Goal: Transaction & Acquisition: Purchase product/service

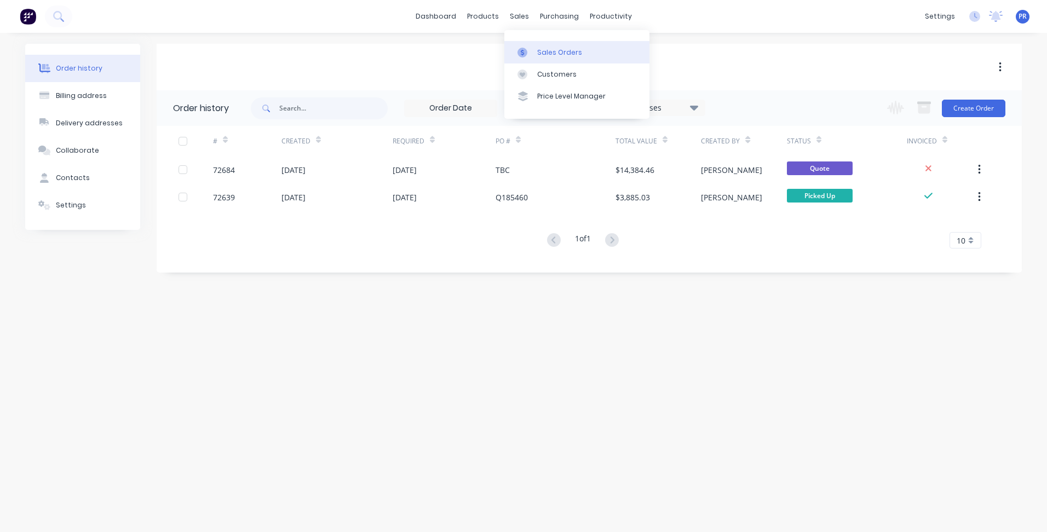
click at [536, 47] on link "Sales Orders" at bounding box center [577, 52] width 145 height 22
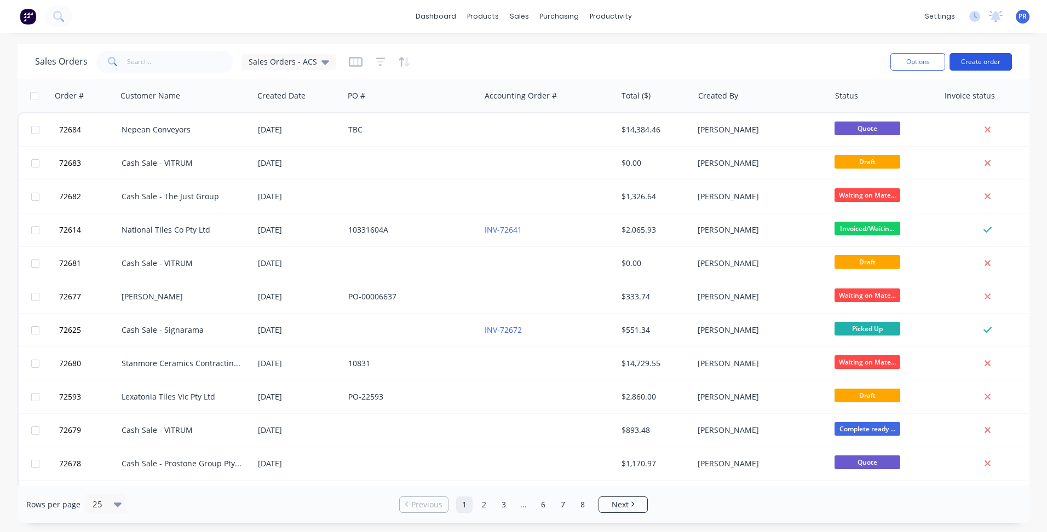
click at [978, 66] on button "Create order" at bounding box center [981, 62] width 62 height 18
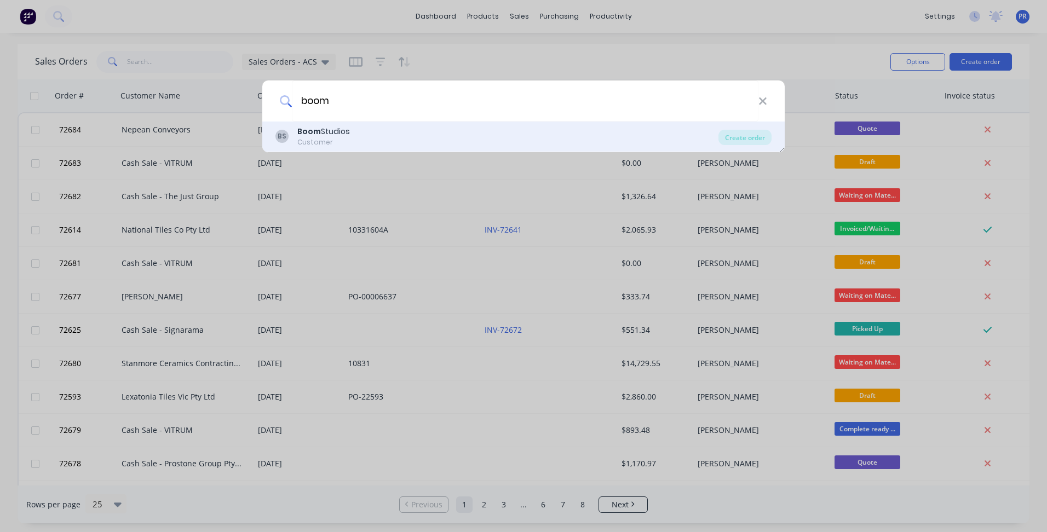
type input "boom"
click at [472, 126] on div "BS Boom Studios Customer" at bounding box center [497, 136] width 443 height 21
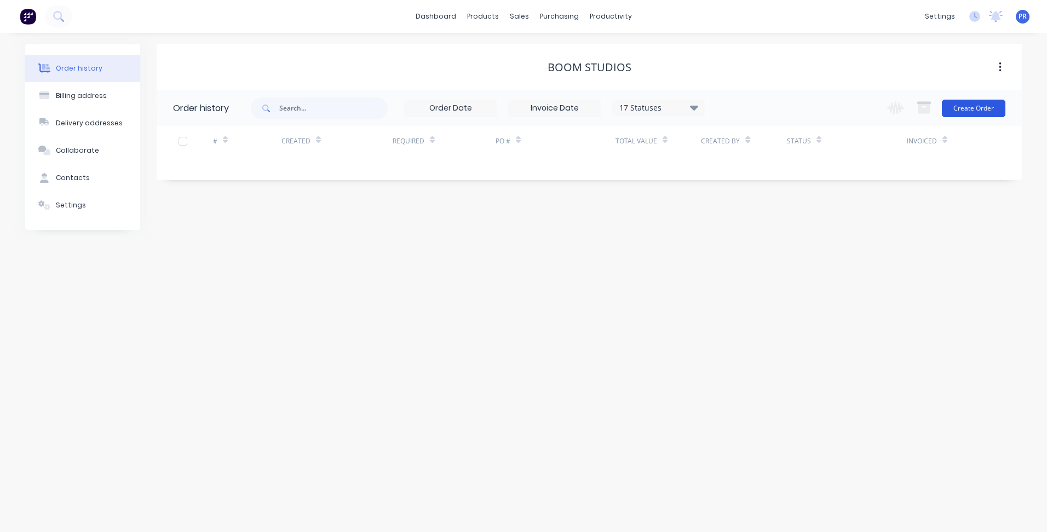
click at [967, 114] on button "Create Order" at bounding box center [974, 109] width 64 height 18
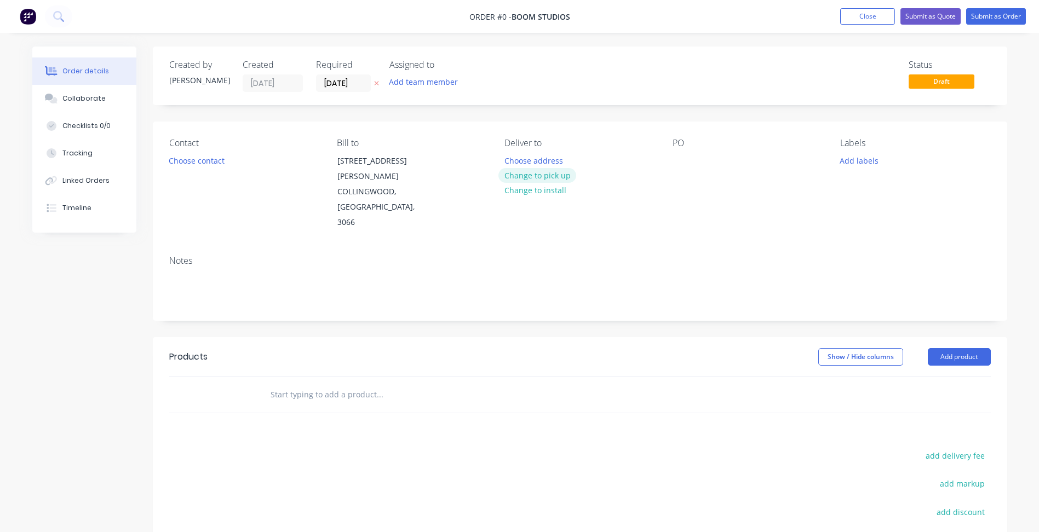
click at [533, 178] on button "Change to pick up" at bounding box center [538, 175] width 78 height 15
click at [683, 162] on div at bounding box center [682, 161] width 18 height 16
click at [674, 159] on div at bounding box center [682, 161] width 18 height 16
paste div
click at [194, 162] on button "Choose contact" at bounding box center [196, 160] width 67 height 15
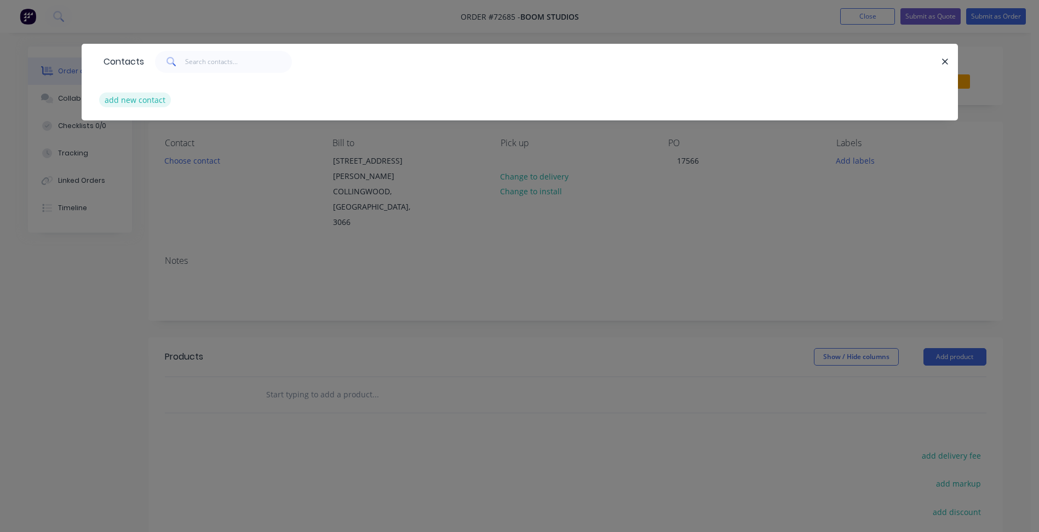
click at [129, 100] on button "add new contact" at bounding box center [135, 100] width 72 height 15
select select "AU"
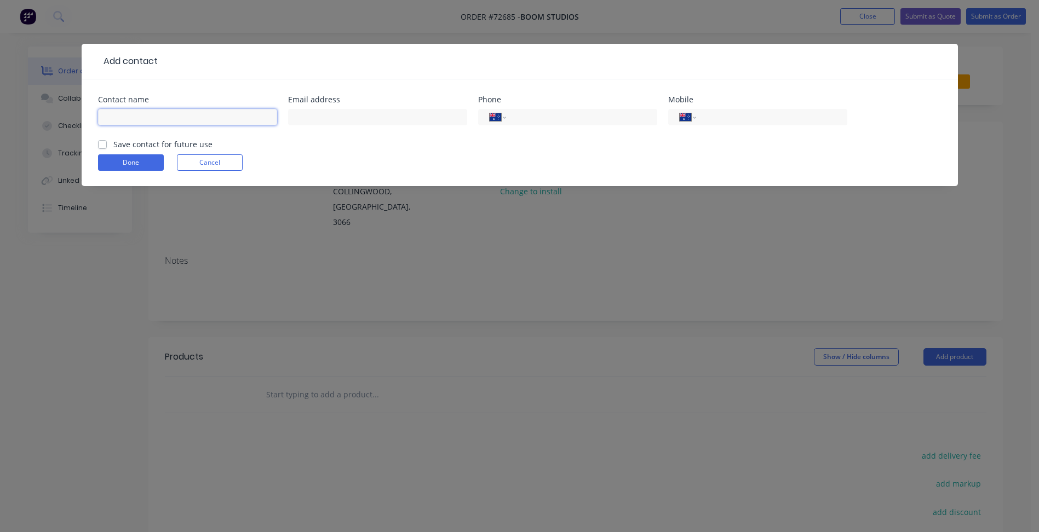
click at [177, 111] on input "text" at bounding box center [187, 117] width 179 height 16
type input "Kiel Martyn"
drag, startPoint x: 106, startPoint y: 141, endPoint x: 242, endPoint y: 148, distance: 135.5
click at [113, 142] on label "Save contact for future use" at bounding box center [162, 145] width 99 height 12
click at [106, 142] on input "Save contact for future use" at bounding box center [102, 144] width 9 height 10
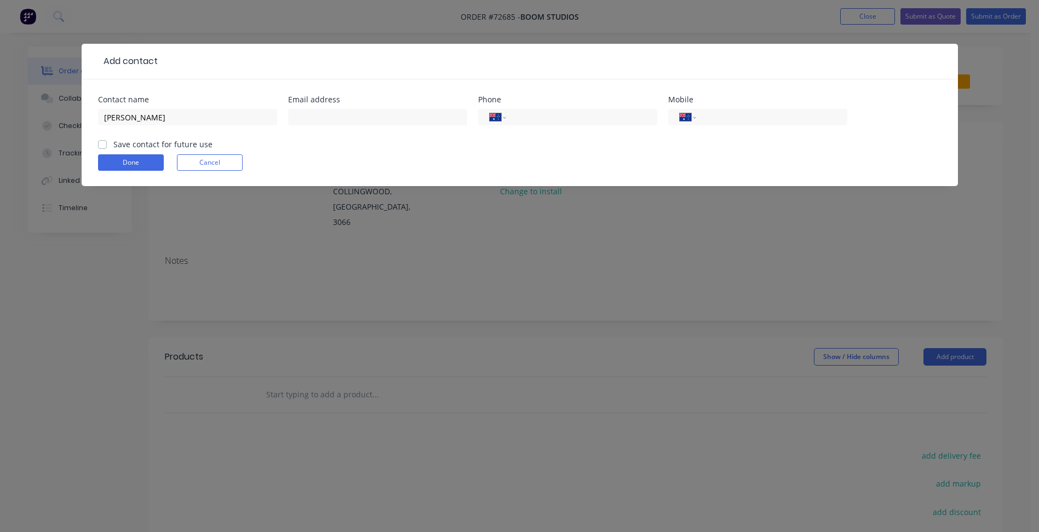
checkbox input "true"
click at [323, 115] on input "text" at bounding box center [377, 117] width 179 height 16
click at [326, 120] on input "text" at bounding box center [377, 117] width 179 height 16
paste input "kiel@boomstudios.com.au"
type input "kiel@boomstudios.com.au"
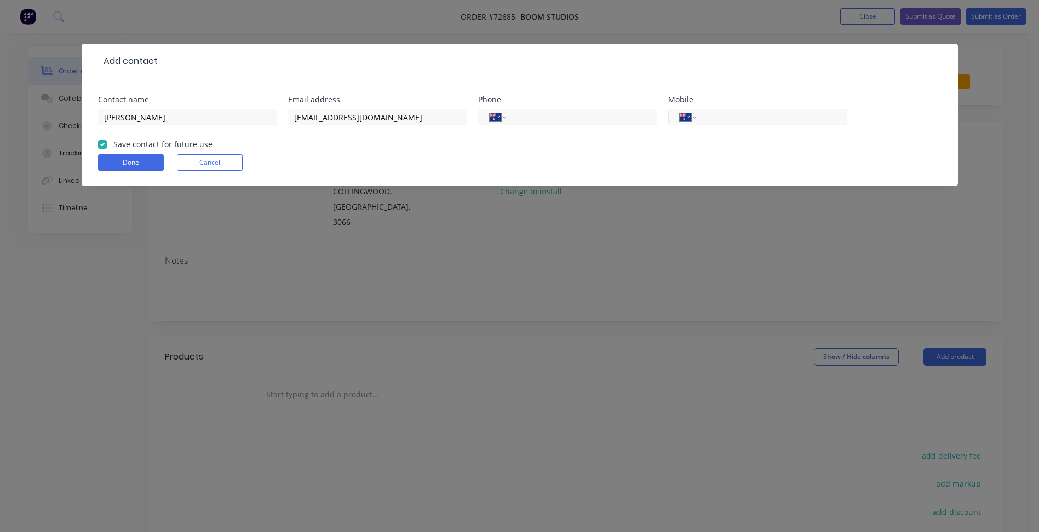
click at [736, 116] on input "tel" at bounding box center [769, 117] width 131 height 13
type input "0477 836 099"
click at [130, 161] on button "Done" at bounding box center [131, 162] width 66 height 16
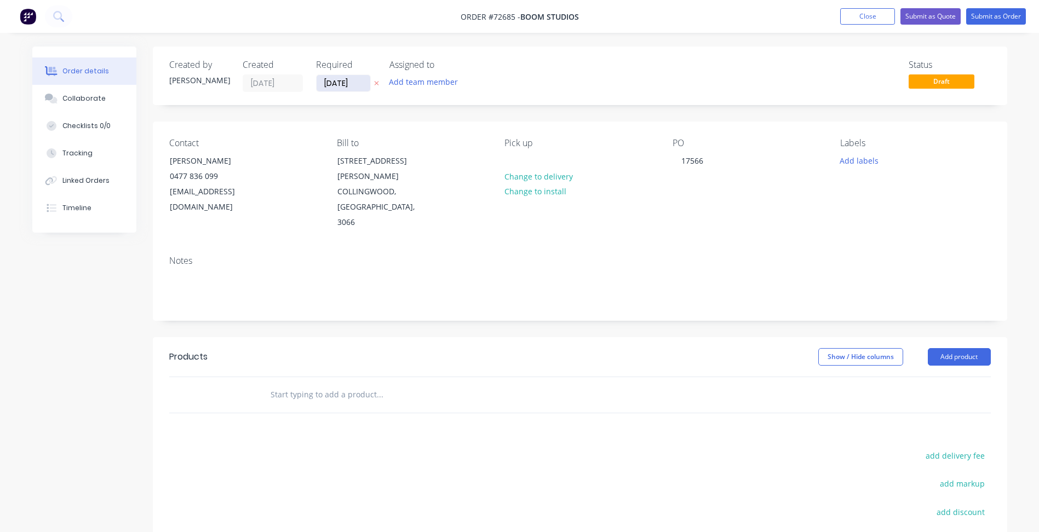
click at [339, 81] on input "[DATE]" at bounding box center [344, 83] width 54 height 16
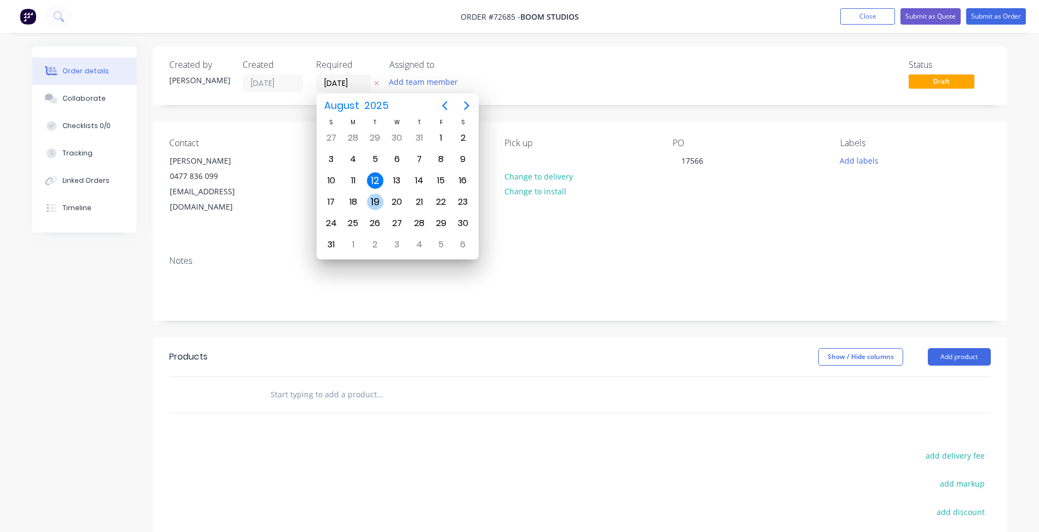
click at [377, 201] on div "19" at bounding box center [375, 202] width 16 height 16
type input "[DATE]"
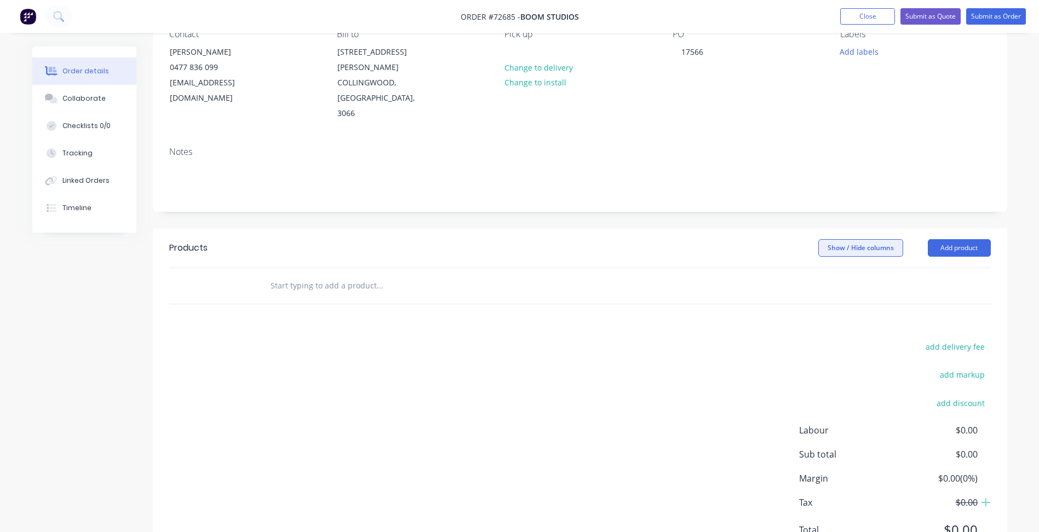
scroll to position [110, 0]
click at [950, 239] on button "Add product" at bounding box center [959, 248] width 63 height 18
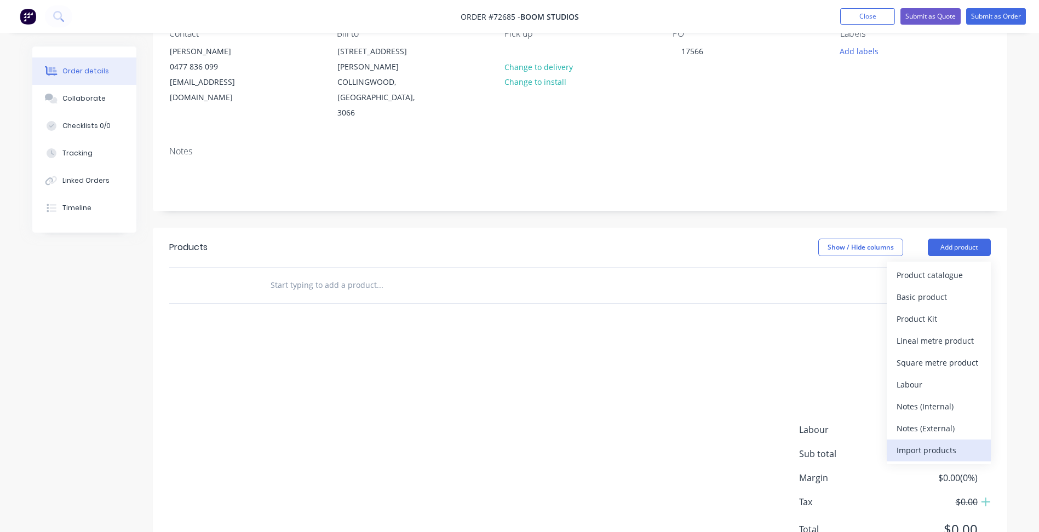
click at [917, 443] on div "Import products" at bounding box center [939, 451] width 84 height 16
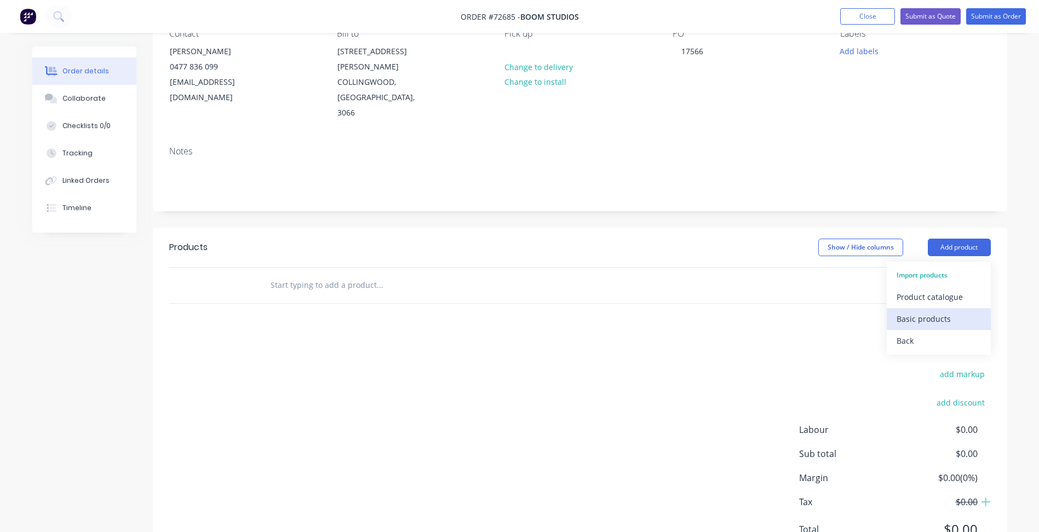
click at [936, 311] on div "Basic products" at bounding box center [939, 319] width 84 height 16
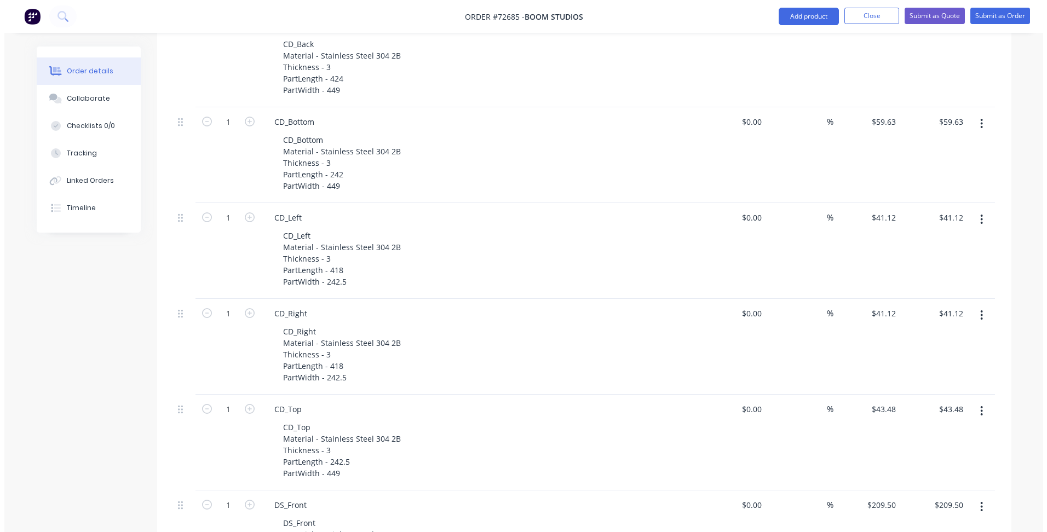
scroll to position [0, 0]
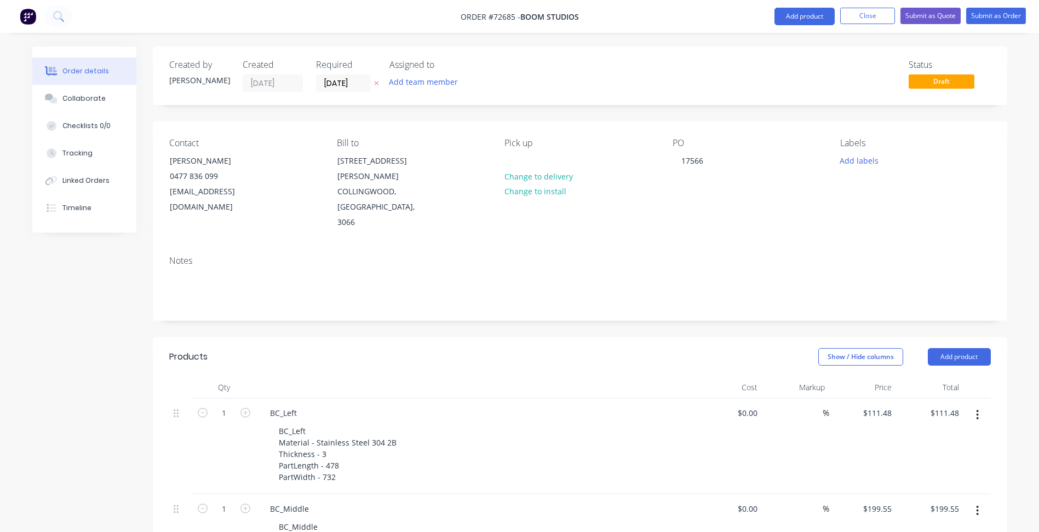
drag, startPoint x: 511, startPoint y: 405, endPoint x: 509, endPoint y: 216, distance: 189.0
click at [984, 22] on button "Submit as Order" at bounding box center [996, 16] width 60 height 16
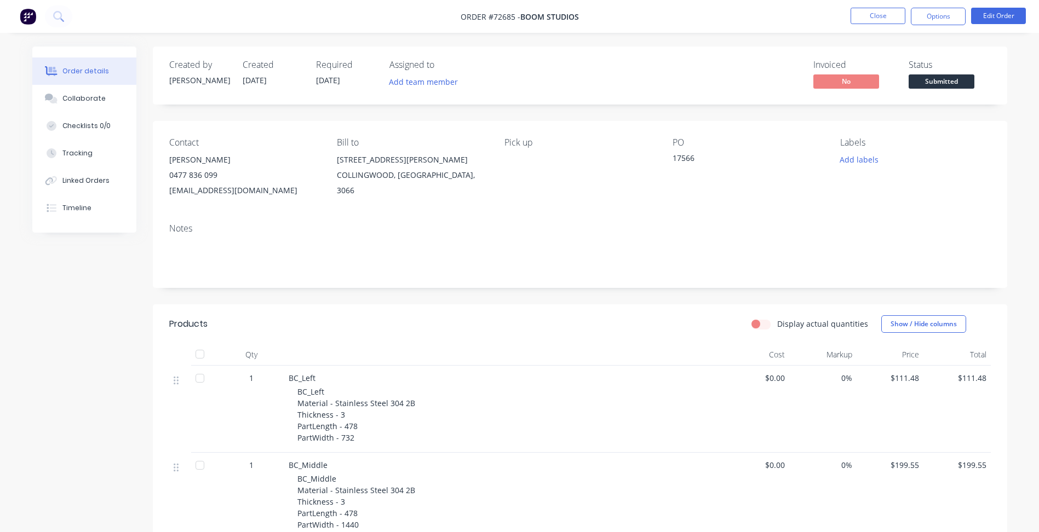
click at [937, 83] on span "Submitted" at bounding box center [942, 82] width 66 height 14
click at [880, 12] on button "Close" at bounding box center [878, 16] width 55 height 16
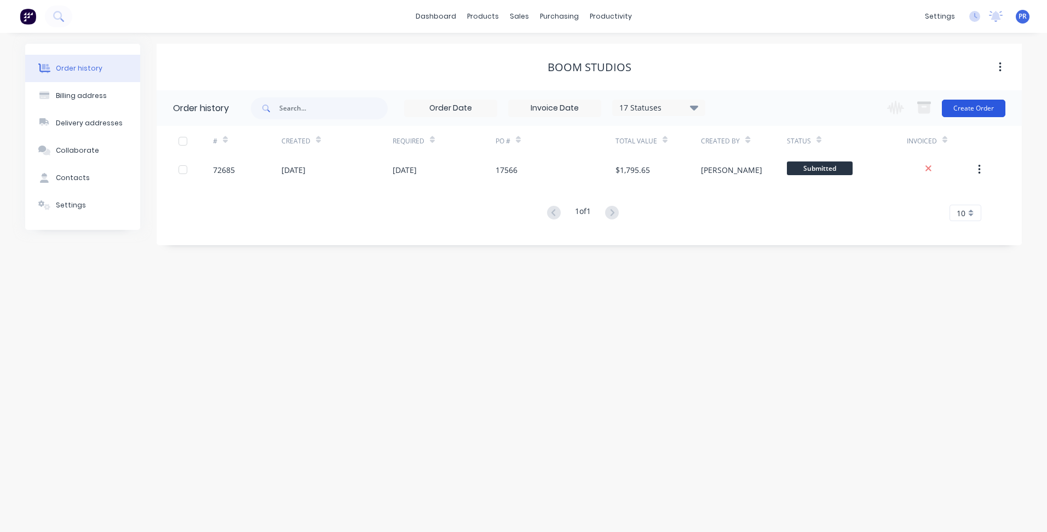
click at [962, 102] on button "Create Order" at bounding box center [974, 109] width 64 height 18
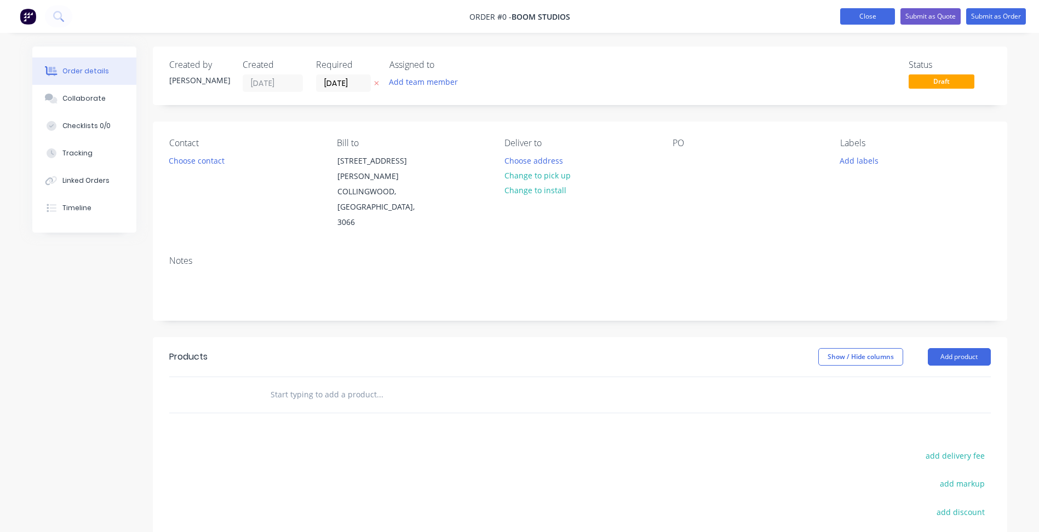
click at [869, 16] on button "Close" at bounding box center [867, 16] width 55 height 16
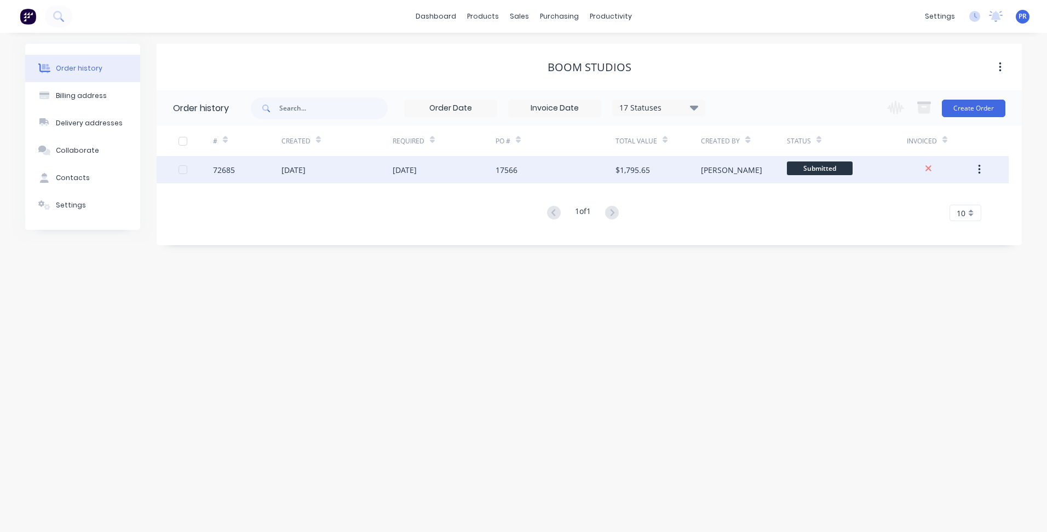
click at [803, 173] on span "Submitted" at bounding box center [820, 169] width 66 height 14
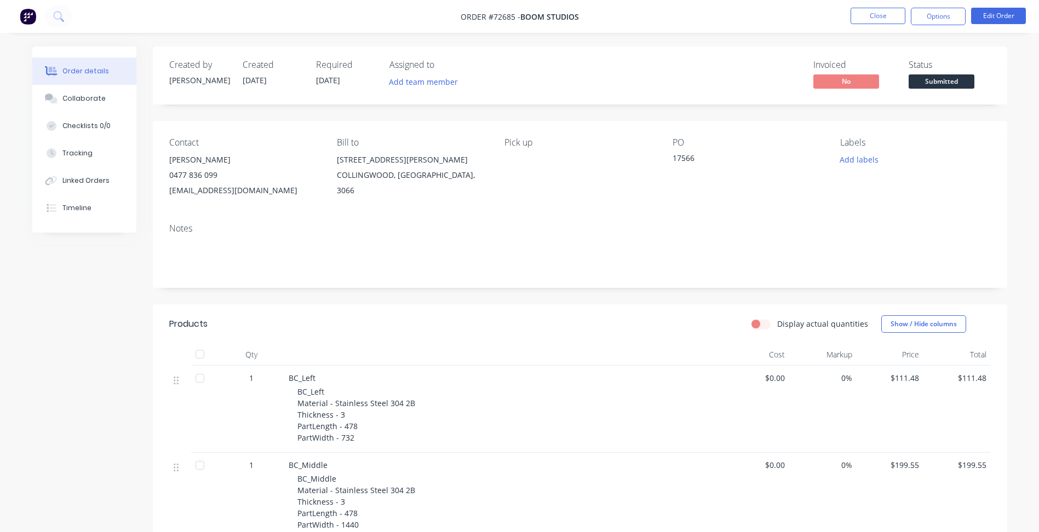
click at [950, 82] on span "Submitted" at bounding box center [942, 82] width 66 height 14
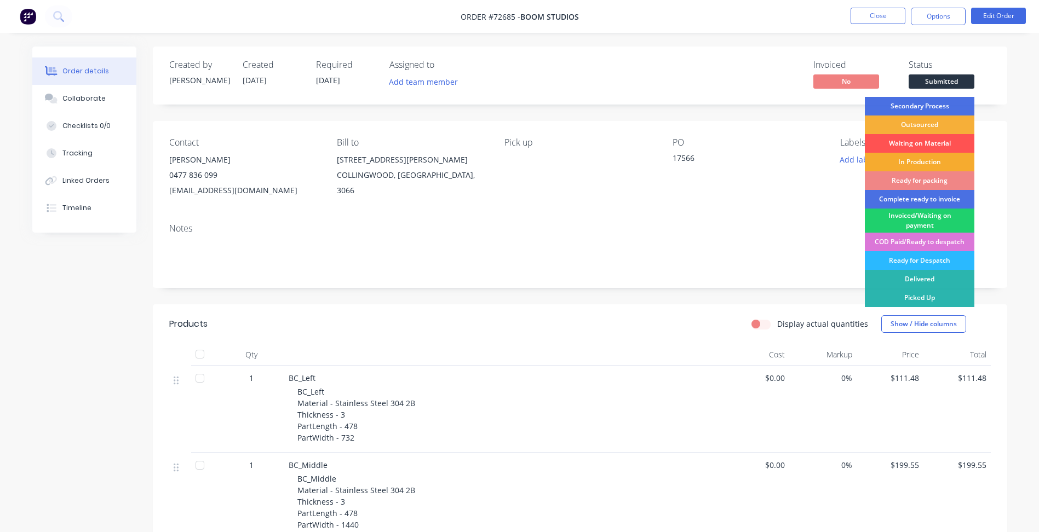
click at [916, 161] on div "In Production" at bounding box center [920, 162] width 110 height 19
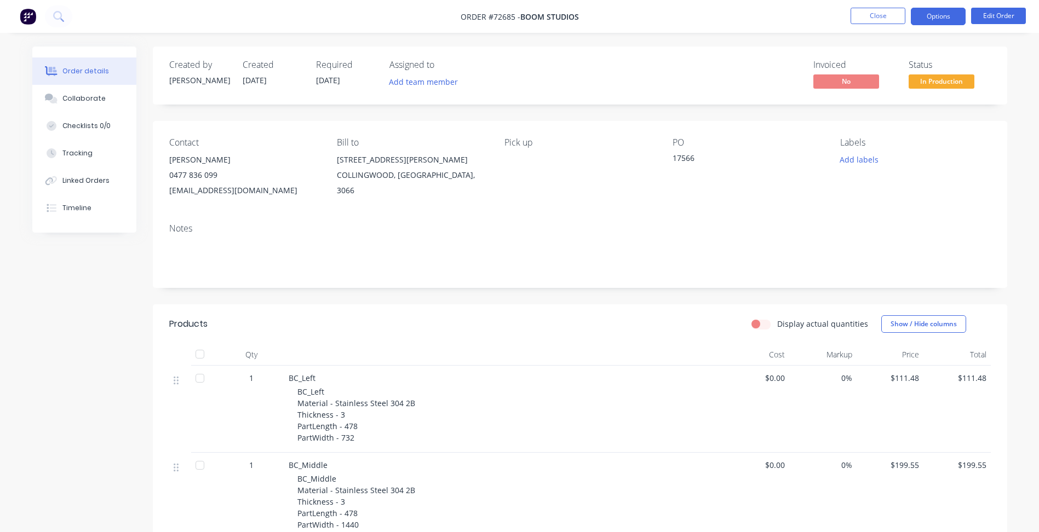
click at [944, 19] on button "Options" at bounding box center [938, 17] width 55 height 18
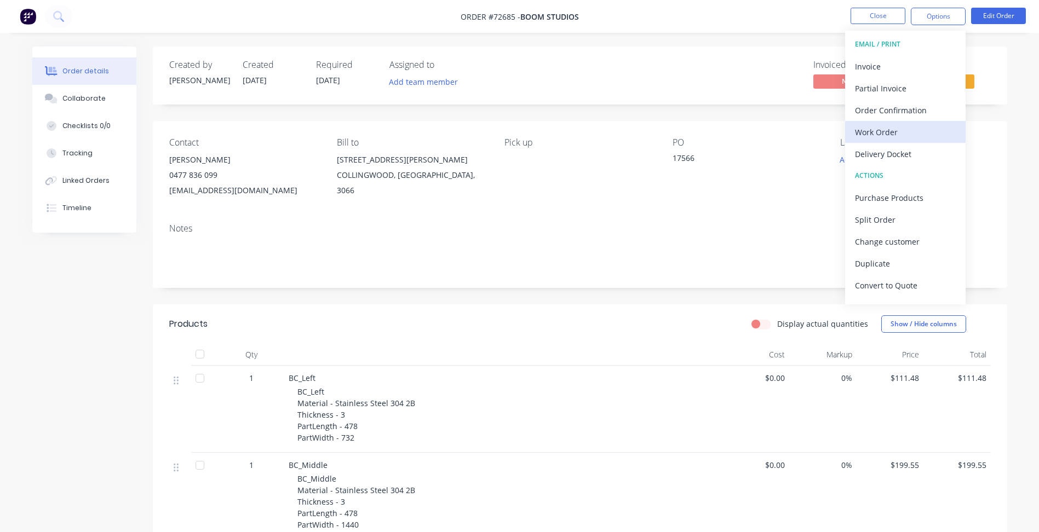
click at [892, 135] on div "Work Order" at bounding box center [905, 132] width 101 height 16
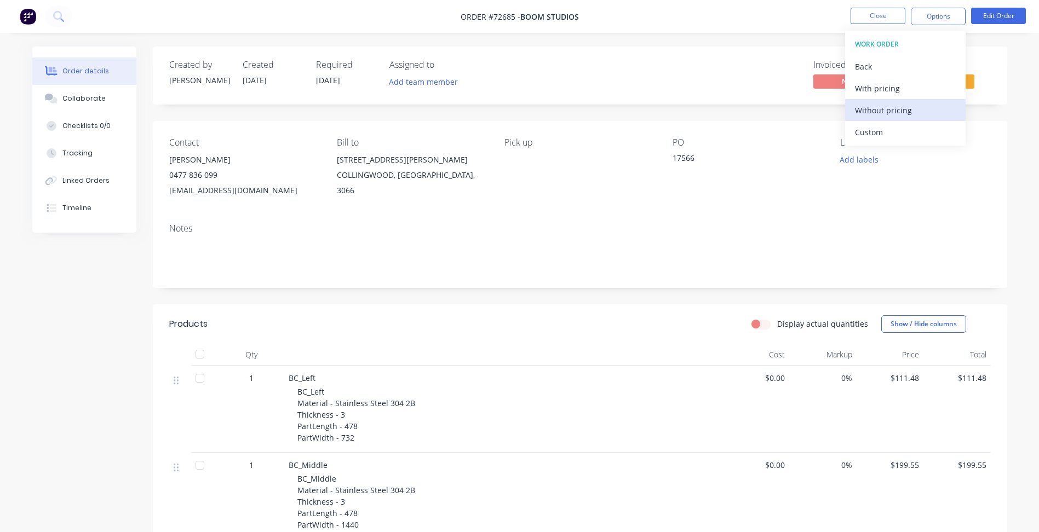
click at [887, 109] on div "Without pricing" at bounding box center [905, 110] width 101 height 16
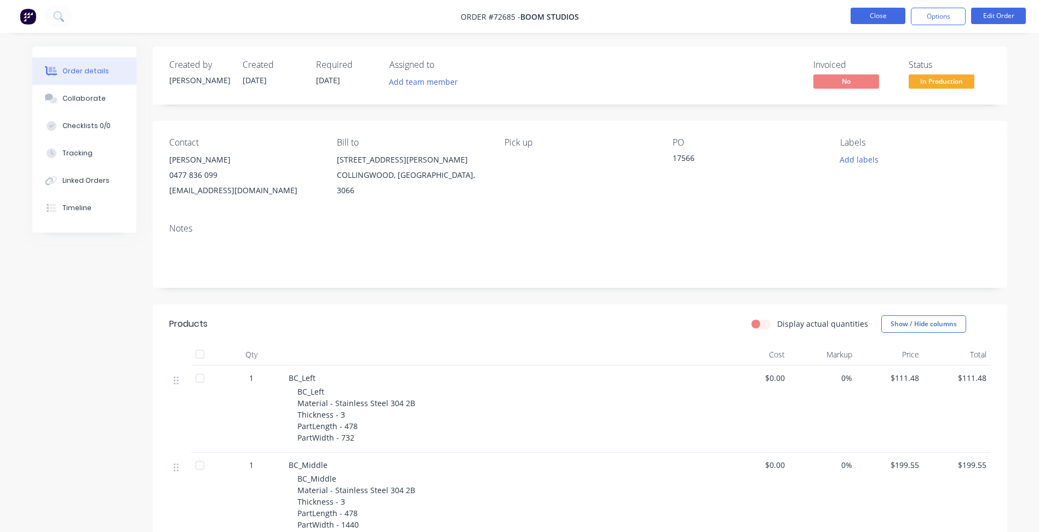
click at [874, 15] on button "Close" at bounding box center [878, 16] width 55 height 16
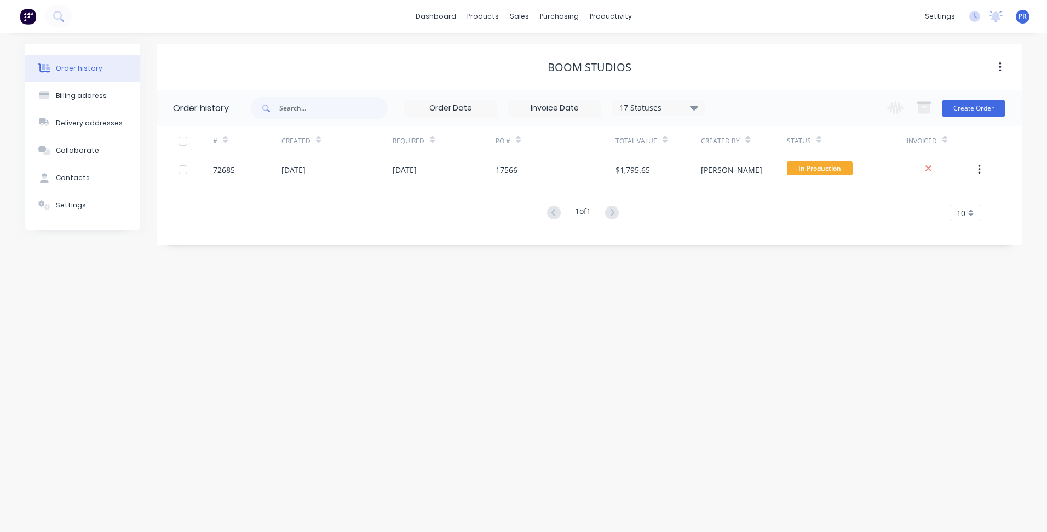
click at [715, 27] on div "dashboard products sales purchasing productivity dashboard products Product Cat…" at bounding box center [523, 16] width 1047 height 33
click at [508, 50] on div "Product Catalogue" at bounding box center [531, 53] width 68 height 10
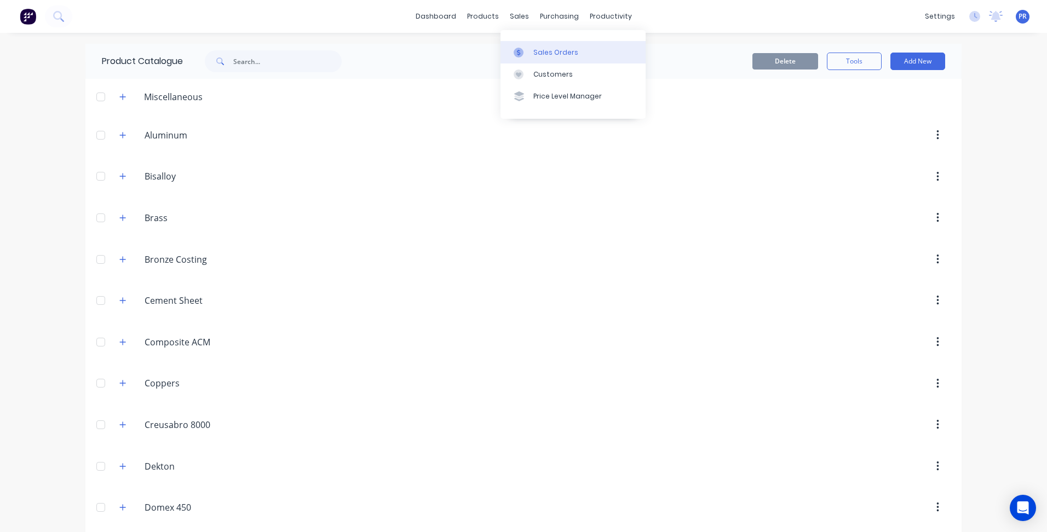
click at [529, 43] on link "Sales Orders" at bounding box center [573, 52] width 145 height 22
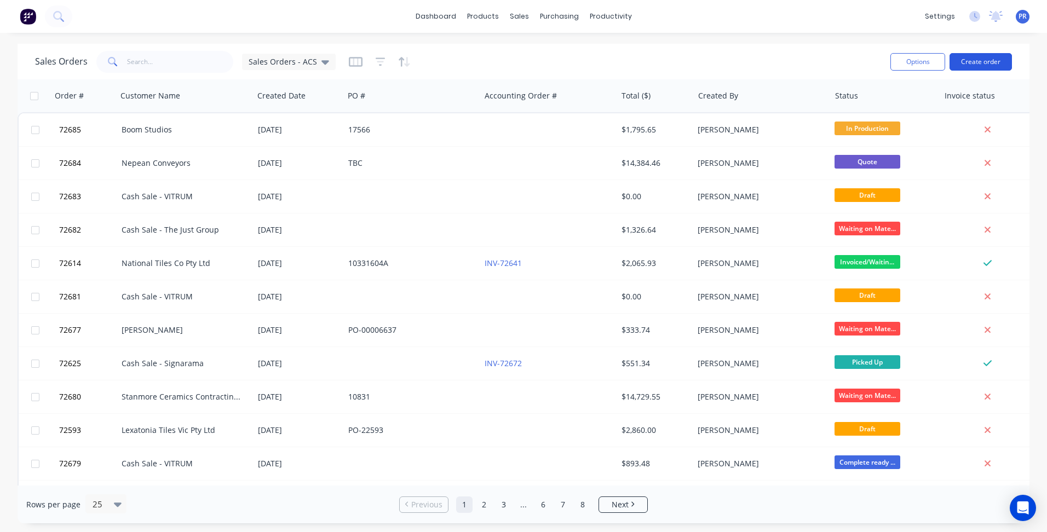
click at [974, 63] on button "Create order" at bounding box center [981, 62] width 62 height 18
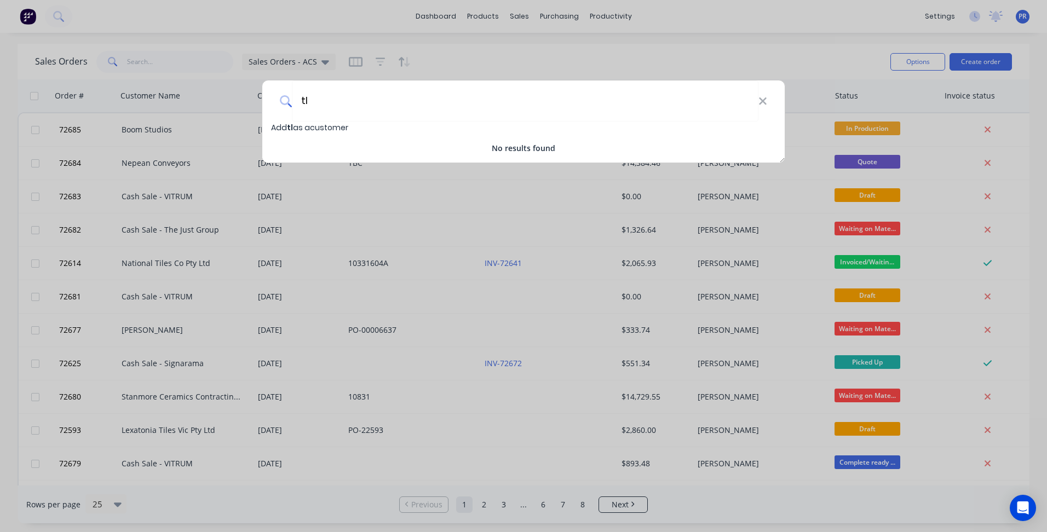
type input "t"
click at [376, 100] on input "Cash Sale - tlc pools" at bounding box center [525, 101] width 467 height 41
type input "Cash Sale - TLC Pools"
click at [392, 125] on span "Add Cash Sale - TLC Pools as a customer" at bounding box center [350, 127] width 158 height 11
select select "AU"
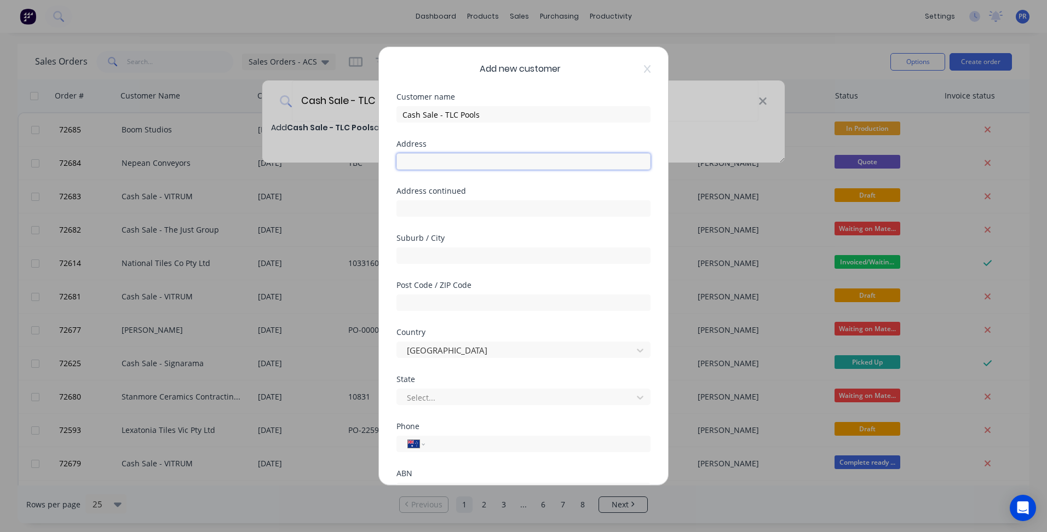
click at [437, 168] on input "text" at bounding box center [524, 161] width 254 height 16
click at [417, 153] on div at bounding box center [524, 160] width 254 height 19
click at [420, 165] on input "text" at bounding box center [524, 161] width 254 height 16
type input "[STREET_ADDRESS][PERSON_NAME]"
type input "[GEOGRAPHIC_DATA]"
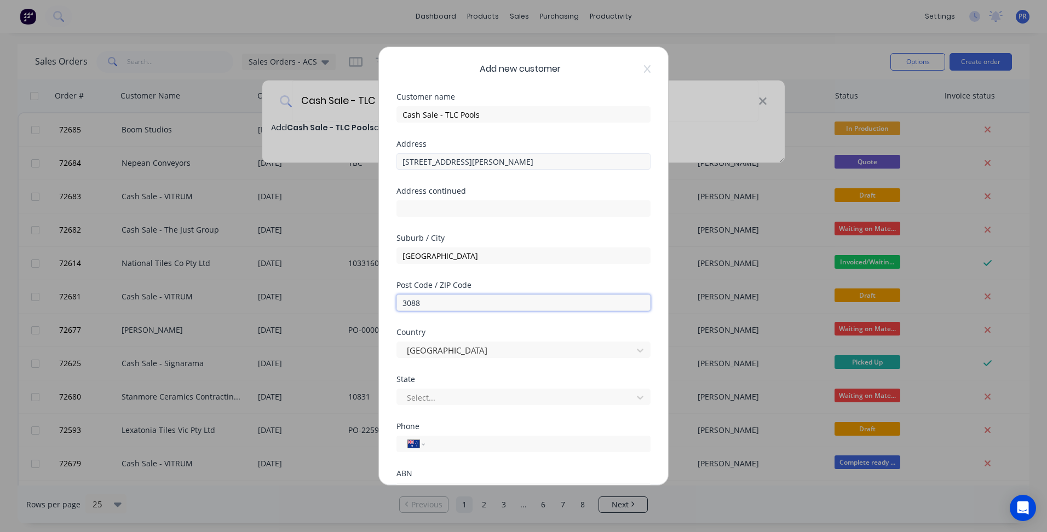
type input "3088"
type input "vic"
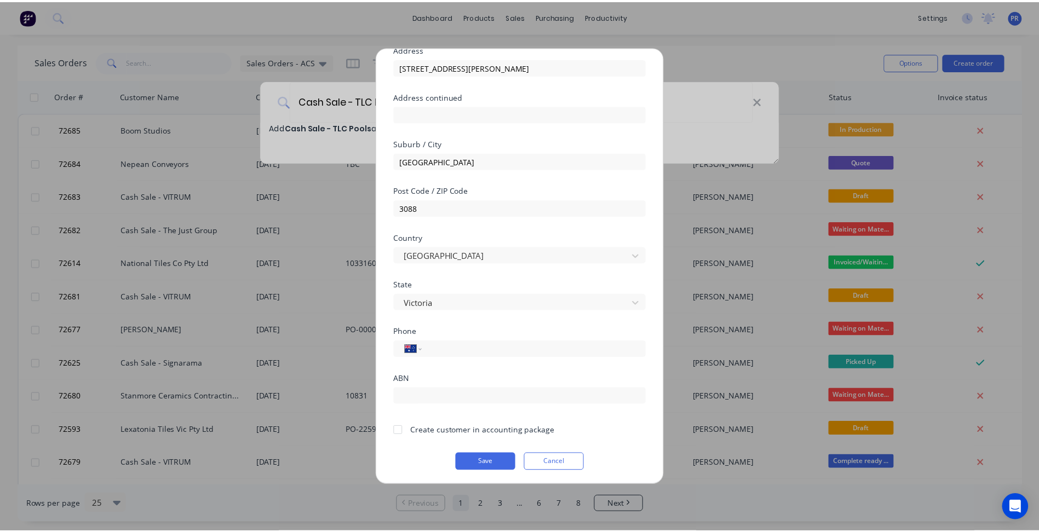
scroll to position [96, 0]
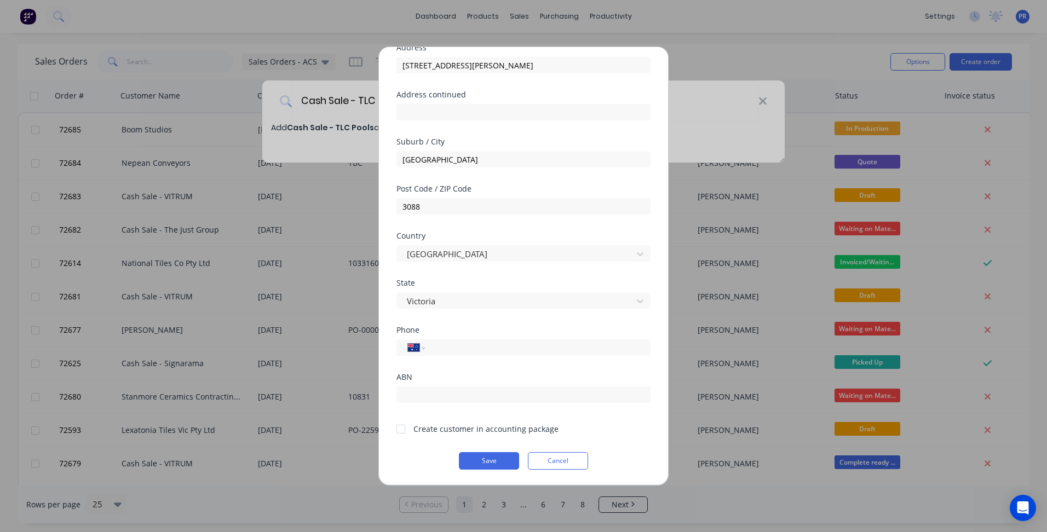
click at [459, 358] on div "Phone International [GEOGRAPHIC_DATA] [GEOGRAPHIC_DATA] [GEOGRAPHIC_DATA] [GEOG…" at bounding box center [524, 350] width 254 height 47
click at [461, 353] on input "tel" at bounding box center [536, 348] width 207 height 13
type input "0418 331 415"
drag, startPoint x: 427, startPoint y: 395, endPoint x: 397, endPoint y: 282, distance: 117.2
click at [427, 395] on input "text" at bounding box center [524, 395] width 254 height 16
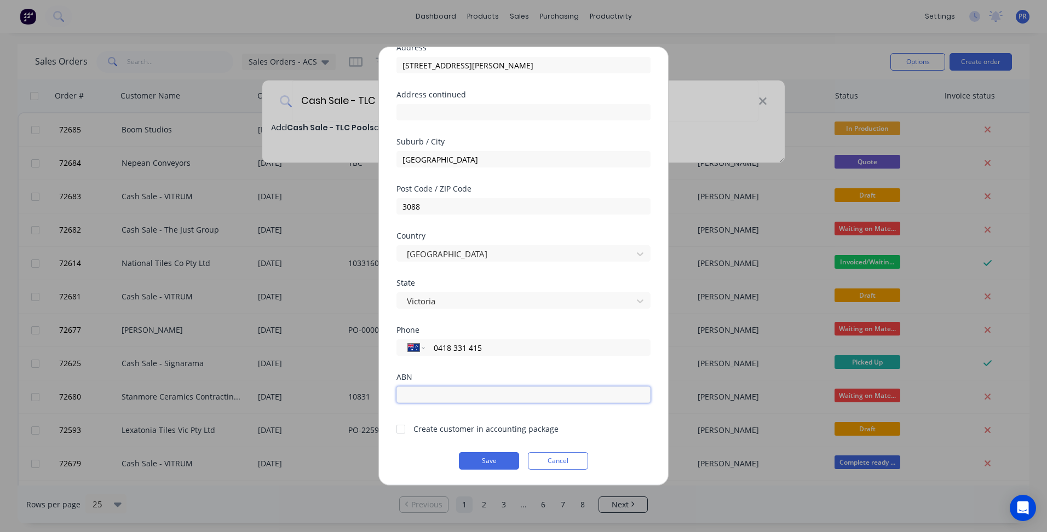
paste input "62 612 710 326"
type input "62 612 710 326"
click at [409, 428] on div at bounding box center [401, 430] width 22 height 22
click at [490, 463] on button "Save" at bounding box center [489, 462] width 60 height 18
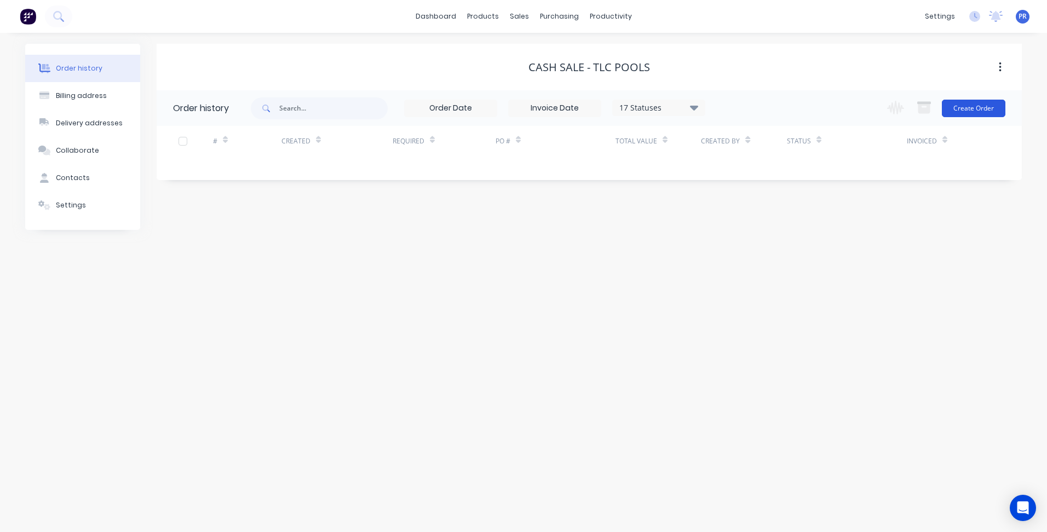
click at [965, 113] on button "Create Order" at bounding box center [974, 109] width 64 height 18
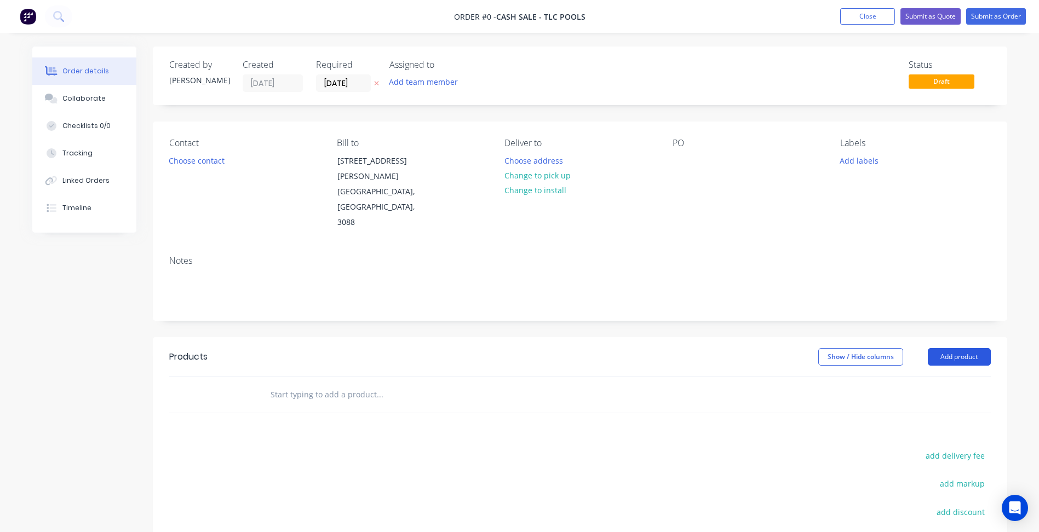
click at [960, 348] on button "Add product" at bounding box center [959, 357] width 63 height 18
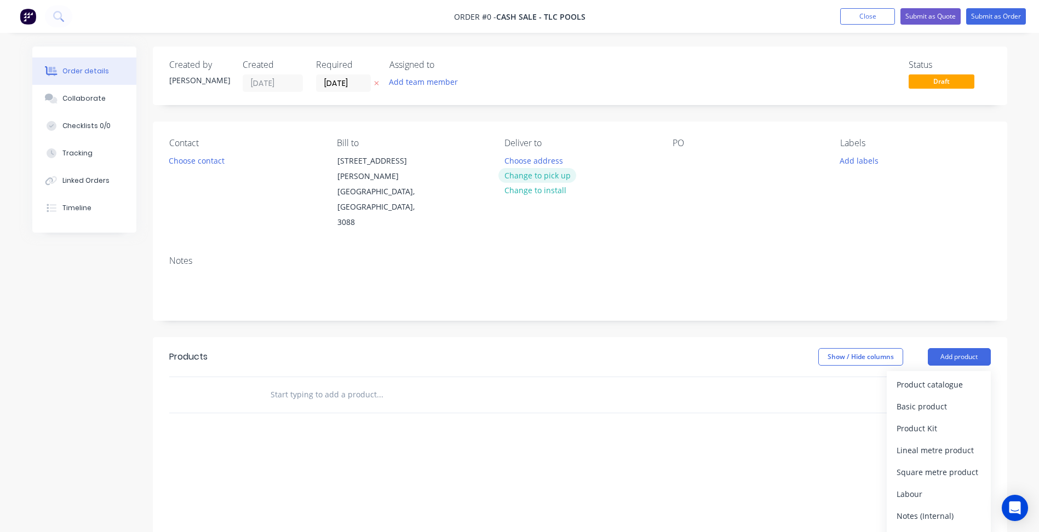
click at [524, 174] on button "Change to pick up" at bounding box center [538, 175] width 78 height 15
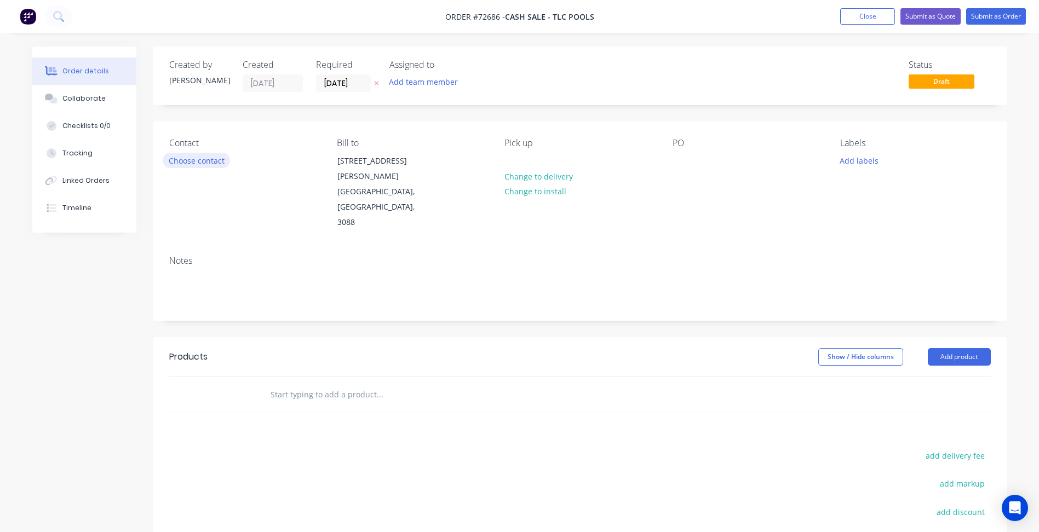
click at [208, 159] on button "Choose contact" at bounding box center [196, 160] width 67 height 15
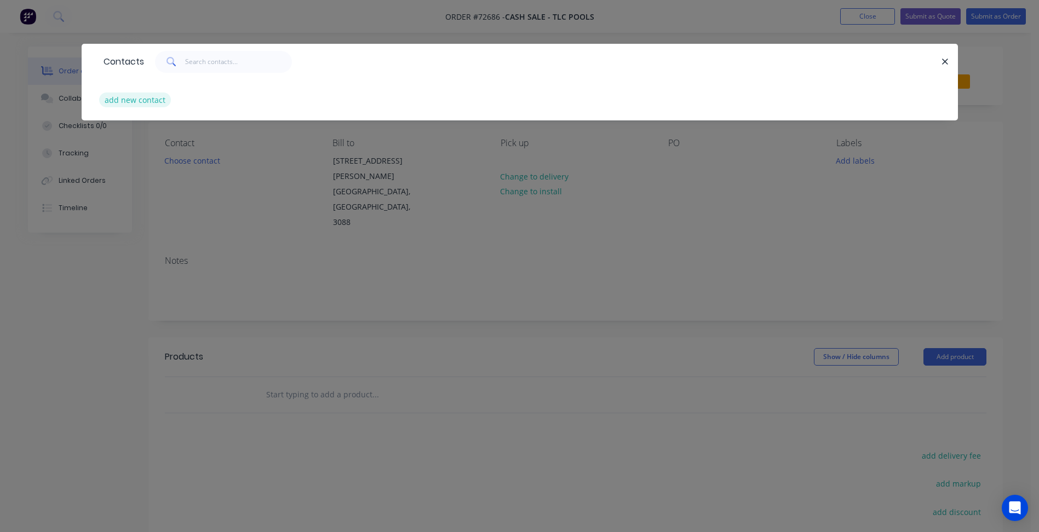
click at [142, 103] on button "add new contact" at bounding box center [135, 100] width 72 height 15
select select "AU"
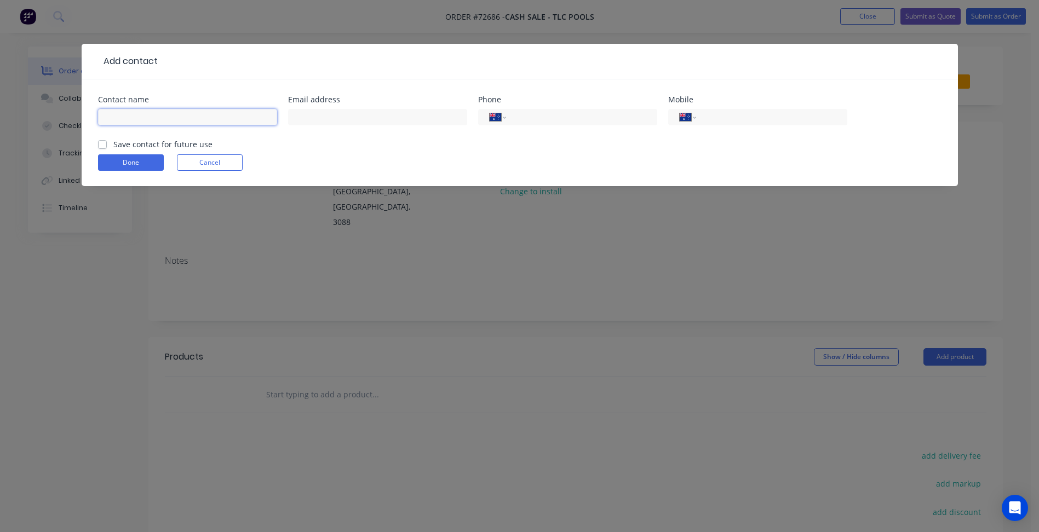
click at [133, 117] on input "text" at bounding box center [187, 117] width 179 height 16
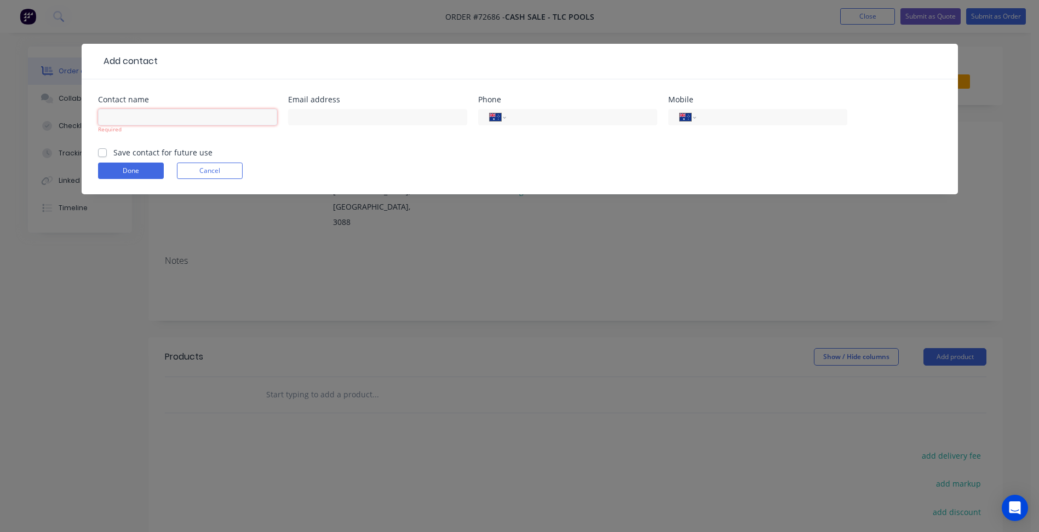
click at [174, 118] on input "text" at bounding box center [187, 117] width 179 height 16
click at [129, 113] on input "text" at bounding box center [187, 117] width 179 height 16
type input "[PERSON_NAME]"
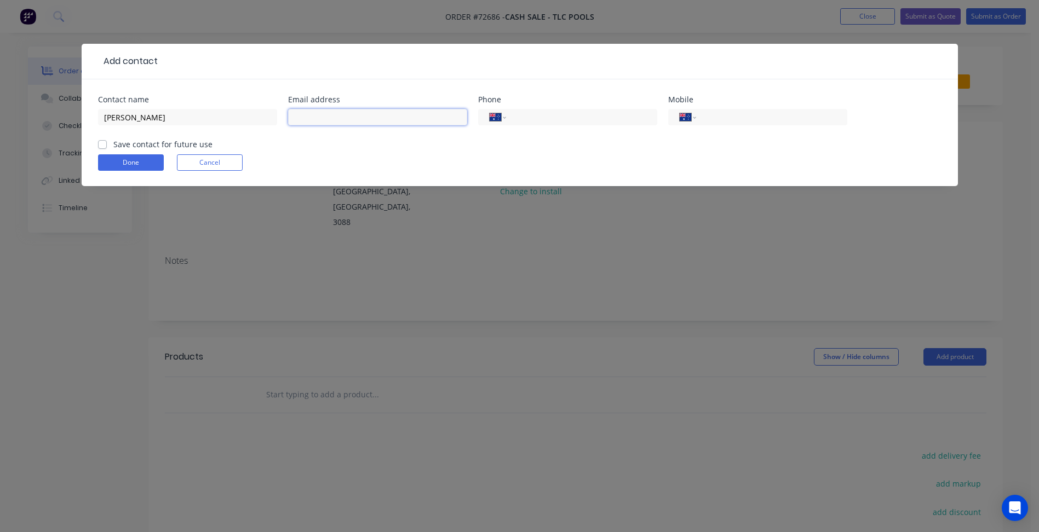
drag, startPoint x: 313, startPoint y: 113, endPoint x: 358, endPoint y: 119, distance: 45.9
click at [313, 113] on input "text" at bounding box center [377, 117] width 179 height 16
paste input "[PERSON_NAME][EMAIL_ADDRESS][DOMAIN_NAME]"
type input "[PERSON_NAME][EMAIL_ADDRESS][DOMAIN_NAME]"
click at [739, 114] on input "tel" at bounding box center [769, 117] width 131 height 13
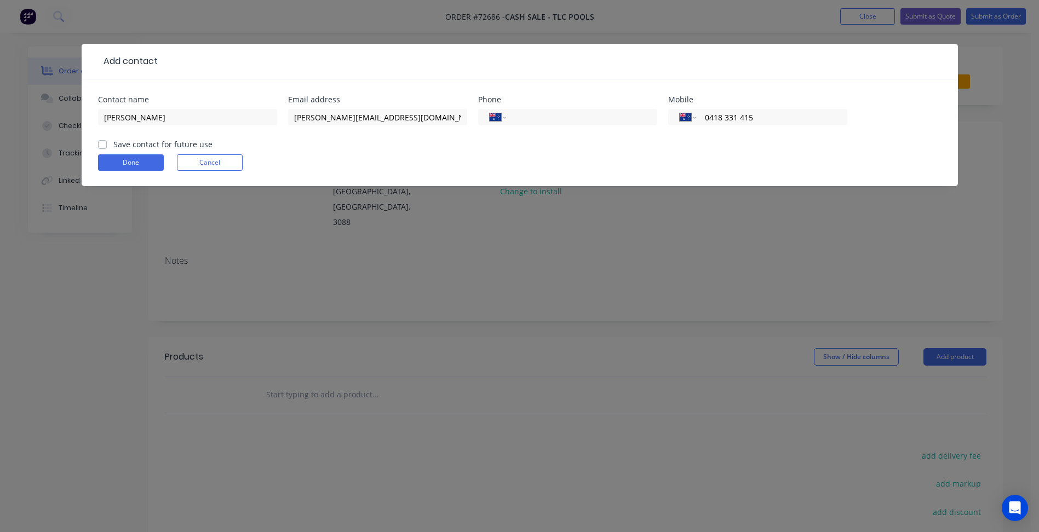
type input "0418 331 415"
click at [154, 146] on label "Save contact for future use" at bounding box center [162, 145] width 99 height 12
click at [107, 146] on input "Save contact for future use" at bounding box center [102, 144] width 9 height 10
checkbox input "true"
click at [148, 164] on button "Done" at bounding box center [131, 162] width 66 height 16
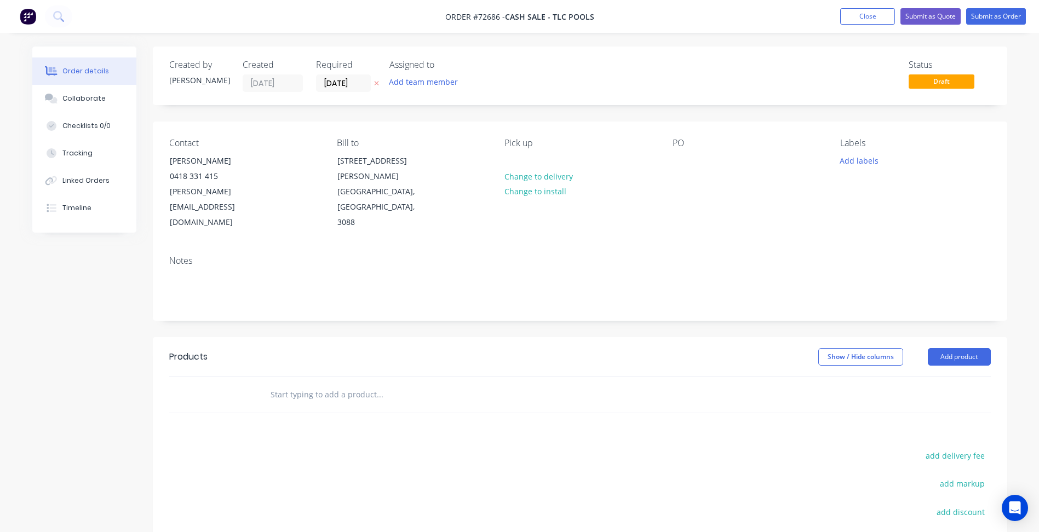
click at [634, 278] on div "Notes" at bounding box center [580, 283] width 855 height 73
click at [340, 85] on input "[DATE]" at bounding box center [344, 83] width 54 height 16
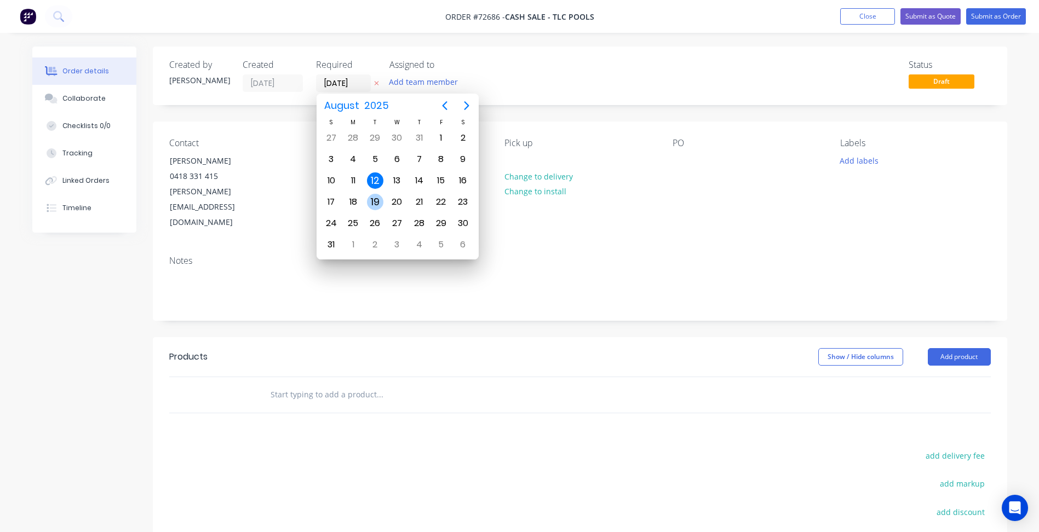
click at [370, 195] on div "19" at bounding box center [375, 202] width 16 height 16
type input "[DATE]"
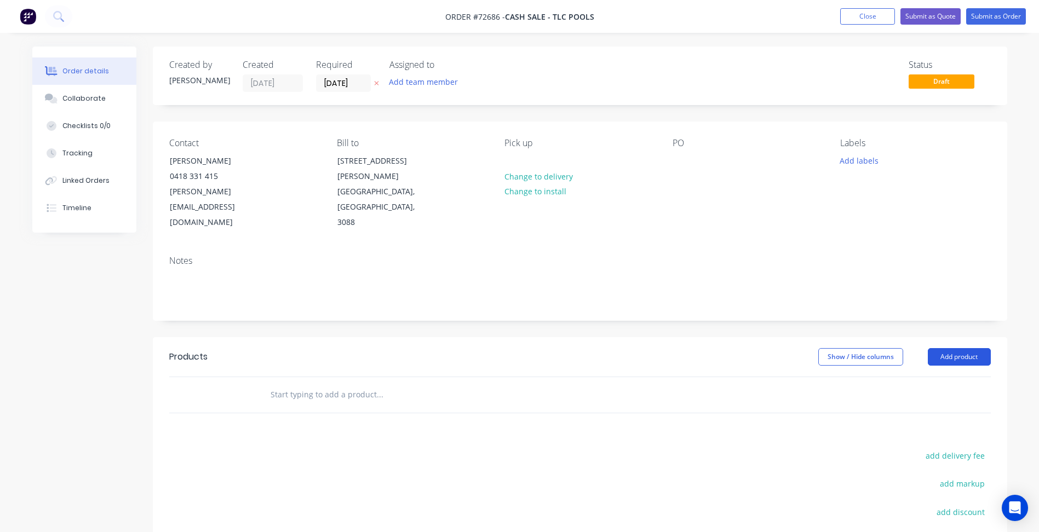
click at [968, 348] on button "Add product" at bounding box center [959, 357] width 63 height 18
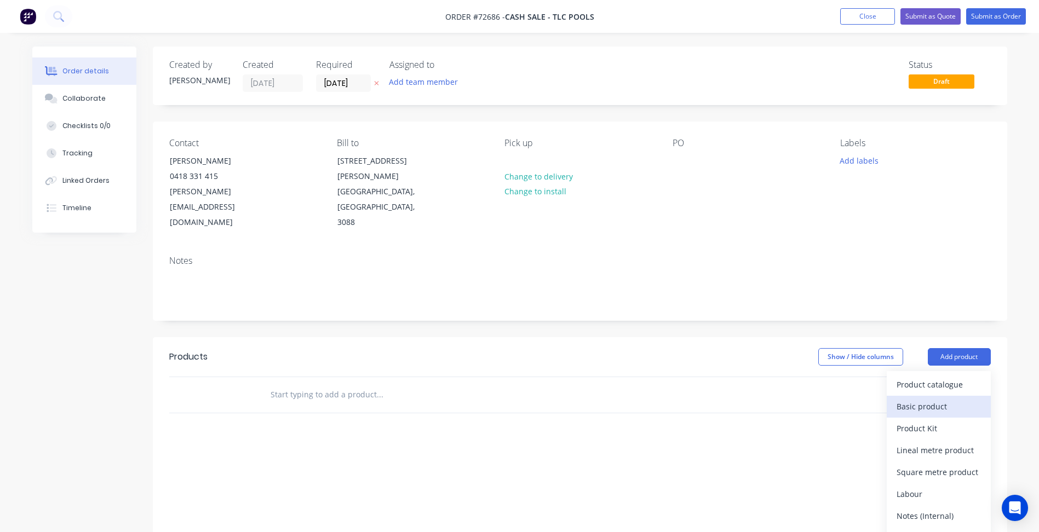
click at [938, 399] on div "Basic product" at bounding box center [939, 407] width 84 height 16
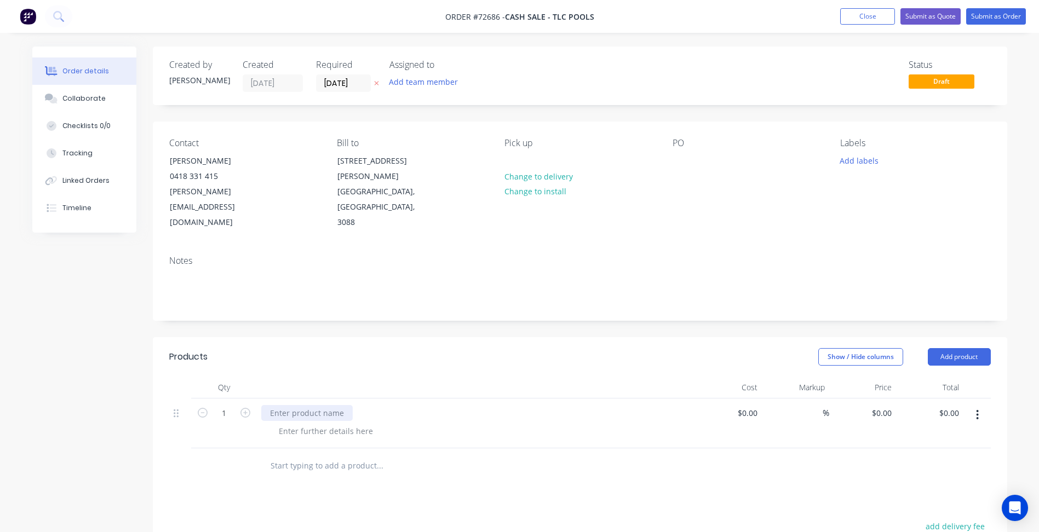
click at [320, 405] on div at bounding box center [306, 413] width 91 height 16
click at [423, 423] on div "Cut from customer supplied 406x610x30 pavers." at bounding box center [367, 431] width 195 height 16
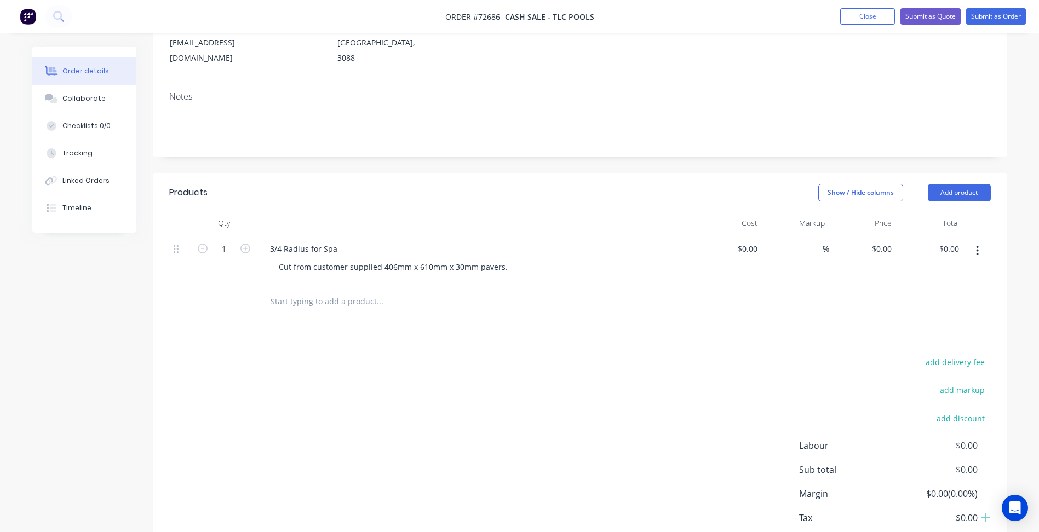
click at [485, 299] on div "Products Show / Hide columns Add product Qty Cost Markup Price Total 1 3/4 Radi…" at bounding box center [580, 378] width 855 height 410
click at [978, 245] on icon "button" at bounding box center [977, 251] width 3 height 12
click at [505, 259] on div "Cut from customer supplied 406mm x 610mm x 30mm pavers." at bounding box center [393, 267] width 247 height 16
click at [436, 378] on div "add delivery fee add markup add discount Labour $0.00 Sub total $0.00 Margin $0…" at bounding box center [580, 483] width 822 height 211
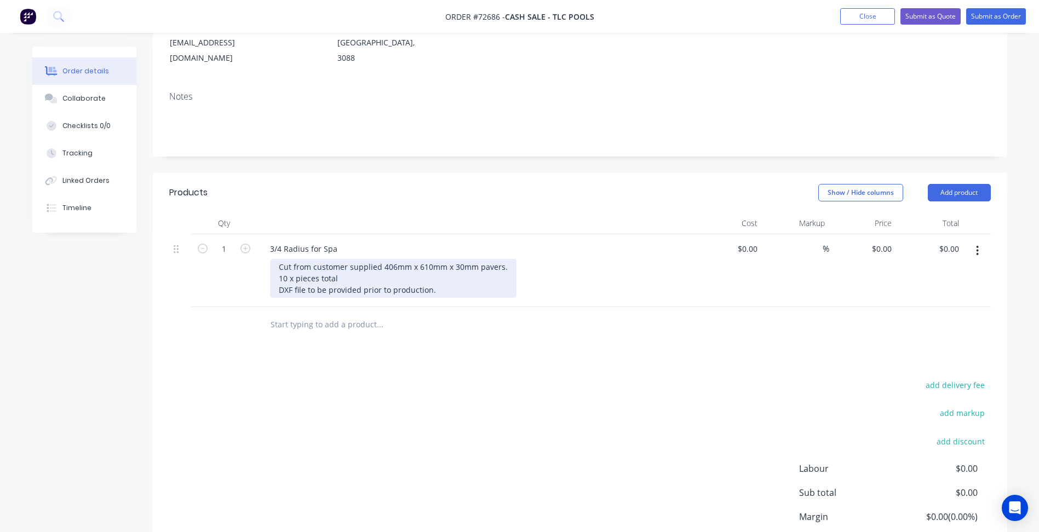
click at [437, 259] on div "Cut from customer supplied 406mm x 610mm x 30mm pavers. 10 x pieces total DXF f…" at bounding box center [393, 278] width 247 height 39
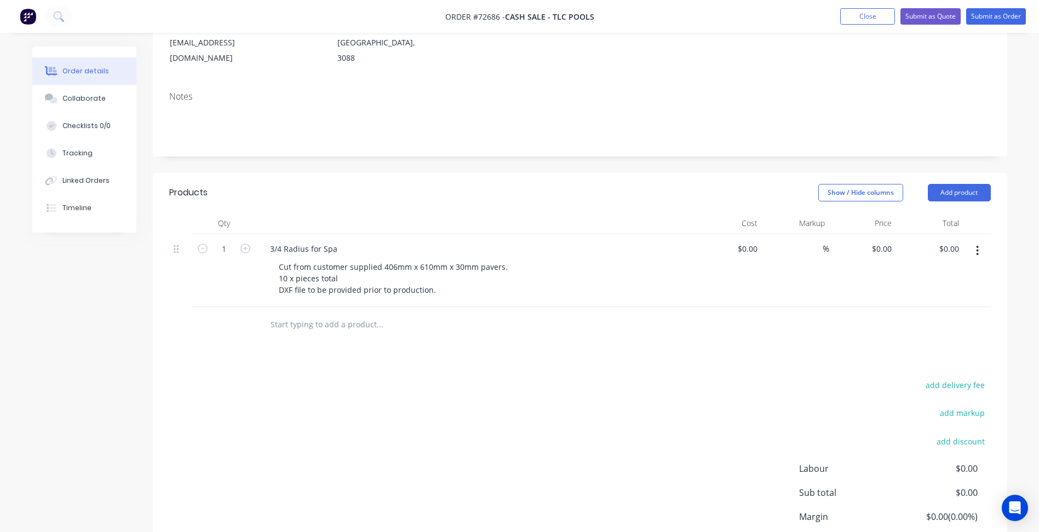
click at [977, 245] on icon "button" at bounding box center [977, 251] width 3 height 12
click at [924, 294] on div "Duplicate" at bounding box center [939, 302] width 84 height 16
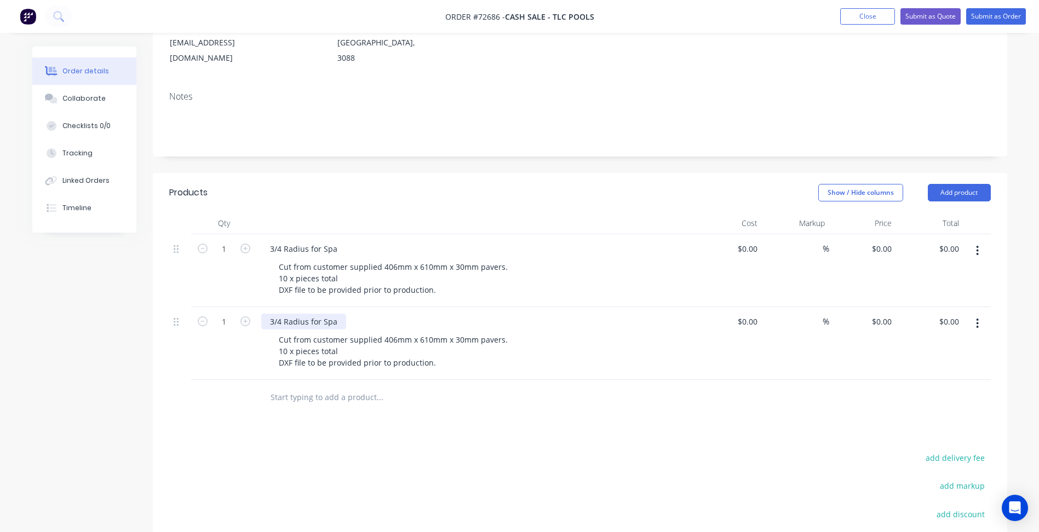
click at [296, 314] on div "3/4 Radius for Spa" at bounding box center [303, 322] width 85 height 16
click at [275, 314] on div "3/4 Radius for Spa" at bounding box center [303, 322] width 85 height 16
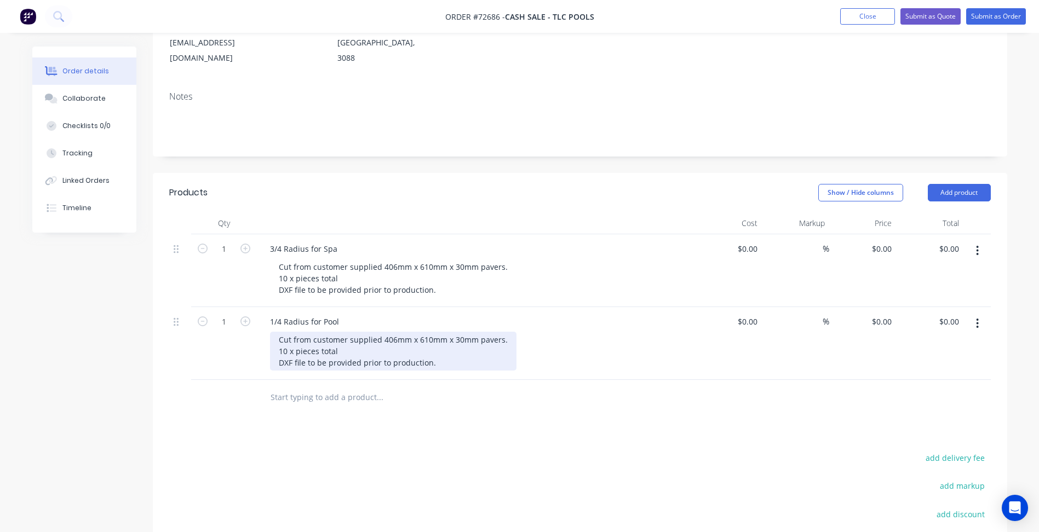
click at [286, 332] on div "Cut from customer supplied 406mm x 610mm x 30mm pavers. 10 x pieces total DXF f…" at bounding box center [393, 351] width 247 height 39
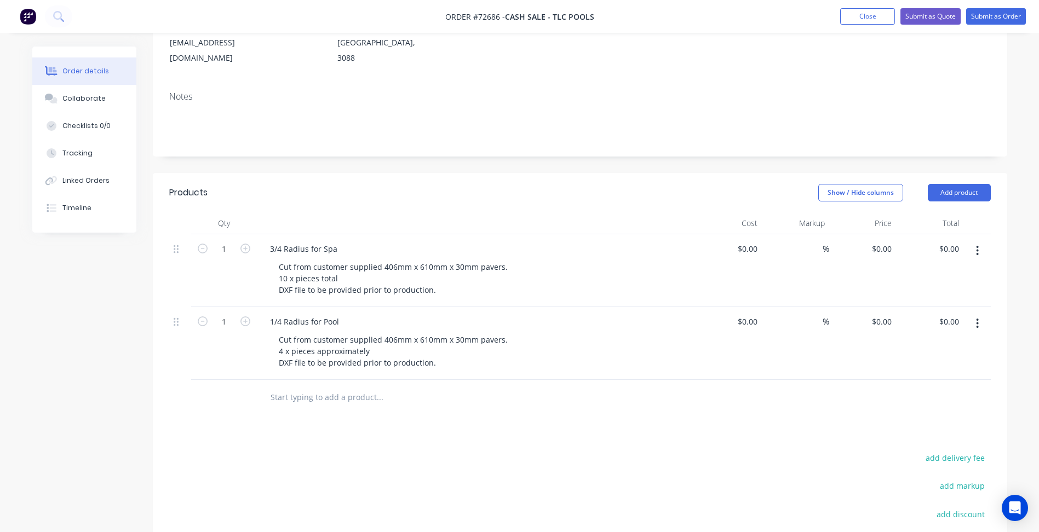
click at [380, 402] on div "Products Show / Hide columns Add product Qty Cost Markup Price Total 1 3/4 Radi…" at bounding box center [580, 426] width 855 height 506
click at [971, 314] on button "button" at bounding box center [978, 324] width 26 height 20
click at [935, 367] on div "Duplicate" at bounding box center [939, 375] width 84 height 16
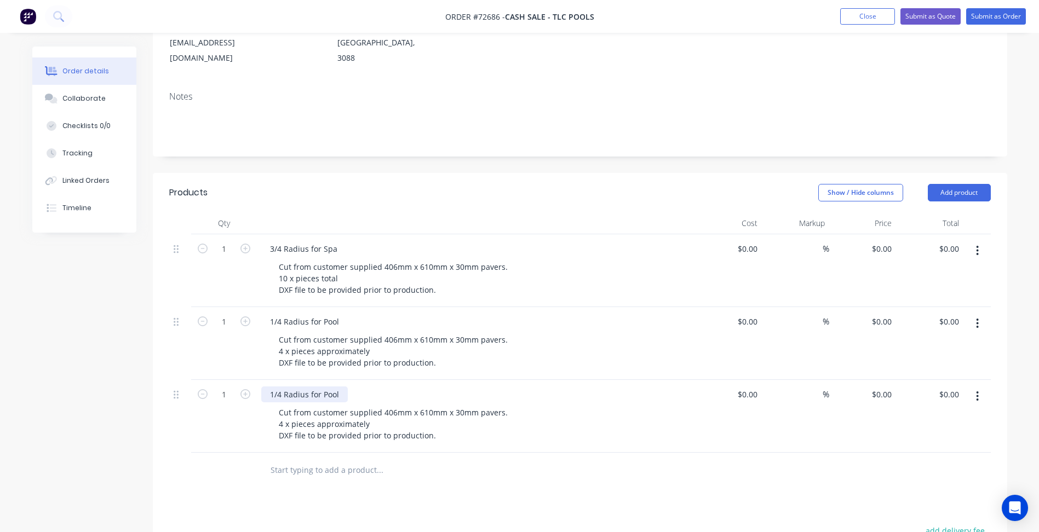
click at [325, 387] on div "1/4 Radius for Pool" at bounding box center [304, 395] width 87 height 16
drag, startPoint x: 341, startPoint y: 365, endPoint x: 132, endPoint y: 348, distance: 210.0
click at [132, 348] on div "Created by [PERSON_NAME] Created [DATE] Required [DATE] Assigned to Add team me…" at bounding box center [519, 325] width 975 height 886
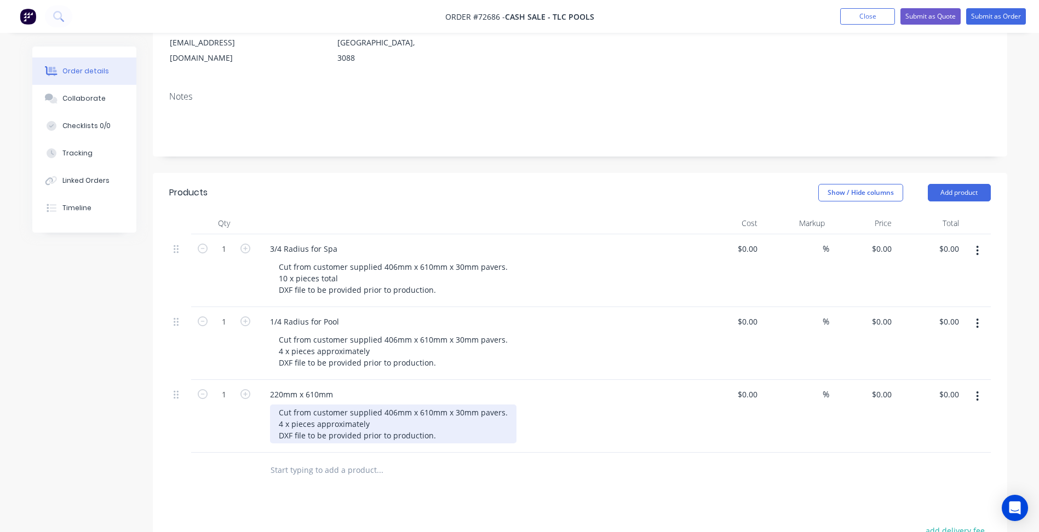
click at [314, 405] on div "Cut from customer supplied 406mm x 610mm x 30mm pavers. 4 x pieces approximatel…" at bounding box center [393, 424] width 247 height 39
click at [282, 405] on div "Cut from customer supplied 406mm x 610mm x 30mm pavers. 4 x pieces approximatel…" at bounding box center [393, 424] width 247 height 39
click at [325, 405] on div "Cut from customer supplied 406mm x 610mm x 30mm pavers. 41 x pieces approximate…" at bounding box center [393, 424] width 247 height 39
click at [333, 406] on div "Cut from customer supplied 406mm x 610mm x 30mm pavers. 41 x pieces DXF file to…" at bounding box center [393, 424] width 247 height 39
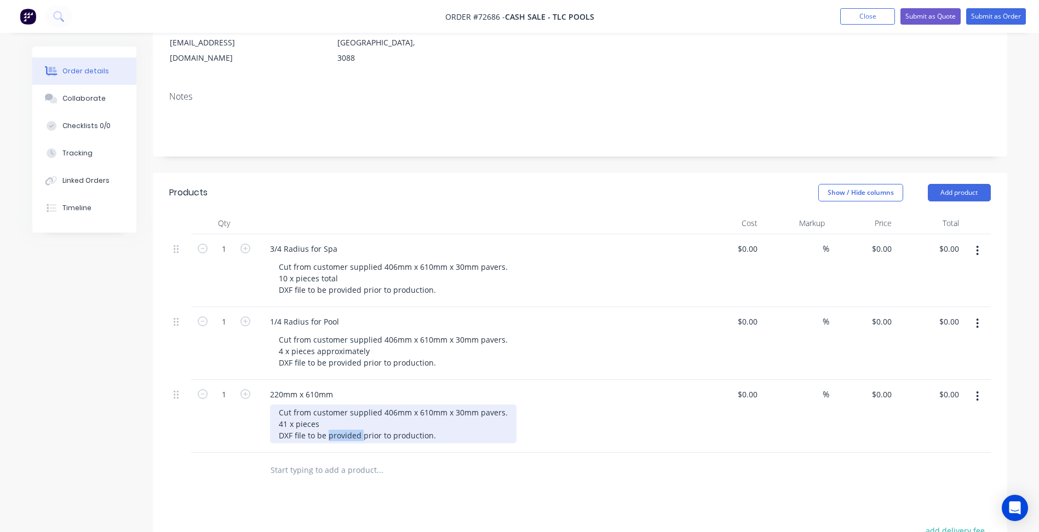
click at [333, 406] on div "Cut from customer supplied 406mm x 610mm x 30mm pavers. 41 x pieces DXF file to…" at bounding box center [393, 424] width 247 height 39
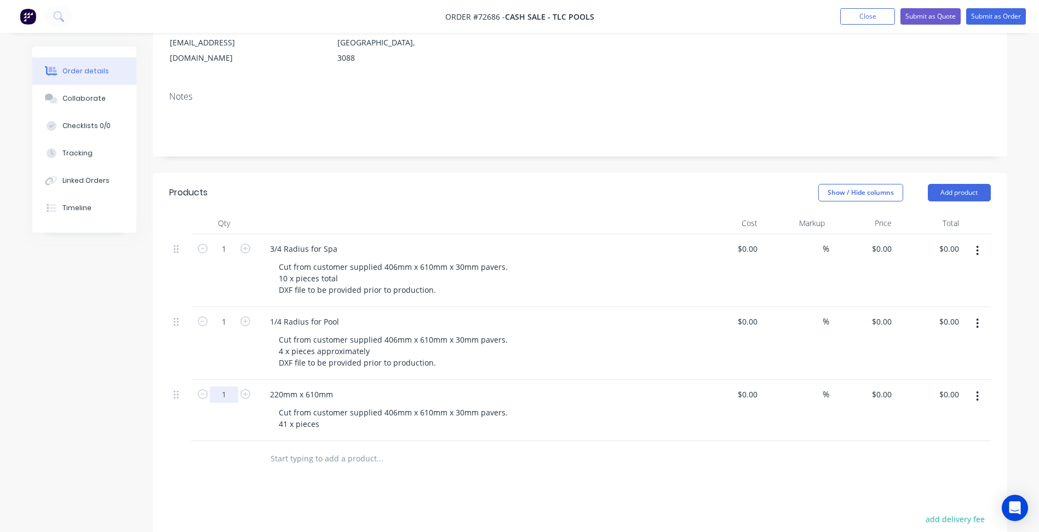
click at [226, 257] on input "1" at bounding box center [224, 249] width 28 height 16
type input "41"
click at [225, 257] on input "1" at bounding box center [224, 249] width 28 height 16
type input "4"
click at [227, 241] on input "1" at bounding box center [224, 249] width 28 height 16
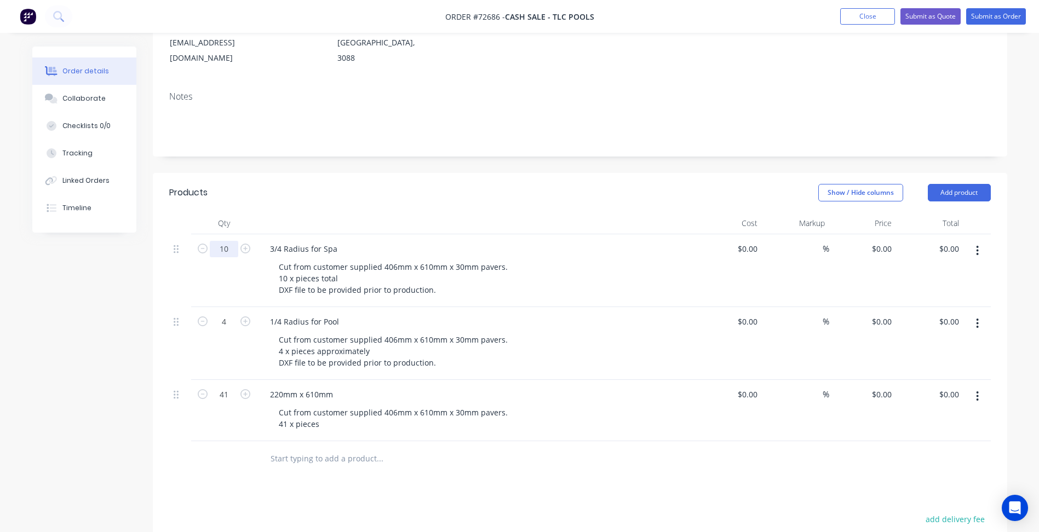
type input "10"
click at [121, 342] on div "Created by [PERSON_NAME] Created [DATE] Required [DATE] Assigned to Add team me…" at bounding box center [519, 319] width 975 height 874
click at [487, 16] on span "Order #72686 -" at bounding box center [475, 17] width 60 height 10
copy span "72686"
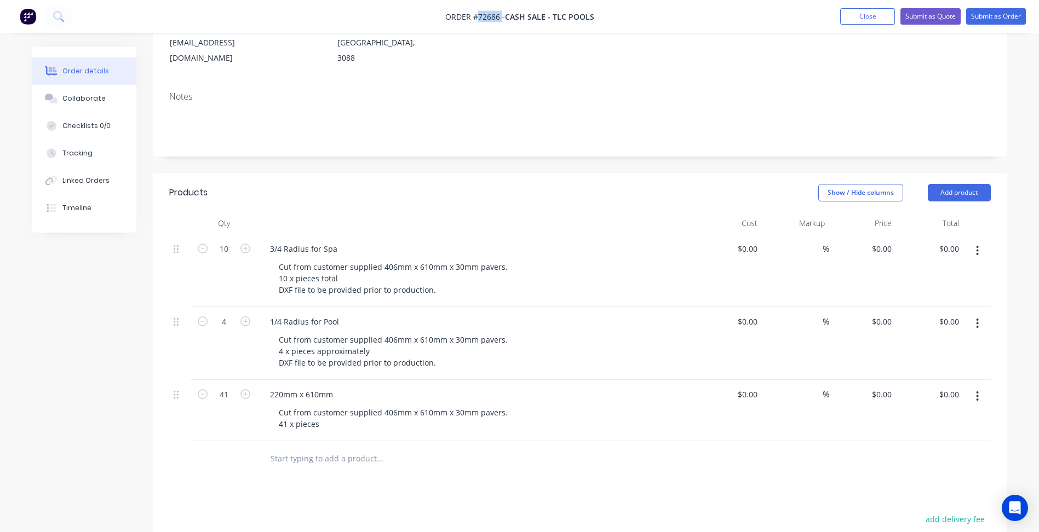
click at [114, 426] on div "Created by [PERSON_NAME] Created [DATE] Required [DATE] Assigned to Add team me…" at bounding box center [519, 319] width 975 height 874
click at [356, 184] on div "Show / Hide columns Add product" at bounding box center [666, 193] width 647 height 18
click at [961, 184] on button "Add product" at bounding box center [959, 193] width 63 height 18
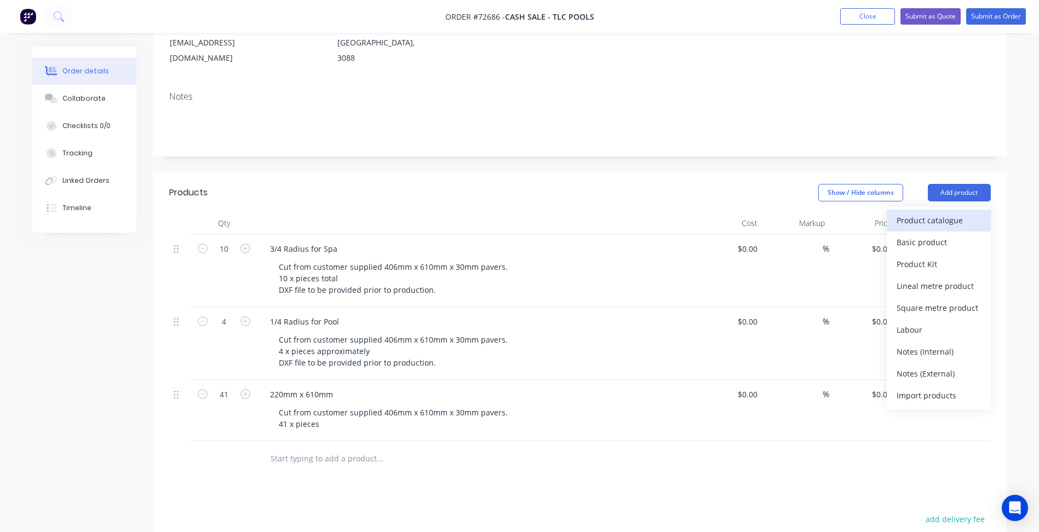
click at [934, 213] on div "Product catalogue" at bounding box center [939, 221] width 84 height 16
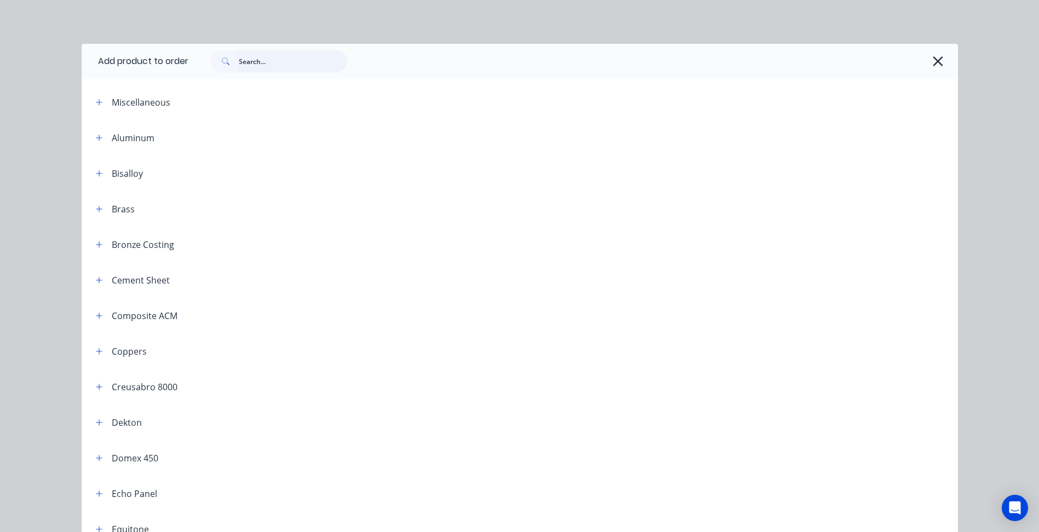
click at [299, 64] on input "text" at bounding box center [293, 61] width 108 height 22
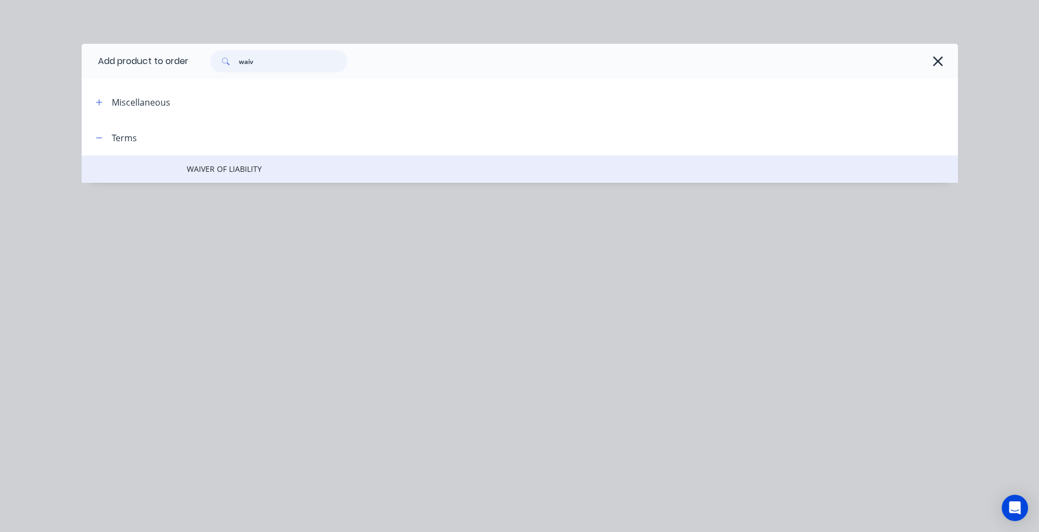
type input "waiv"
click at [234, 174] on span "WAIVER OF LIABILITY" at bounding box center [495, 169] width 617 height 12
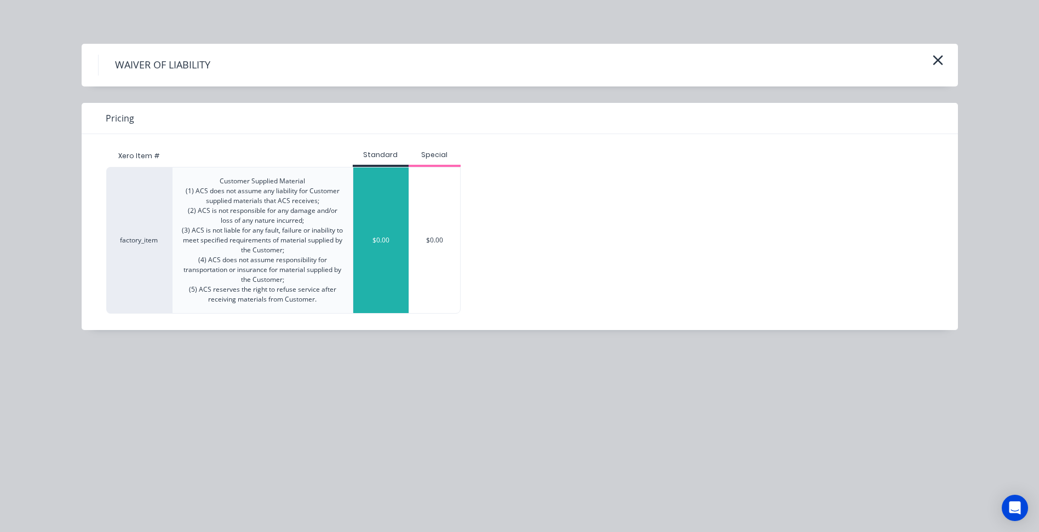
click at [379, 232] on div "$0.00" at bounding box center [380, 241] width 55 height 146
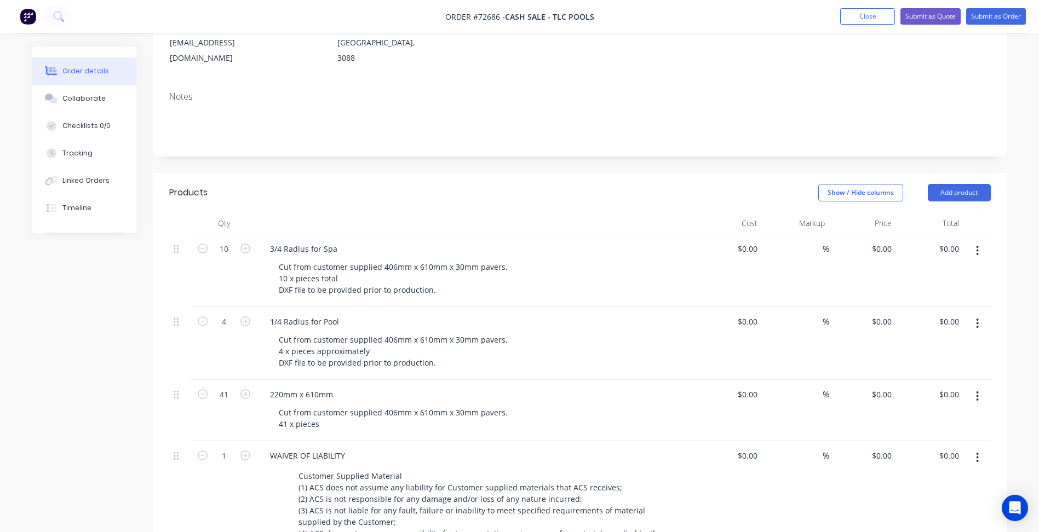
click at [116, 336] on div "Created by [PERSON_NAME] Created [DATE] Required [DATE] Assigned to Add team me…" at bounding box center [519, 384] width 975 height 1005
click at [426, 173] on header "Products Show / Hide columns Add product" at bounding box center [580, 192] width 855 height 39
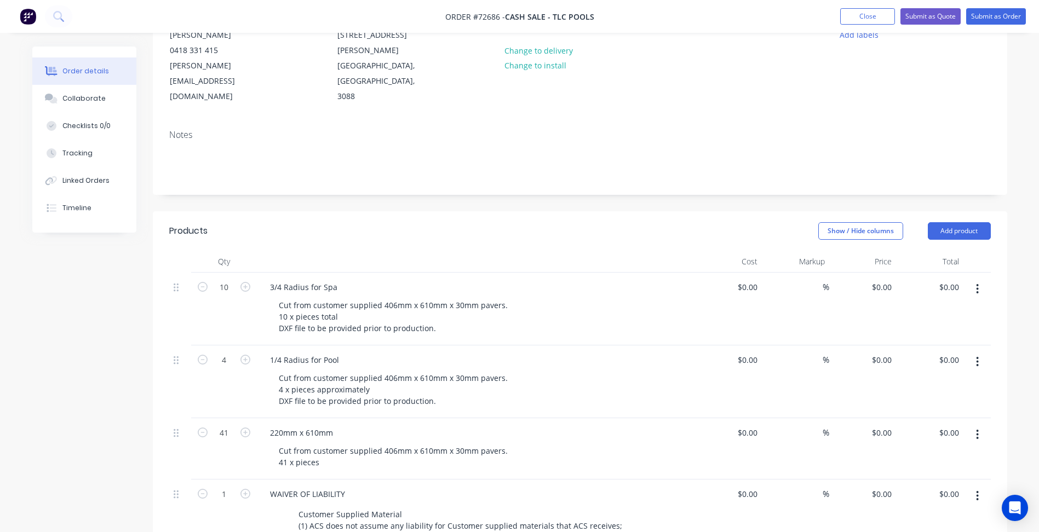
scroll to position [110, 0]
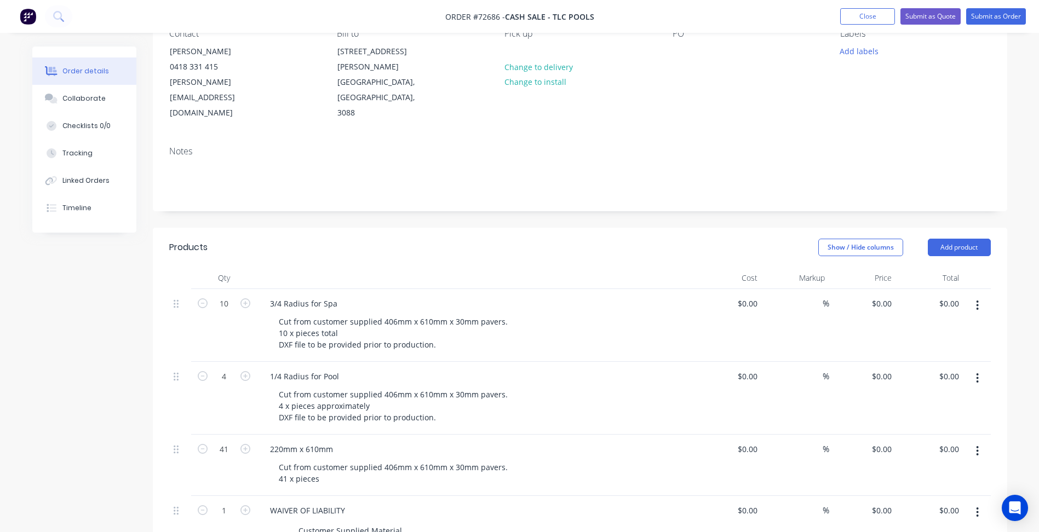
click at [118, 338] on div "Created by [PERSON_NAME] Created [DATE] Required [DATE] Assigned to Add team me…" at bounding box center [519, 439] width 975 height 1005
click at [878, 18] on button "Close" at bounding box center [867, 16] width 55 height 16
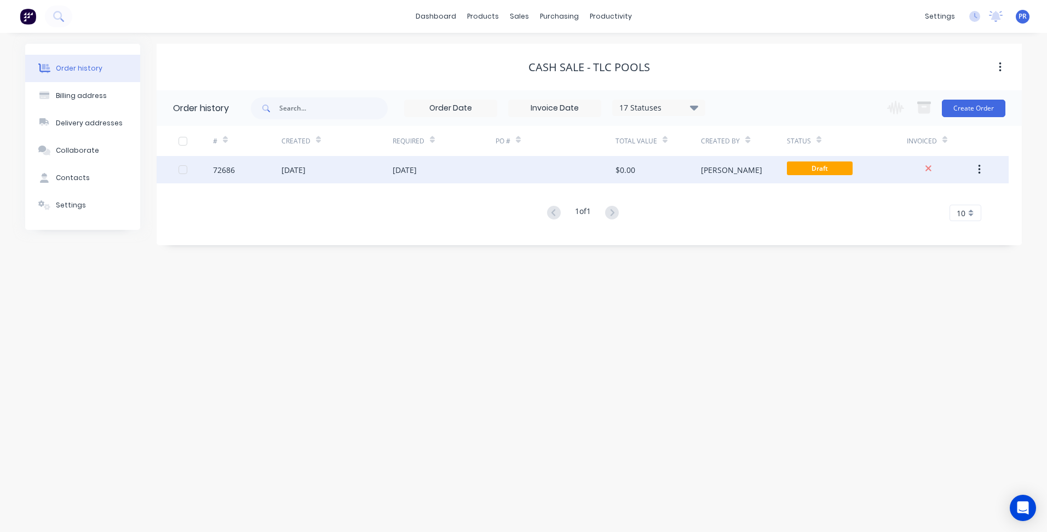
click at [422, 179] on div "[DATE]" at bounding box center [444, 169] width 103 height 27
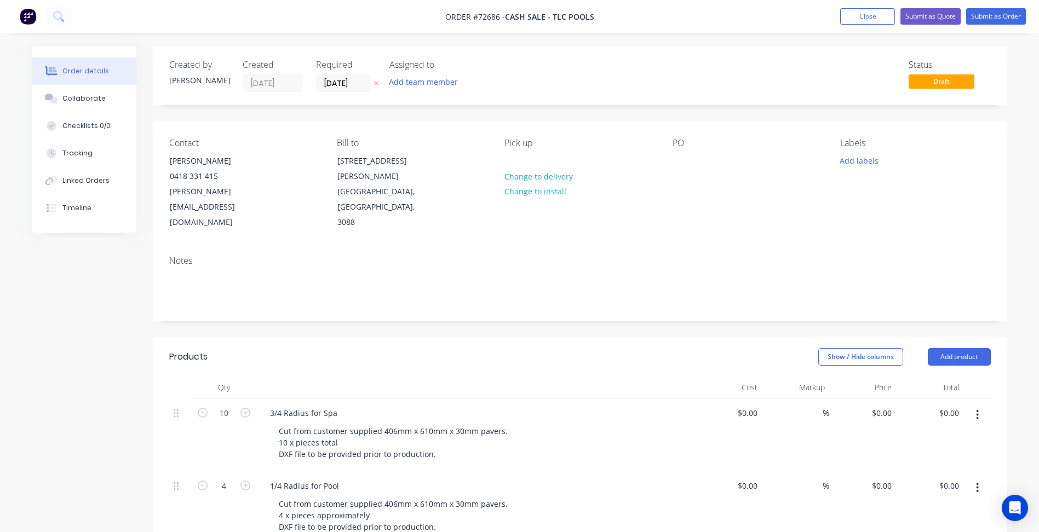
click at [489, 12] on span "Order #72686 -" at bounding box center [475, 17] width 60 height 10
copy span "72686"
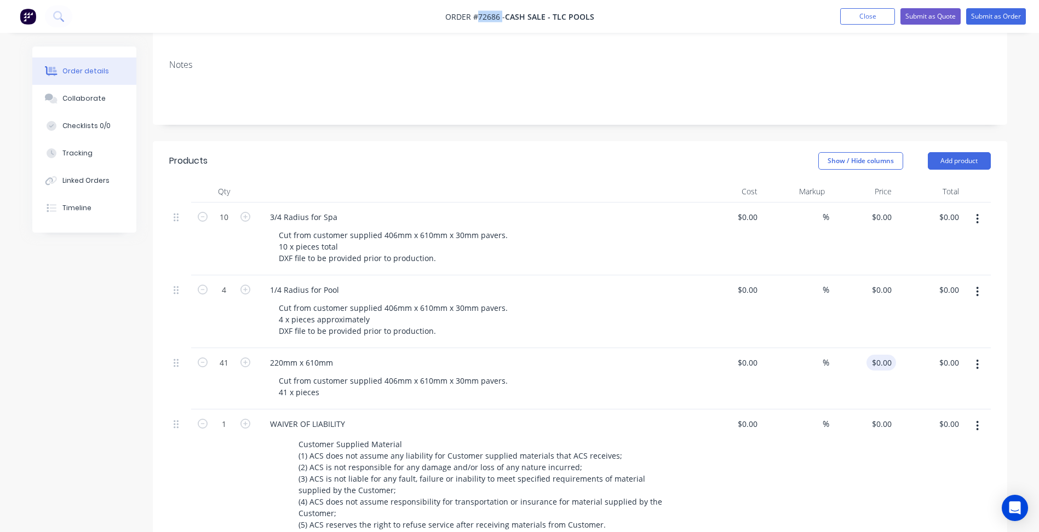
scroll to position [219, 0]
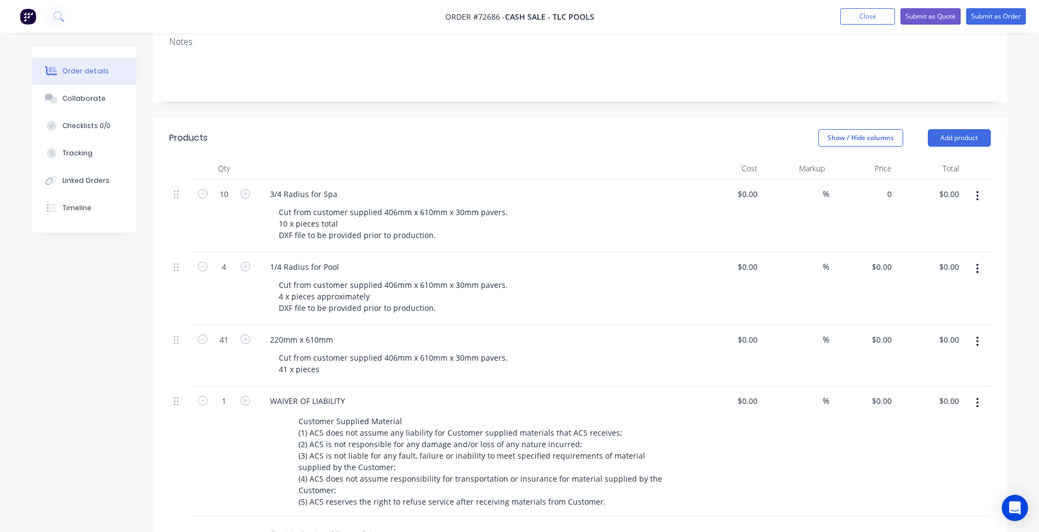
click at [875, 180] on div "0 $0.00" at bounding box center [862, 216] width 67 height 73
type input "$49.95"
type input "$499.50"
click at [884, 259] on input "0" at bounding box center [883, 267] width 25 height 16
type input "$49.98"
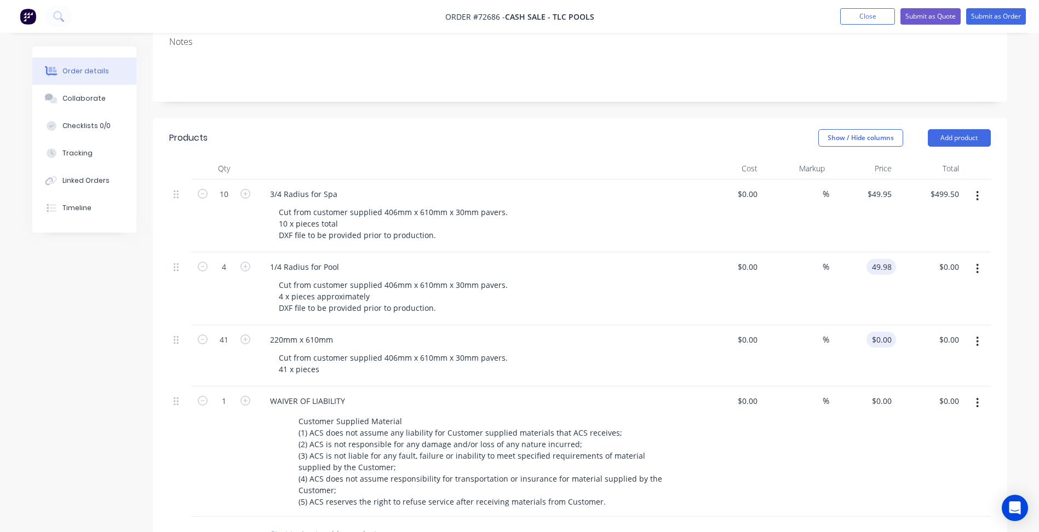
type input "$199.92"
click at [889, 332] on input "0" at bounding box center [890, 340] width 13 height 16
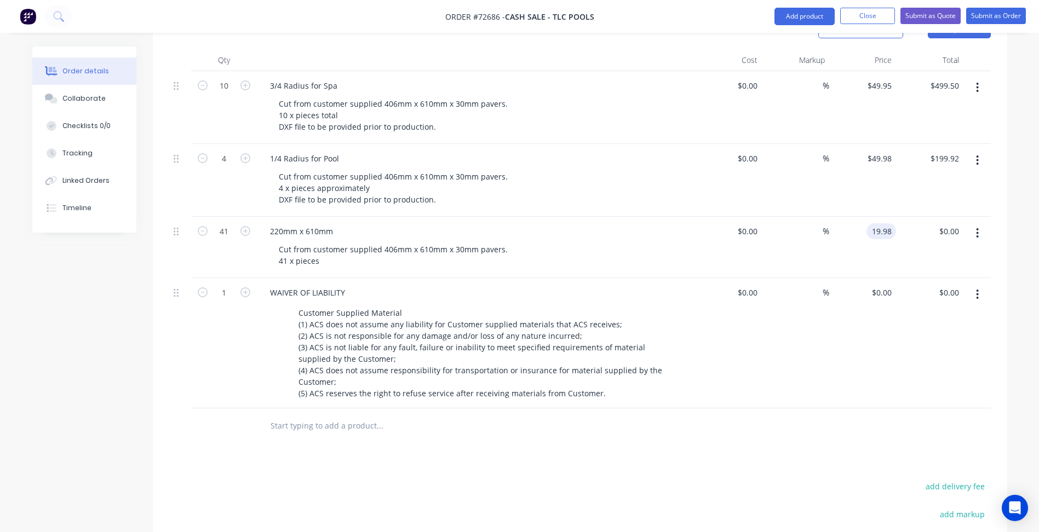
scroll to position [329, 0]
type input "$19.98"
type input "$819.18"
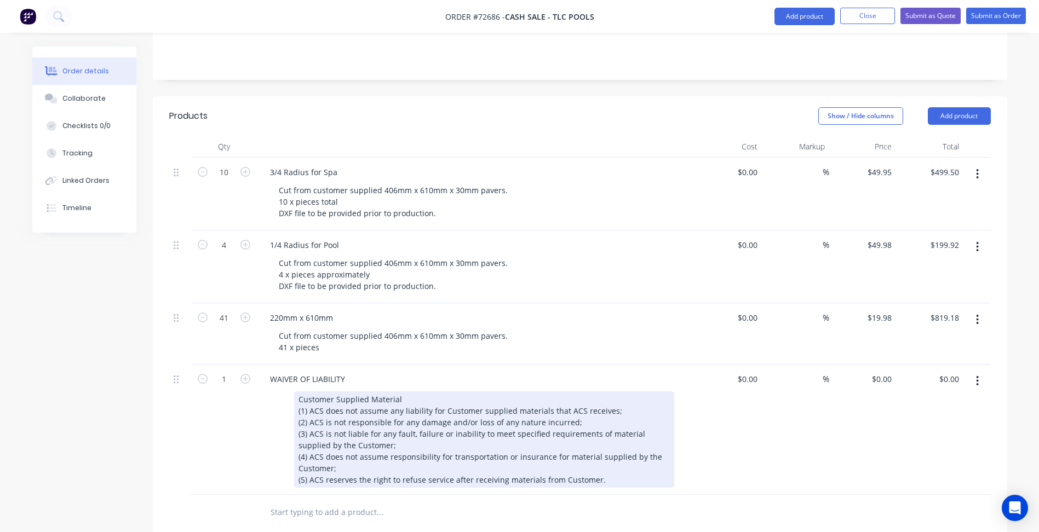
scroll to position [214, 0]
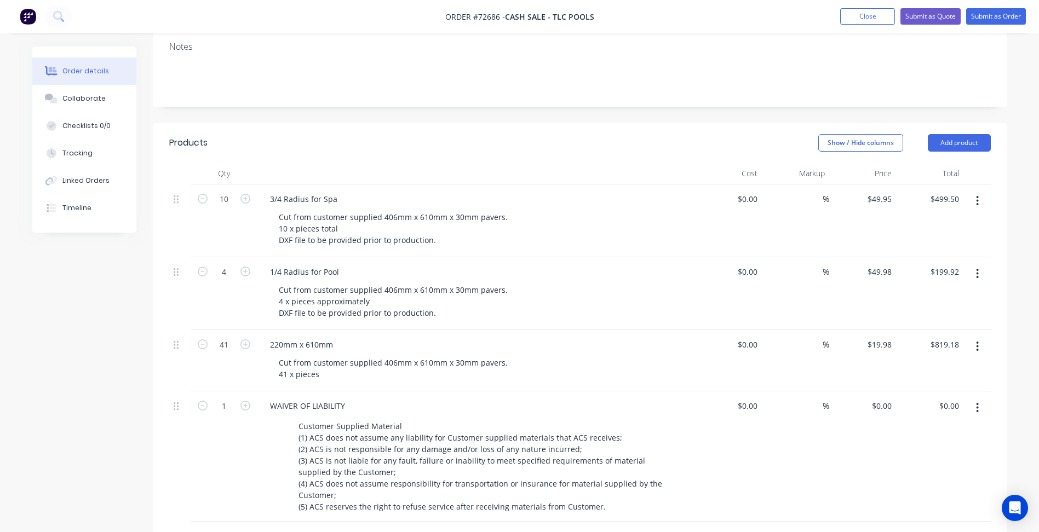
click at [148, 347] on div "Created by [PERSON_NAME] Created [DATE] Required [DATE] Assigned to Add team me…" at bounding box center [519, 334] width 975 height 1005
click at [929, 11] on button "Submit as Quote" at bounding box center [931, 16] width 60 height 16
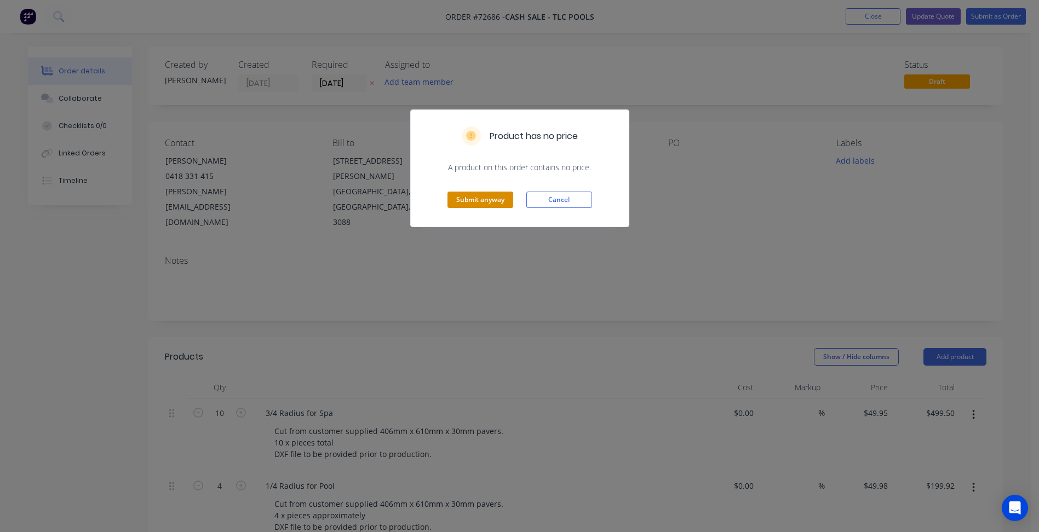
click at [491, 202] on button "Submit anyway" at bounding box center [481, 200] width 66 height 16
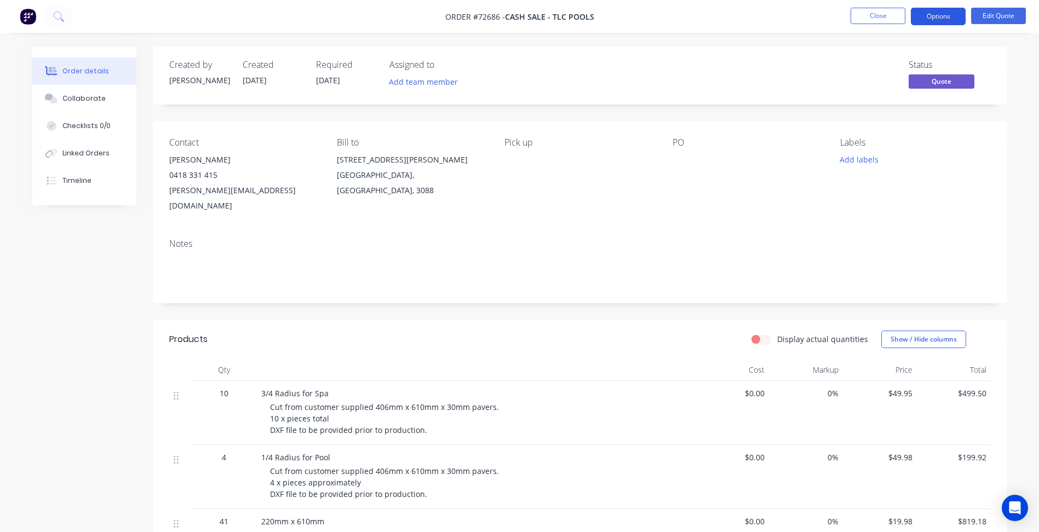
click at [940, 15] on button "Options" at bounding box center [938, 17] width 55 height 18
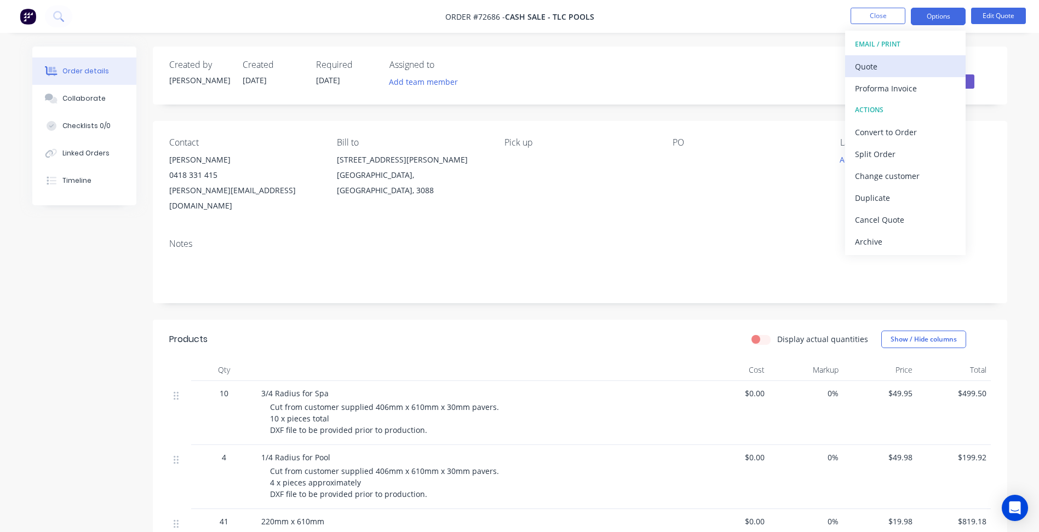
click at [891, 68] on div "Quote" at bounding box center [905, 67] width 101 height 16
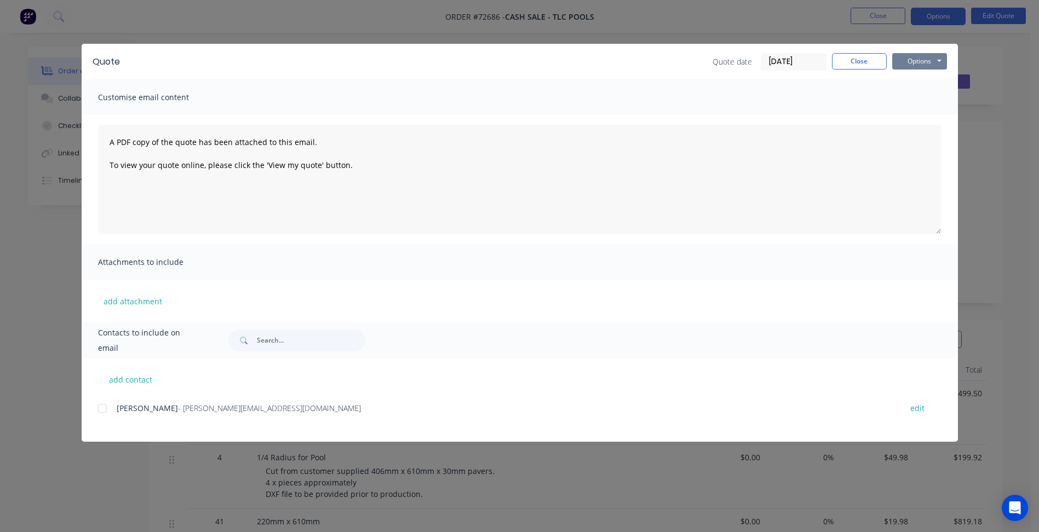
click at [909, 64] on button "Options" at bounding box center [919, 61] width 55 height 16
click at [915, 73] on button "Preview" at bounding box center [927, 81] width 70 height 18
click at [867, 59] on button "Close" at bounding box center [859, 61] width 55 height 16
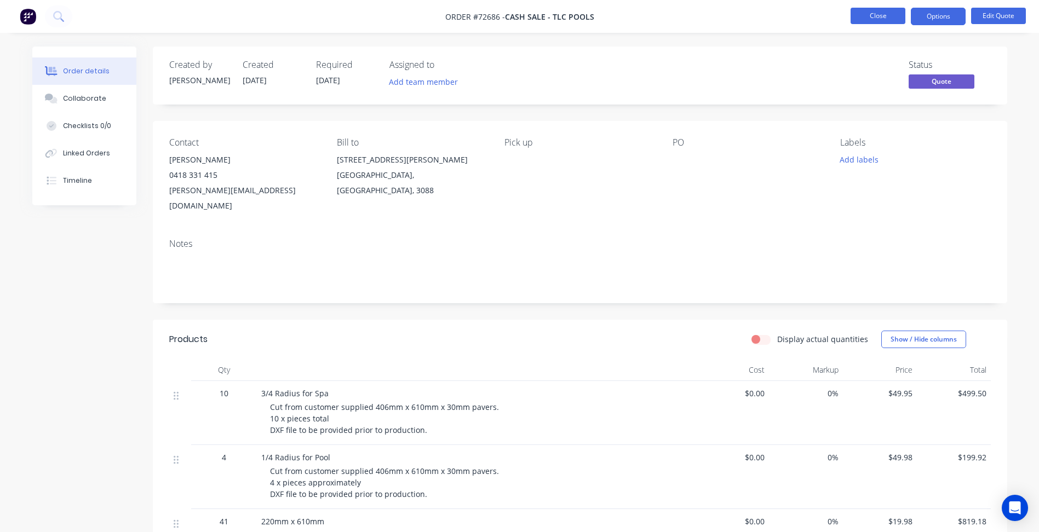
click at [875, 13] on button "Close" at bounding box center [878, 16] width 55 height 16
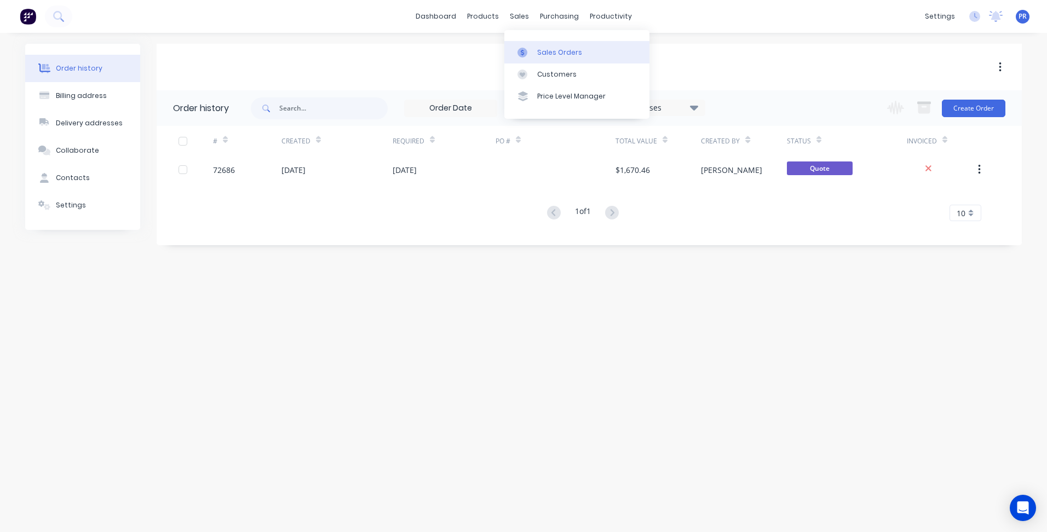
click at [539, 55] on div "Sales Orders" at bounding box center [559, 53] width 45 height 10
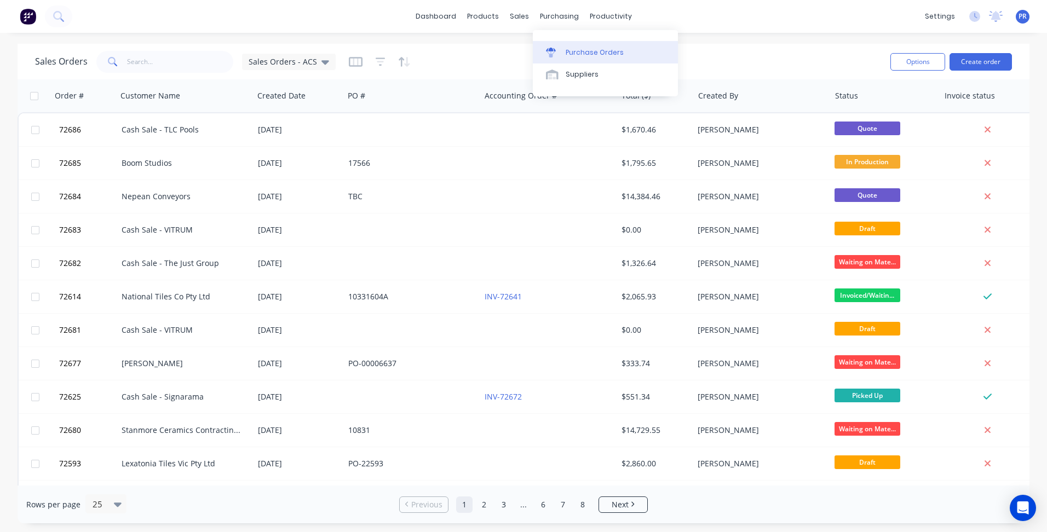
click at [570, 50] on div "Purchase Orders" at bounding box center [595, 53] width 58 height 10
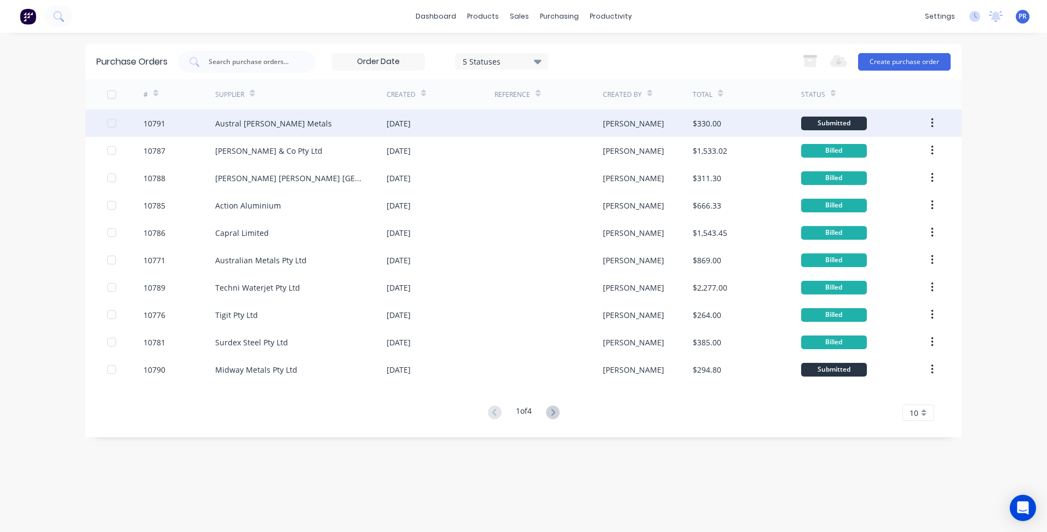
click at [306, 120] on div "Austral [PERSON_NAME] Metals" at bounding box center [300, 123] width 171 height 27
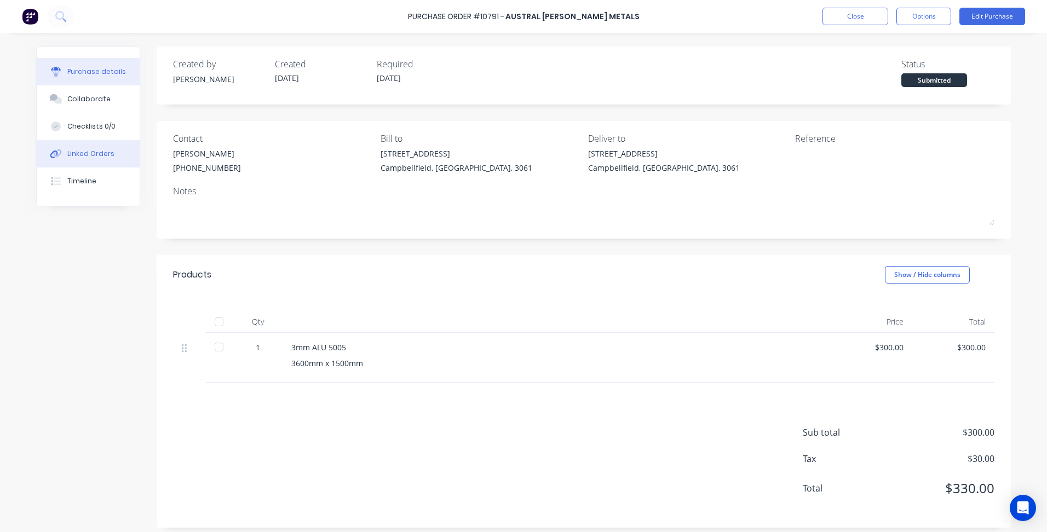
click at [105, 161] on button "Linked Orders" at bounding box center [88, 153] width 103 height 27
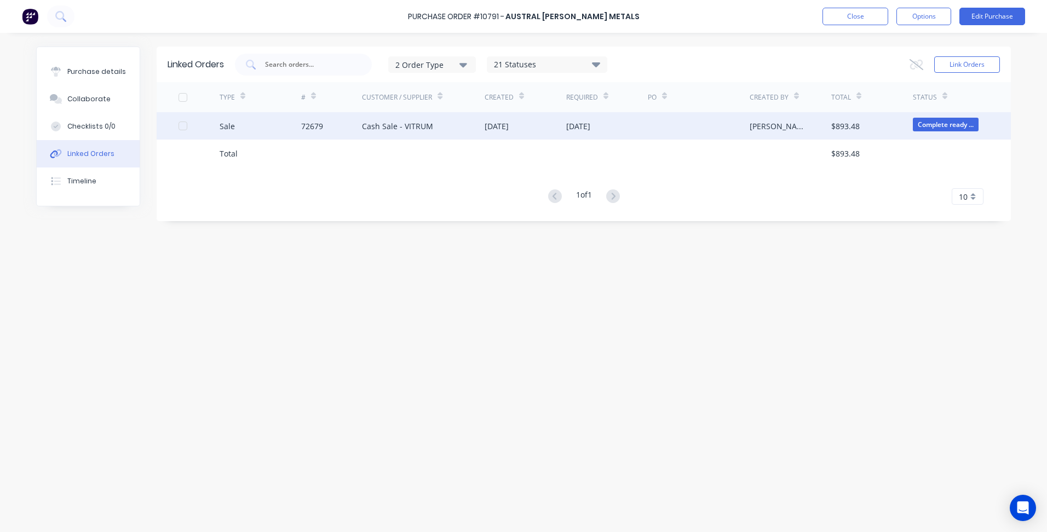
click at [410, 123] on div "Cash Sale - VITRUM" at bounding box center [397, 127] width 71 height 12
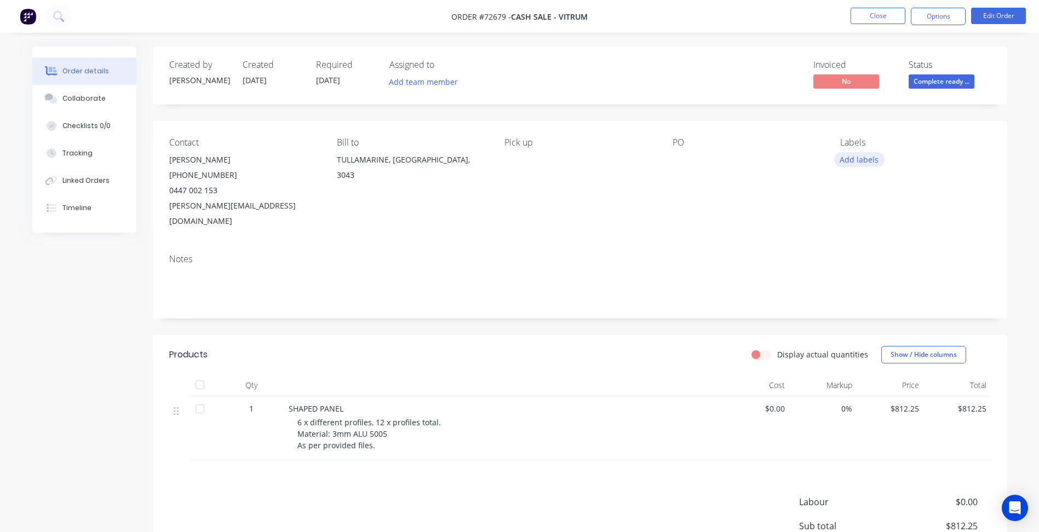
click at [853, 161] on button "Add labels" at bounding box center [859, 159] width 50 height 15
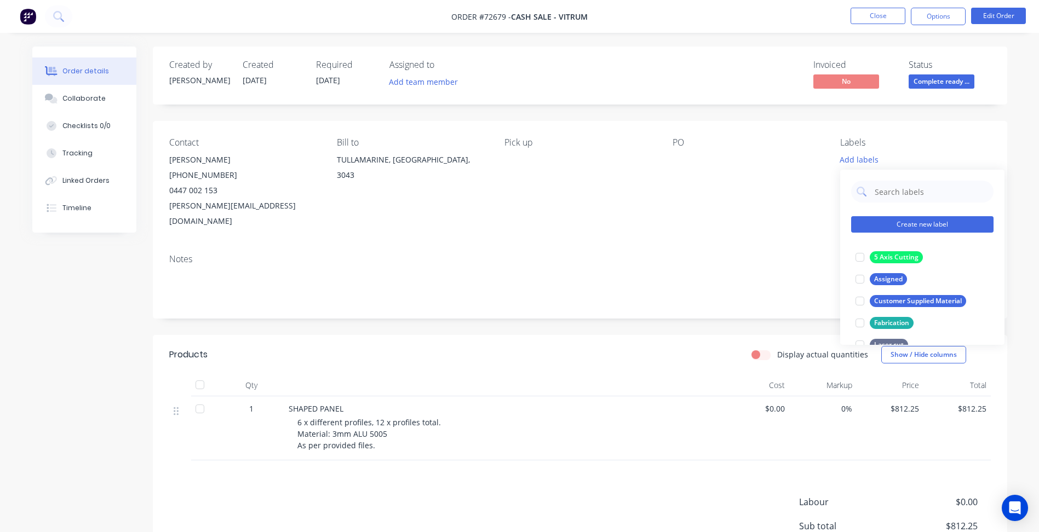
click at [904, 224] on button "Create new label" at bounding box center [922, 224] width 142 height 16
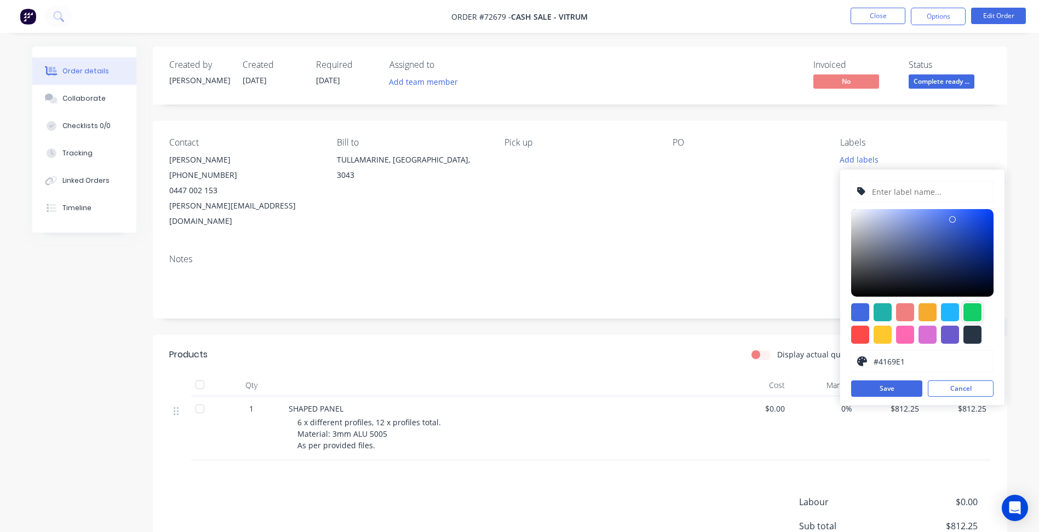
click at [968, 313] on div at bounding box center [973, 313] width 18 height 18
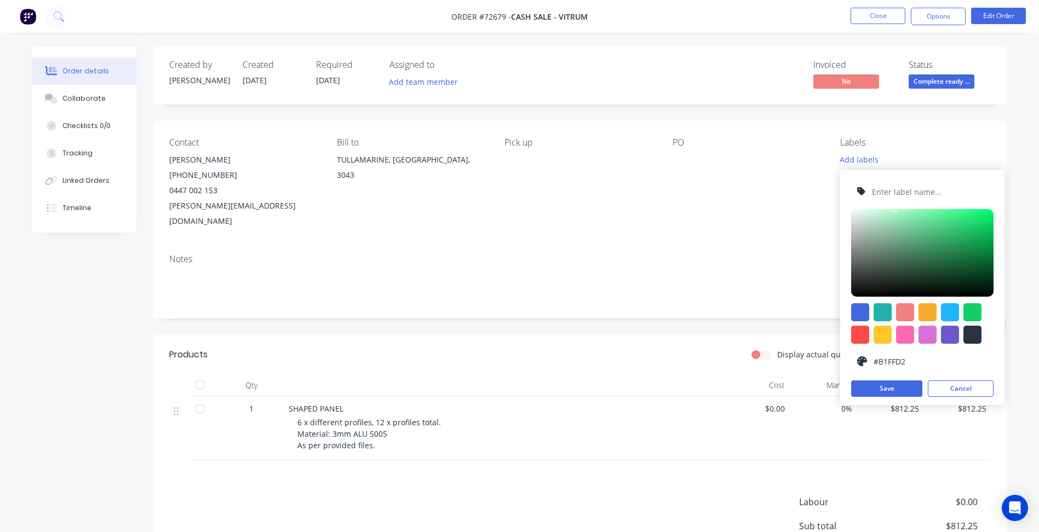
drag, startPoint x: 915, startPoint y: 258, endPoint x: 895, endPoint y: 209, distance: 53.3
click at [895, 209] on div "#B1FFD2 hex #B1FFD2 Save Cancel" at bounding box center [922, 288] width 164 height 236
type input "#65AB84"
click at [909, 238] on div at bounding box center [909, 238] width 7 height 7
click at [902, 382] on button "Save" at bounding box center [886, 389] width 71 height 16
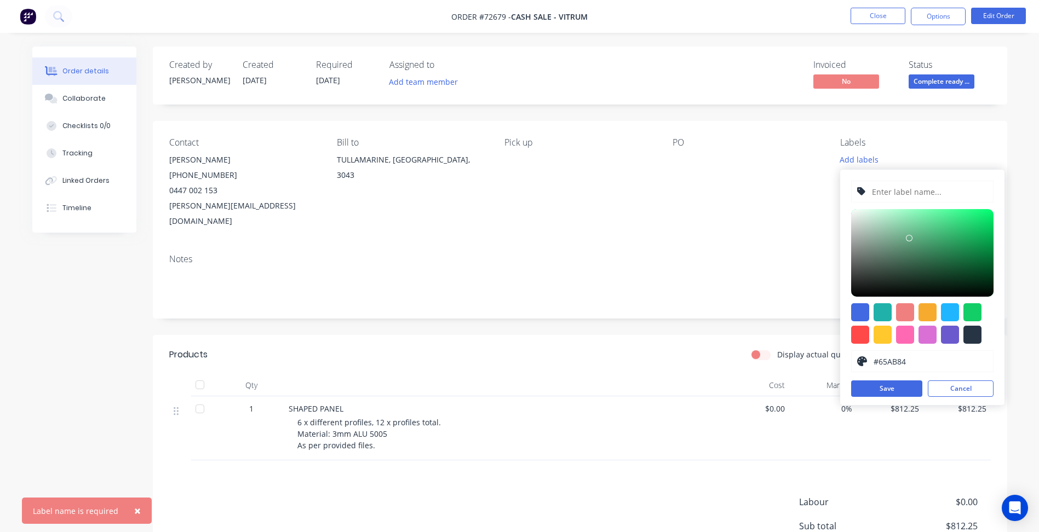
click at [896, 196] on input "text" at bounding box center [929, 191] width 117 height 21
drag, startPoint x: 906, startPoint y: 192, endPoint x: 757, endPoint y: 194, distance: 149.6
click at [778, 188] on body "Order #72679 - Cash Sale - VITRUM Close Options Edit Order Order details Collab…" at bounding box center [519, 328] width 1039 height 656
click at [892, 192] on input "Capral" at bounding box center [929, 191] width 117 height 21
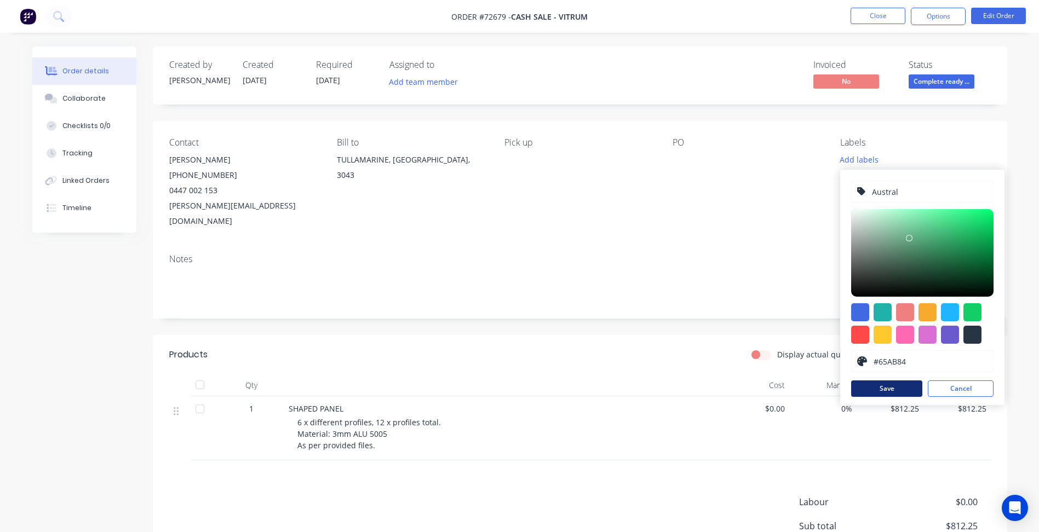
type input "Austral"
click at [881, 394] on button "Save" at bounding box center [886, 389] width 71 height 16
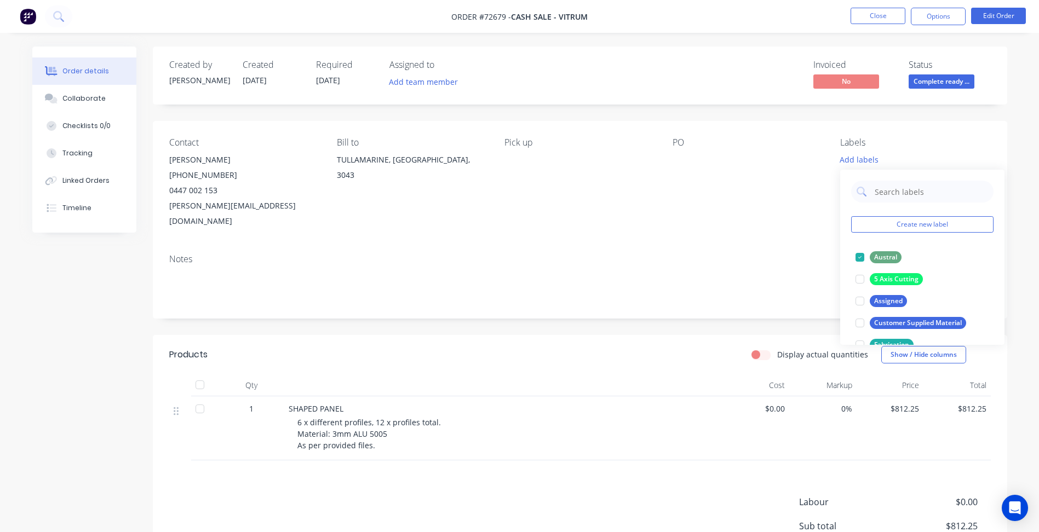
click at [988, 154] on div "Add labels" at bounding box center [915, 159] width 150 height 15
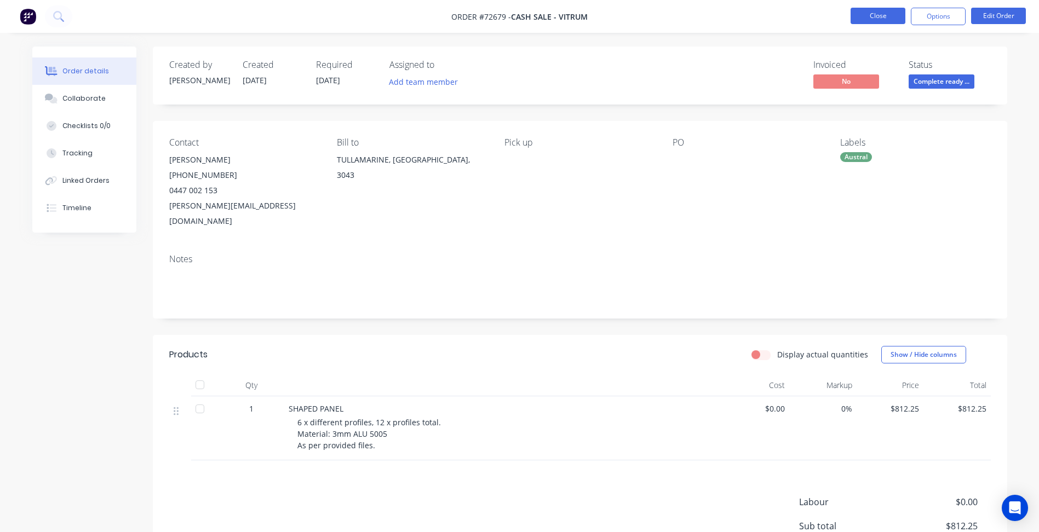
click at [879, 15] on button "Close" at bounding box center [878, 16] width 55 height 16
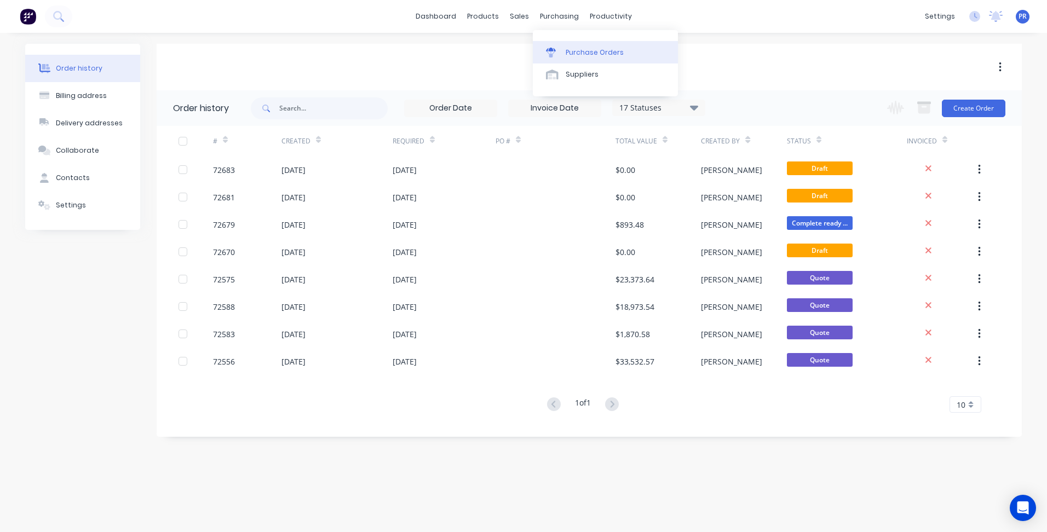
click at [574, 51] on div "Purchase Orders" at bounding box center [595, 53] width 58 height 10
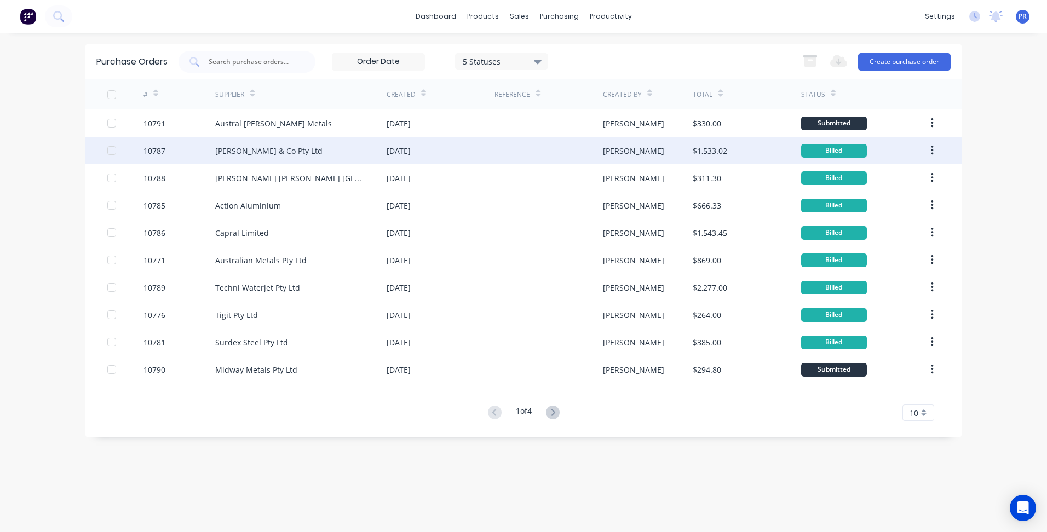
click at [411, 154] on div "[DATE]" at bounding box center [399, 151] width 24 height 12
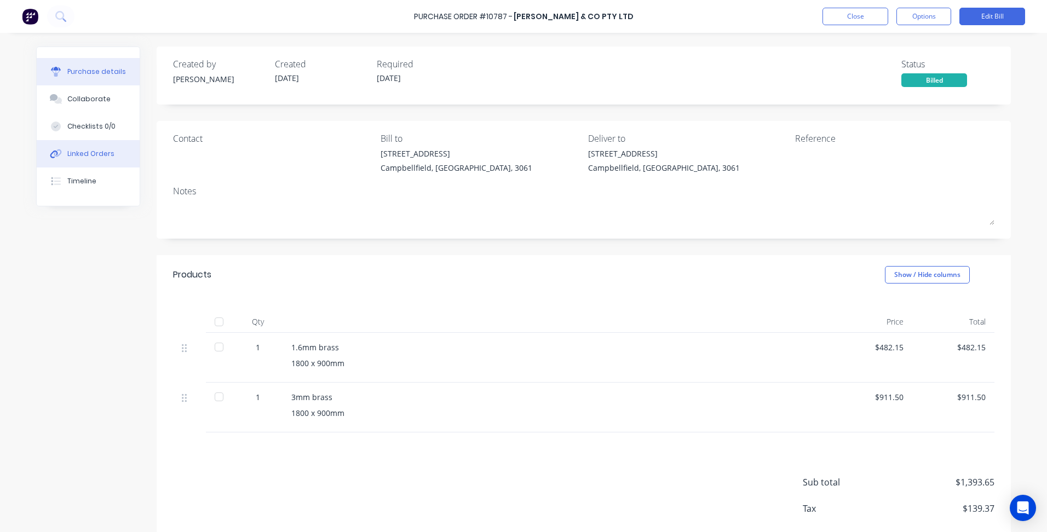
click at [102, 150] on div "Linked Orders" at bounding box center [90, 154] width 47 height 10
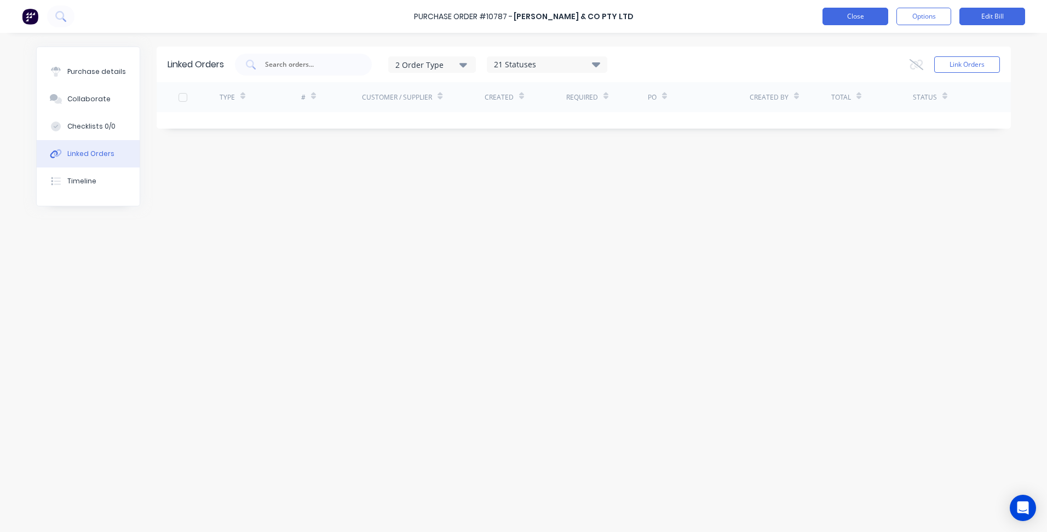
click at [845, 18] on button "Close" at bounding box center [856, 17] width 66 height 18
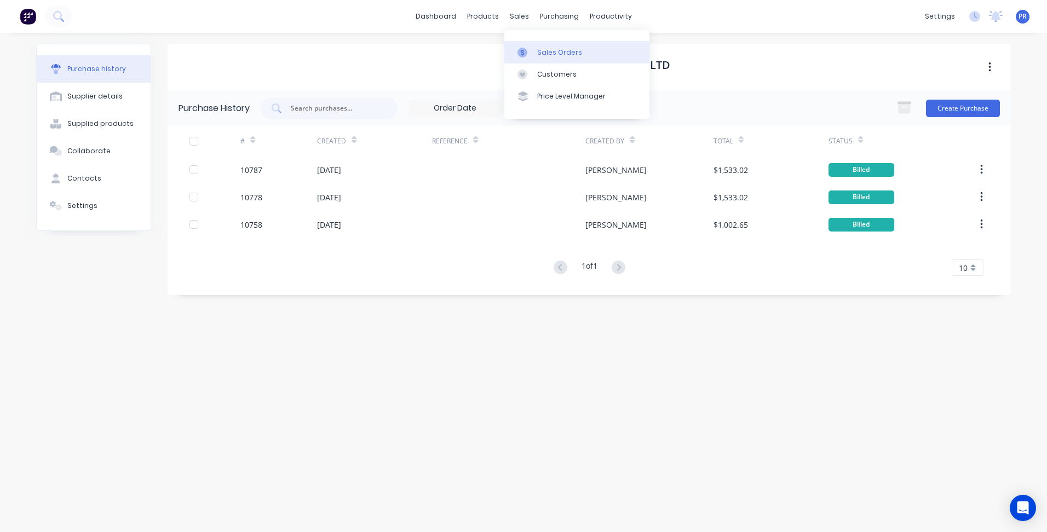
click at [542, 50] on div "Sales Orders" at bounding box center [559, 53] width 45 height 10
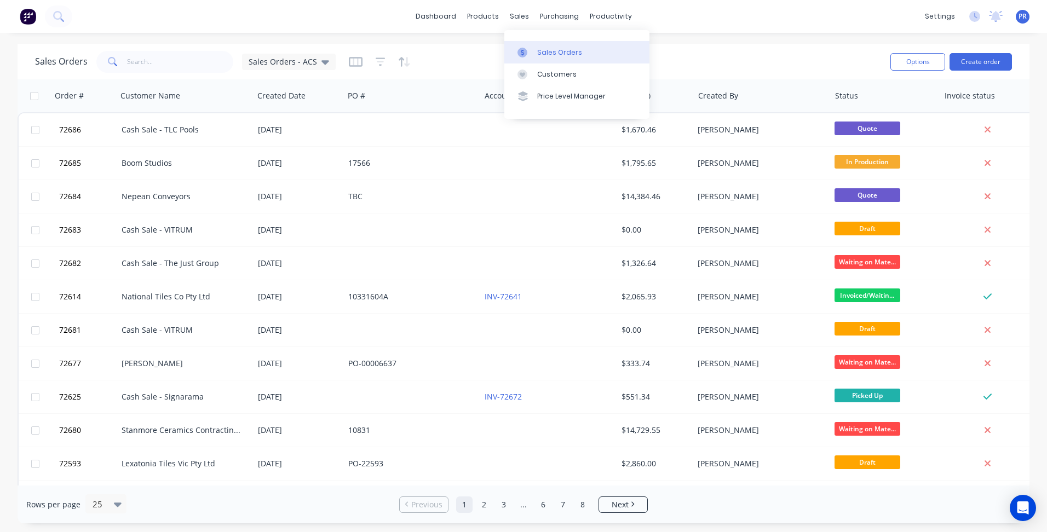
click at [540, 49] on div "Sales Orders" at bounding box center [559, 53] width 45 height 10
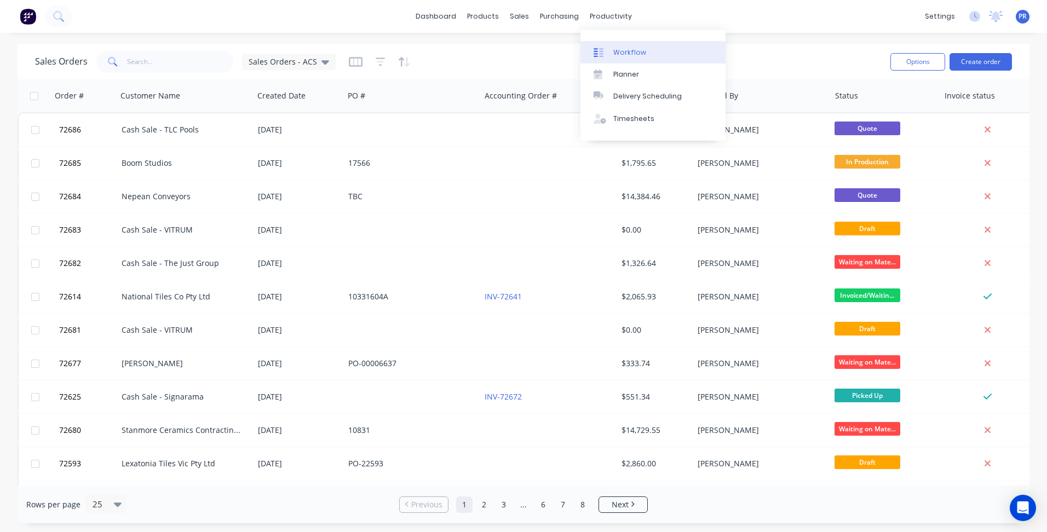
click at [633, 55] on div "Workflow" at bounding box center [630, 53] width 33 height 10
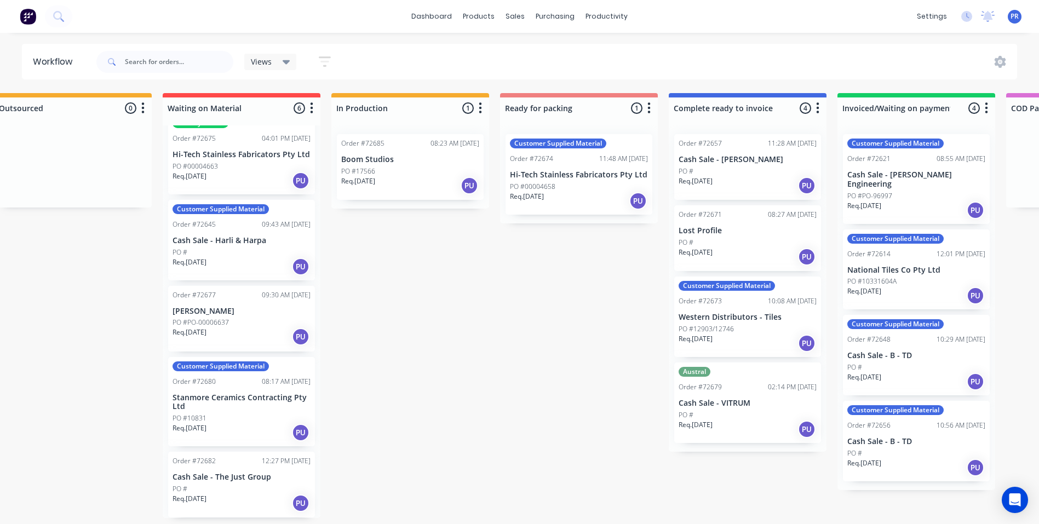
scroll to position [2, 369]
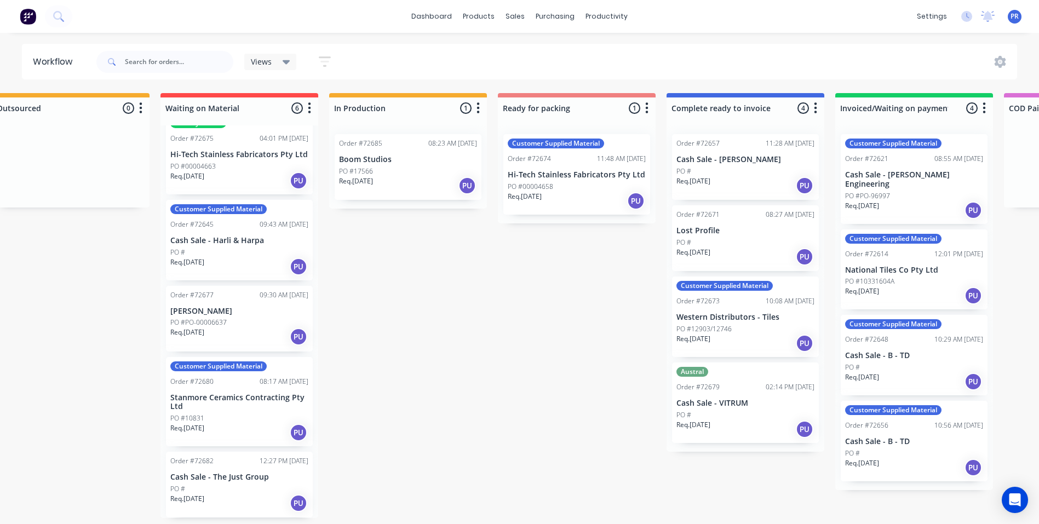
click at [722, 375] on div "Austral Order #72679 02:14 PM [DATE] Cash Sale - VITRUM PO # Req. [DATE] PU" at bounding box center [745, 403] width 147 height 81
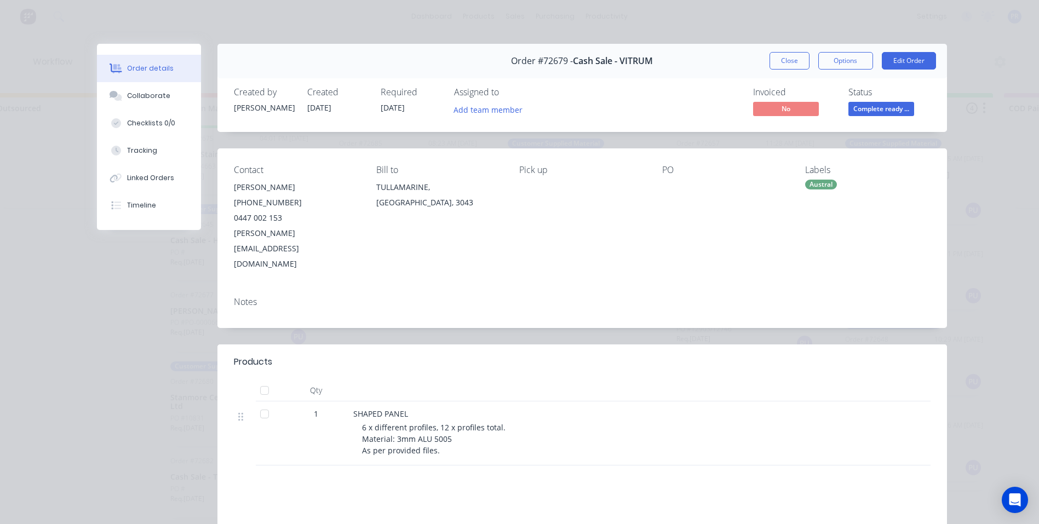
click at [814, 182] on div "Austral" at bounding box center [821, 185] width 32 height 10
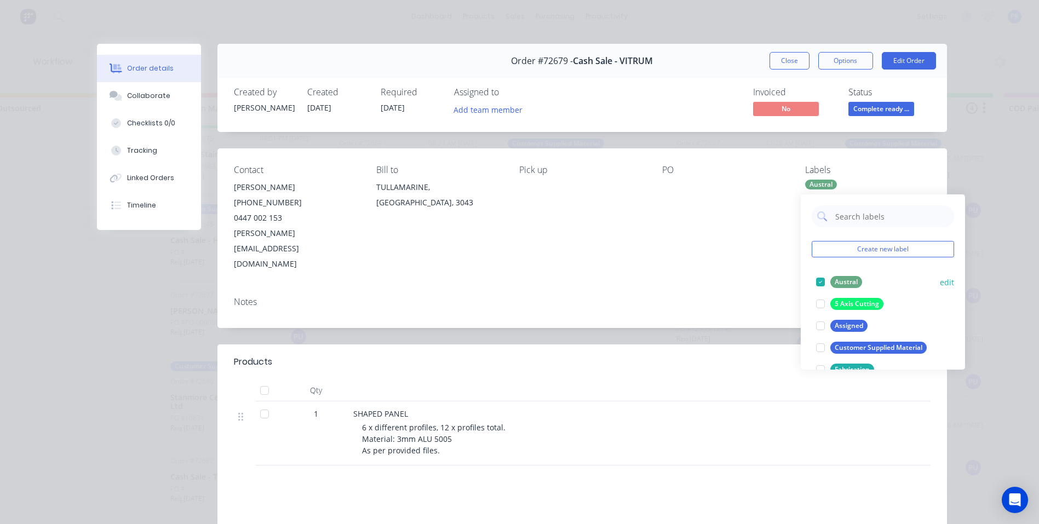
click at [816, 280] on div at bounding box center [821, 282] width 22 height 22
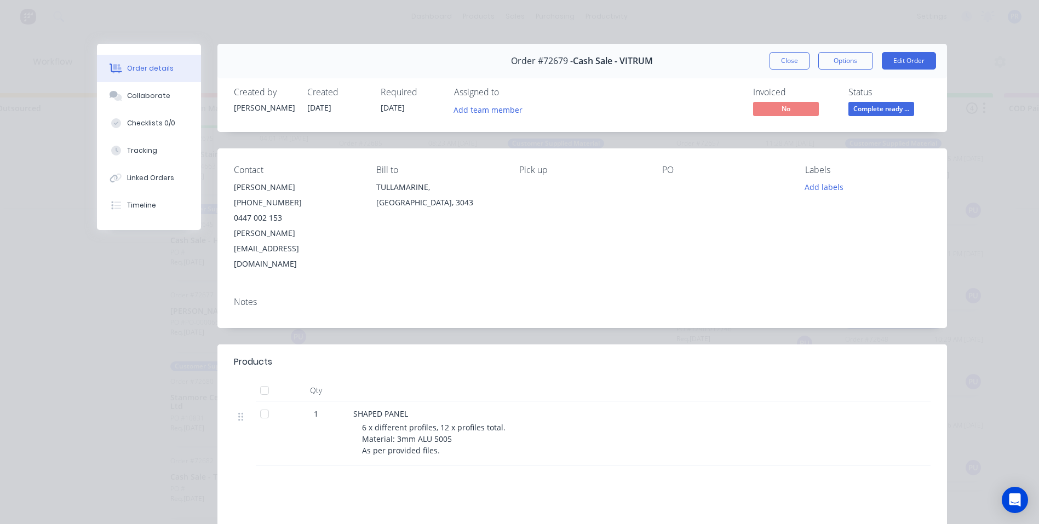
click at [978, 185] on div "Order details Collaborate Checklists 0/0 Tracking Linked Orders Timeline Order …" at bounding box center [519, 262] width 1039 height 524
click at [786, 66] on button "Close" at bounding box center [790, 61] width 40 height 18
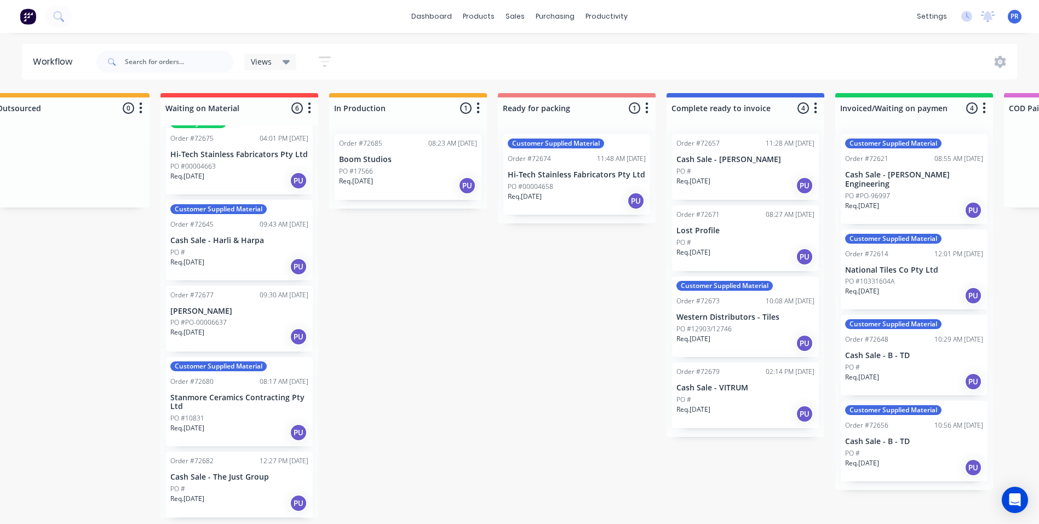
click at [576, 340] on div "Submitted 1 Status colour #273444 hex #273444 Save Cancel Summaries Total order…" at bounding box center [616, 305] width 1986 height 425
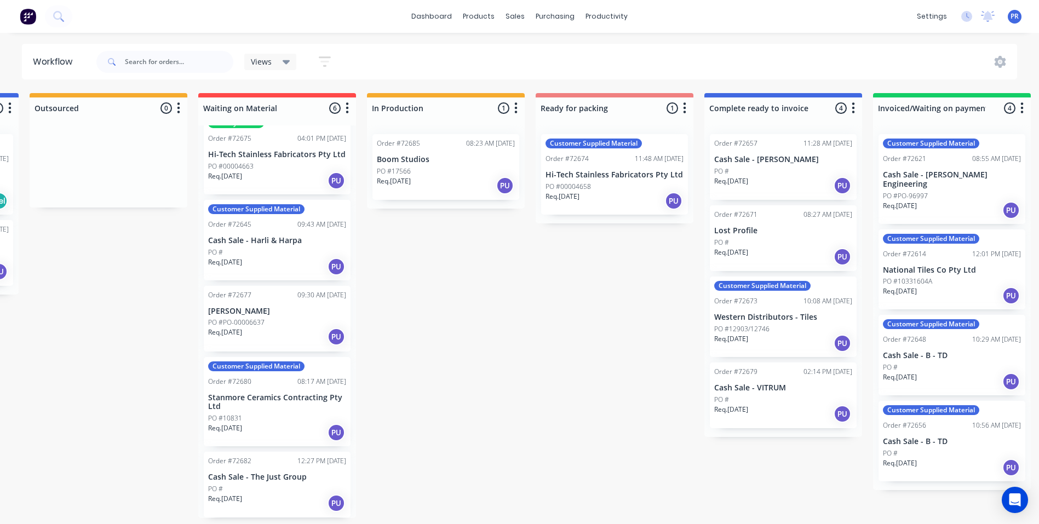
drag, startPoint x: 505, startPoint y: 347, endPoint x: 447, endPoint y: 347, distance: 58.1
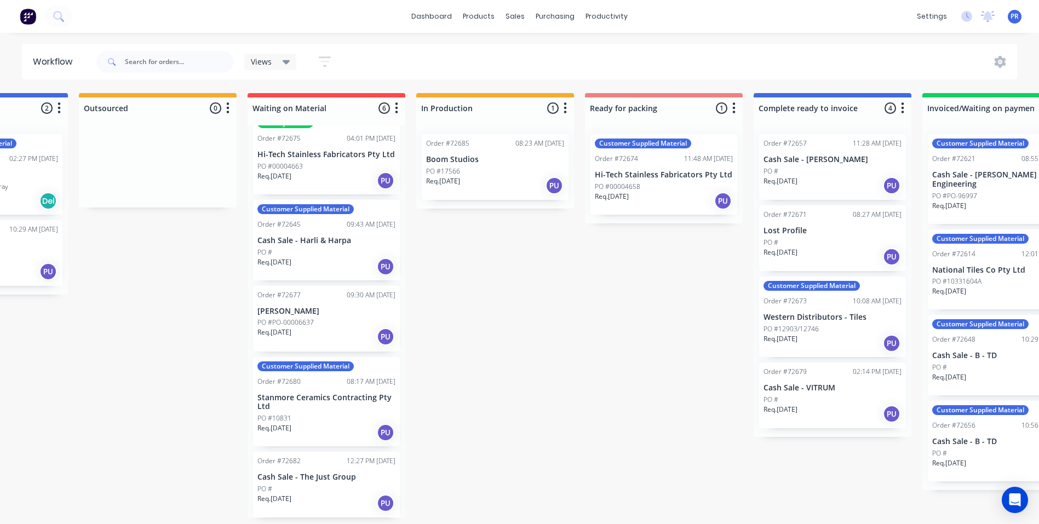
drag, startPoint x: 487, startPoint y: 268, endPoint x: 491, endPoint y: 240, distance: 28.2
click at [489, 268] on div "Submitted 1 Status colour #273444 hex #273444 Save Cancel Summaries Total order…" at bounding box center [703, 305] width 1986 height 425
drag, startPoint x: 158, startPoint y: 279, endPoint x: 26, endPoint y: 265, distance: 132.2
click at [157, 279] on div "Submitted 1 Status colour #273444 hex #273444 Save Cancel Summaries Total order…" at bounding box center [703, 305] width 1986 height 425
click at [541, 50] on div "Sales Orders" at bounding box center [556, 55] width 45 height 10
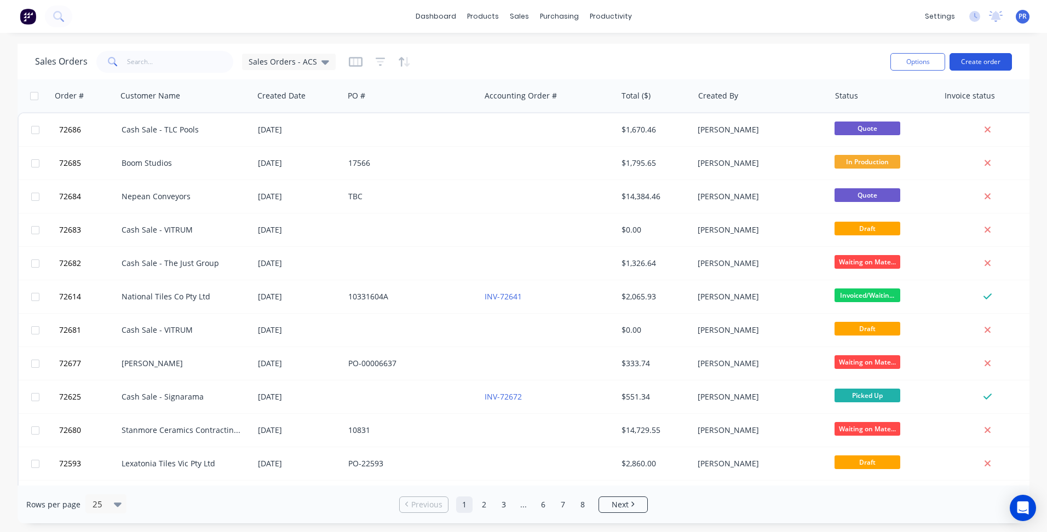
click at [1011, 62] on button "Create order" at bounding box center [981, 62] width 62 height 18
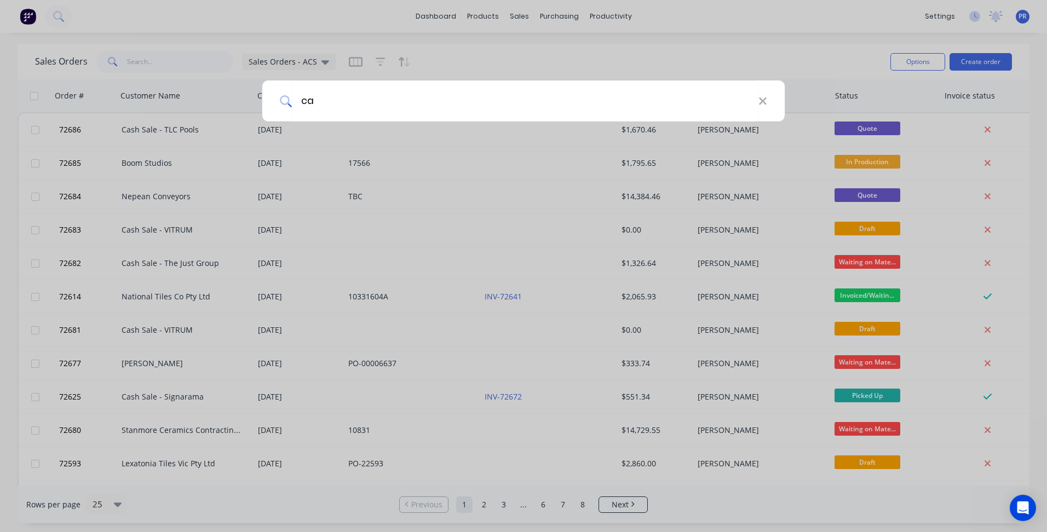
type input "c"
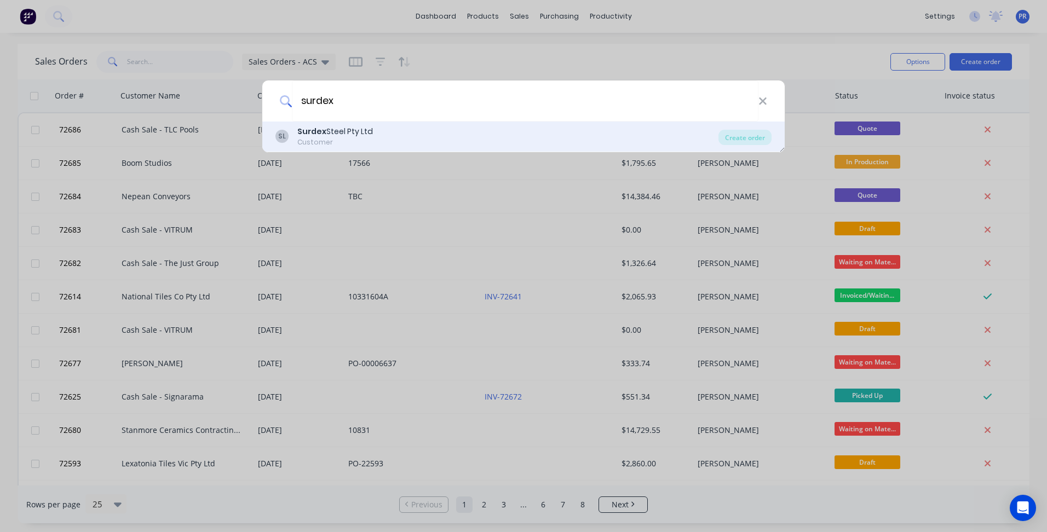
type input "surdex"
click at [360, 128] on div "Surdex Steel Pty Ltd" at bounding box center [335, 132] width 76 height 12
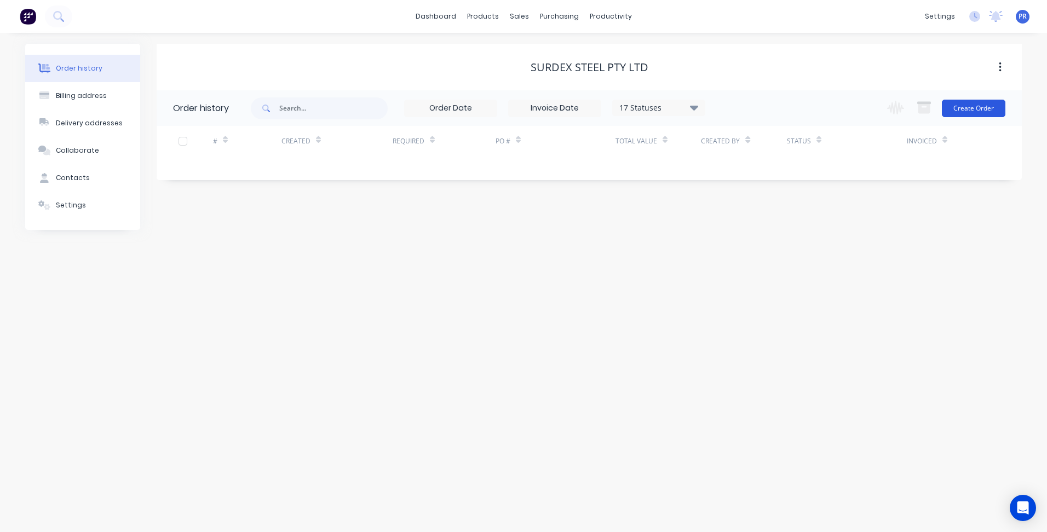
click at [976, 111] on button "Create Order" at bounding box center [974, 109] width 64 height 18
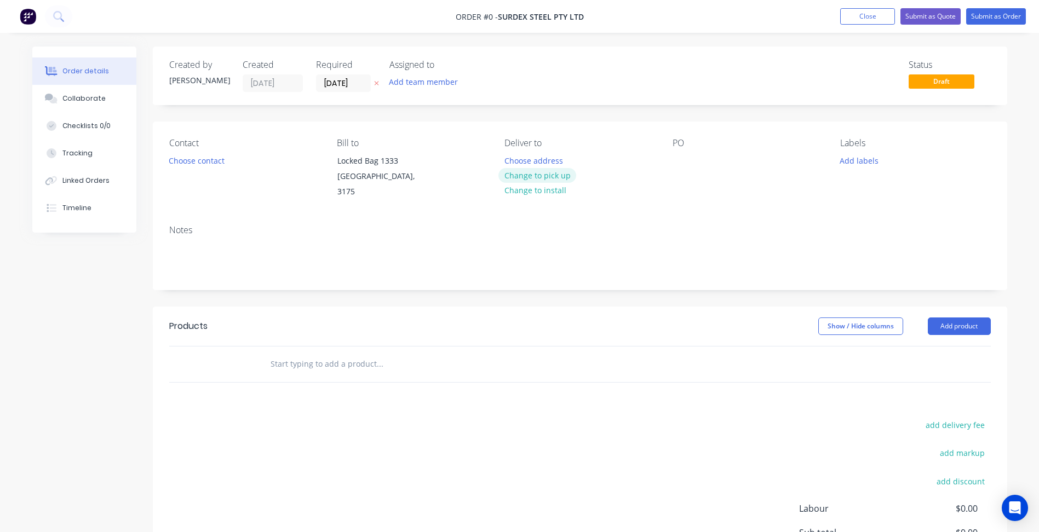
click at [537, 174] on button "Change to pick up" at bounding box center [538, 175] width 78 height 15
click at [187, 159] on button "Choose contact" at bounding box center [196, 160] width 67 height 15
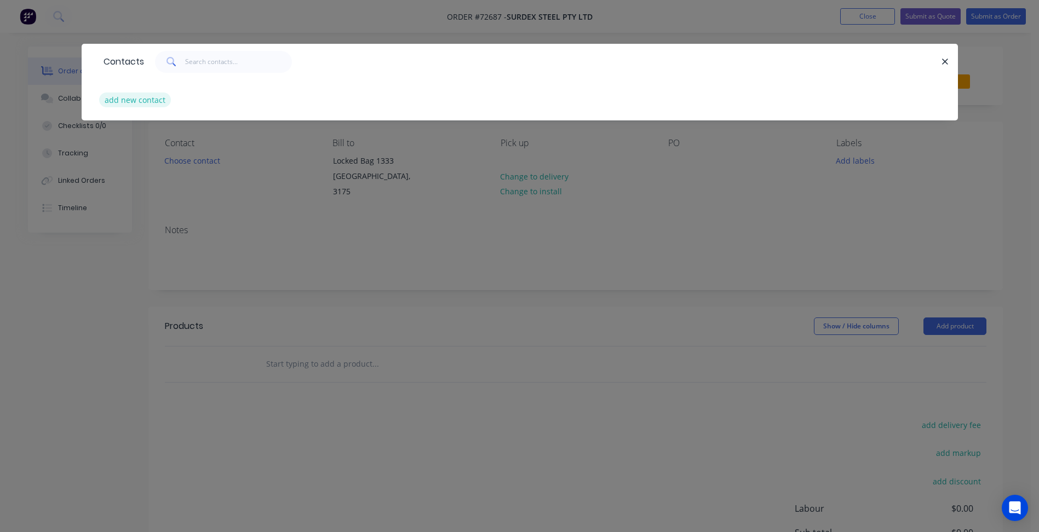
click at [143, 100] on button "add new contact" at bounding box center [135, 100] width 72 height 15
select select "AU"
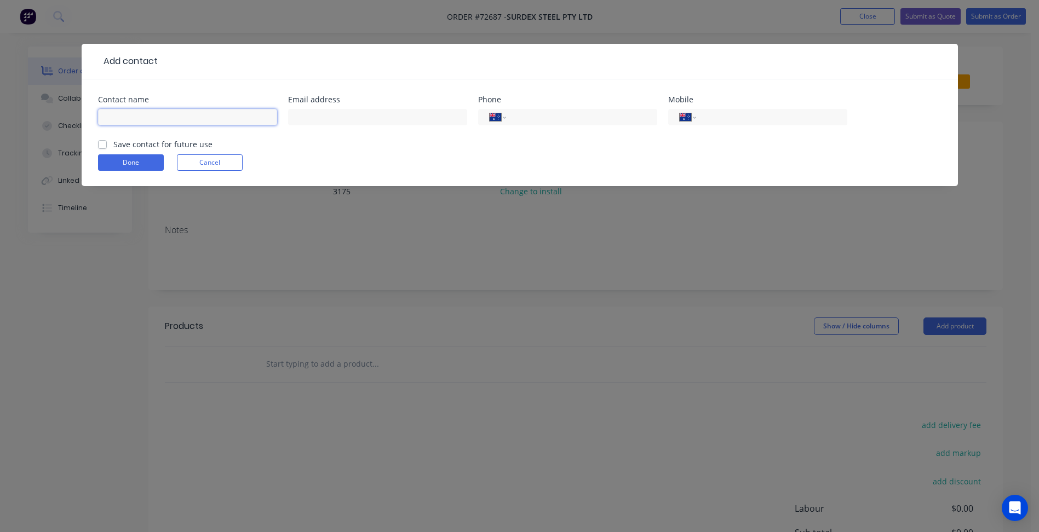
click at [129, 120] on input "text" at bounding box center [187, 117] width 179 height 16
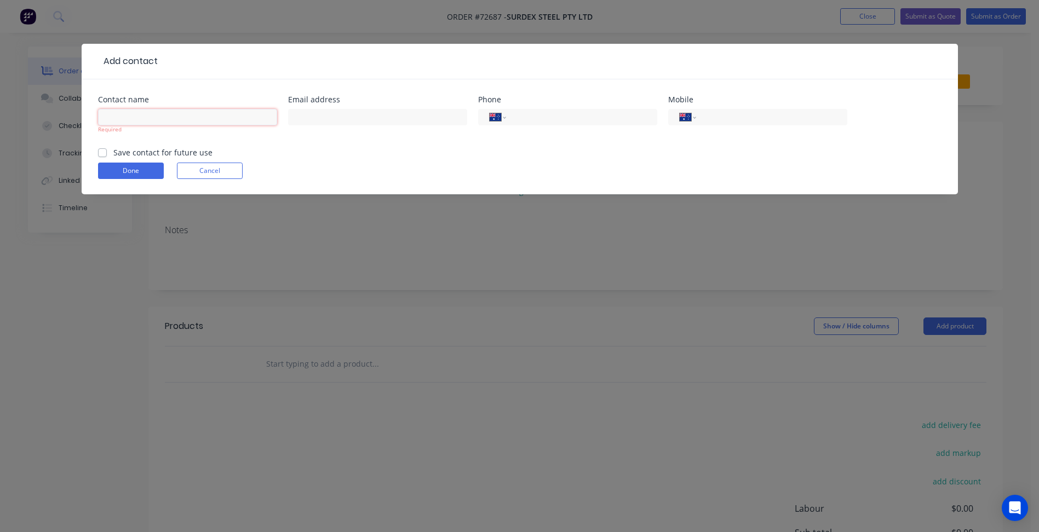
click at [150, 118] on input "text" at bounding box center [187, 117] width 179 height 16
paste input "[PERSON_NAME] <[EMAIL_ADDRESS][DOMAIN_NAME]>"
type input "[PERSON_NAME] <[EMAIL_ADDRESS][DOMAIN_NAME]>"
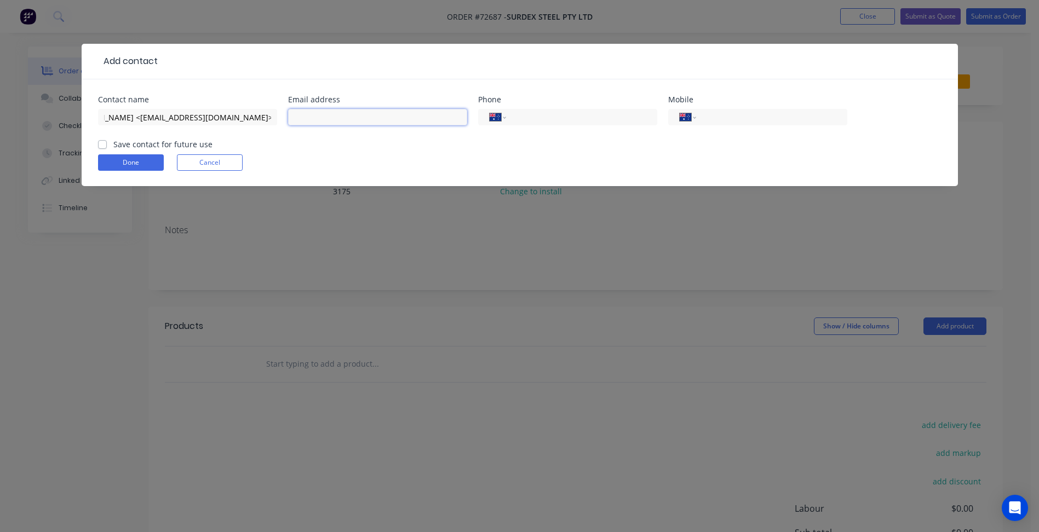
click at [319, 117] on input "text" at bounding box center [377, 117] width 179 height 16
paste input "[PERSON_NAME] <[EMAIL_ADDRESS][DOMAIN_NAME]>"
type input "[PERSON_NAME] <[EMAIL_ADDRESS][DOMAIN_NAME]>"
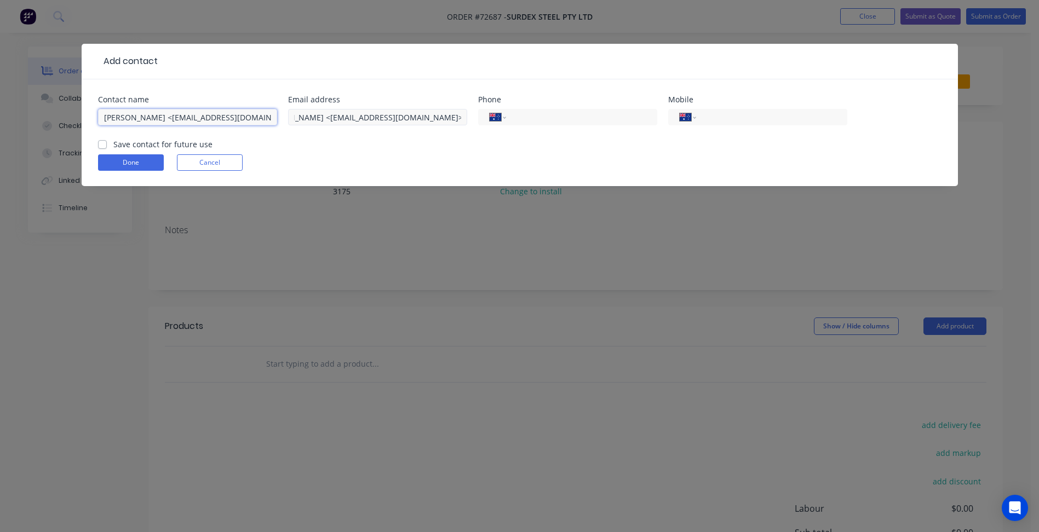
scroll to position [0, 0]
drag, startPoint x: 171, startPoint y: 119, endPoint x: 336, endPoint y: 110, distance: 165.7
click at [336, 111] on div "Contact name [PERSON_NAME] <[EMAIL_ADDRESS][DOMAIN_NAME]> Email address [PERSON…" at bounding box center [520, 117] width 844 height 43
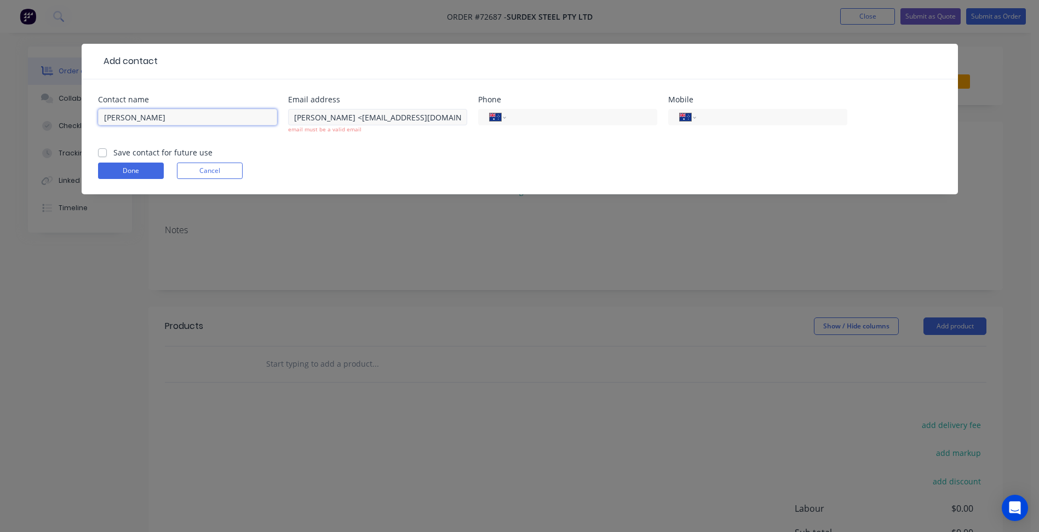
type input "[PERSON_NAME]"
drag, startPoint x: 366, startPoint y: 115, endPoint x: 182, endPoint y: 130, distance: 184.2
click at [181, 130] on div "Contact name [PERSON_NAME] Email address [PERSON_NAME] <[EMAIL_ADDRESS][DOMAIN_…" at bounding box center [520, 121] width 844 height 51
click at [436, 118] on input "[EMAIL_ADDRESS][DOMAIN_NAME]>" at bounding box center [377, 117] width 179 height 16
type input "[EMAIL_ADDRESS][DOMAIN_NAME]"
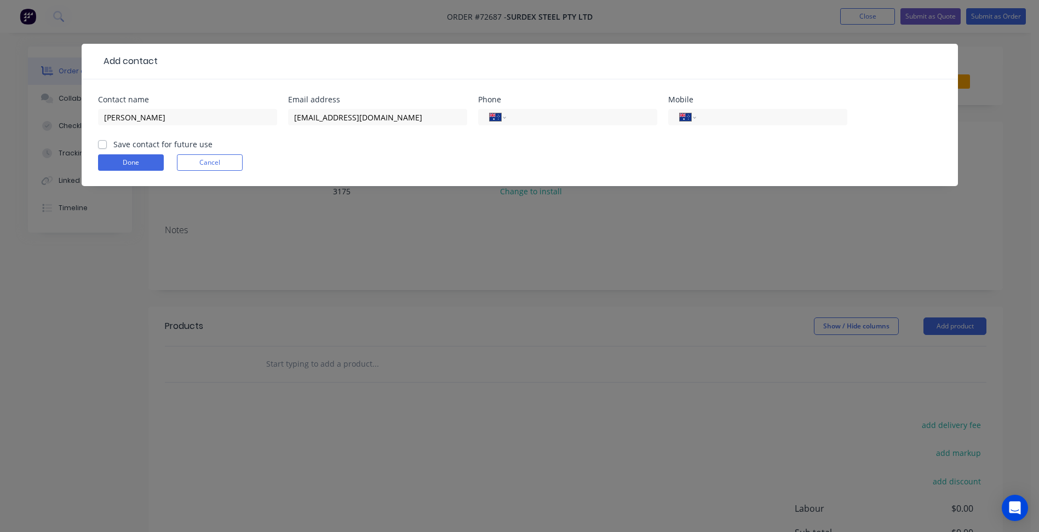
drag, startPoint x: 715, startPoint y: 113, endPoint x: 650, endPoint y: 125, distance: 66.4
click at [715, 113] on input "tel" at bounding box center [769, 117] width 131 height 13
type input "[PHONE_NUMBER]"
drag, startPoint x: 765, startPoint y: 121, endPoint x: 505, endPoint y: 113, distance: 260.9
click at [518, 111] on div "Contact name [PERSON_NAME] Email address [EMAIL_ADDRESS][DOMAIN_NAME] Phone Int…" at bounding box center [520, 117] width 844 height 43
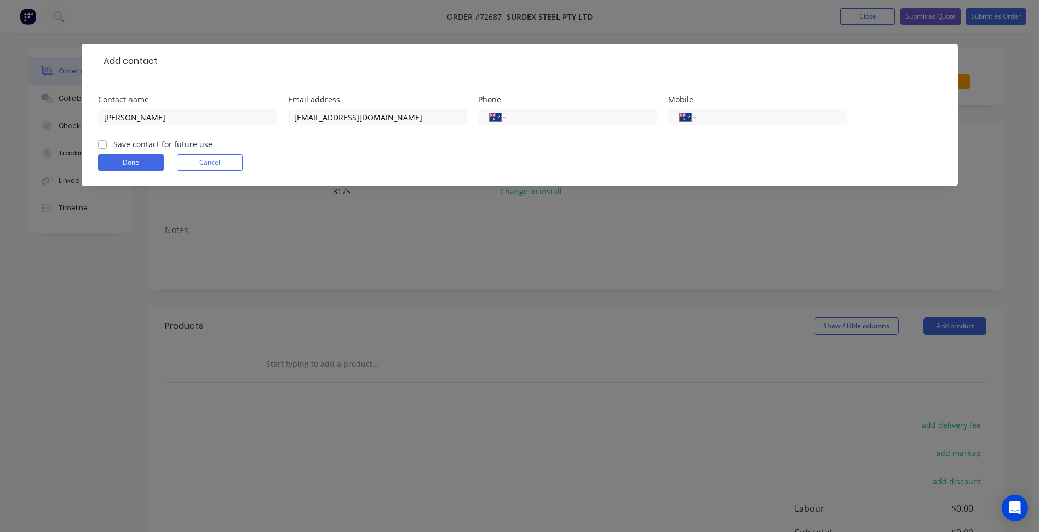
drag, startPoint x: 552, startPoint y: 113, endPoint x: 368, endPoint y: 140, distance: 186.1
click at [551, 113] on input "tel" at bounding box center [579, 117] width 131 height 13
paste input "[PHONE_NUMBER]"
type input "[PHONE_NUMBER]"
drag, startPoint x: 198, startPoint y: 142, endPoint x: 165, endPoint y: 150, distance: 34.3
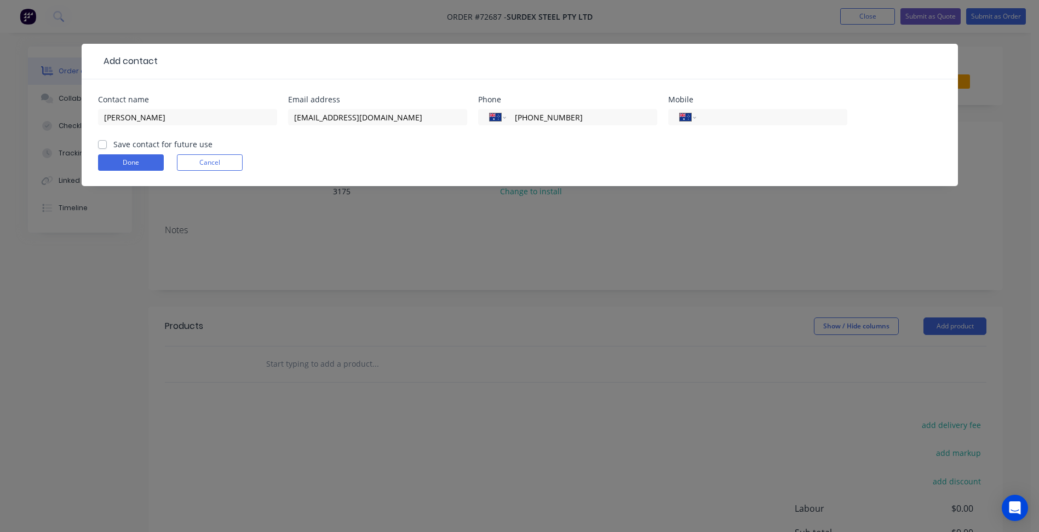
click at [198, 142] on label "Save contact for future use" at bounding box center [162, 145] width 99 height 12
click at [107, 142] on input "Save contact for future use" at bounding box center [102, 144] width 9 height 10
checkbox input "true"
click at [124, 159] on button "Done" at bounding box center [131, 162] width 66 height 16
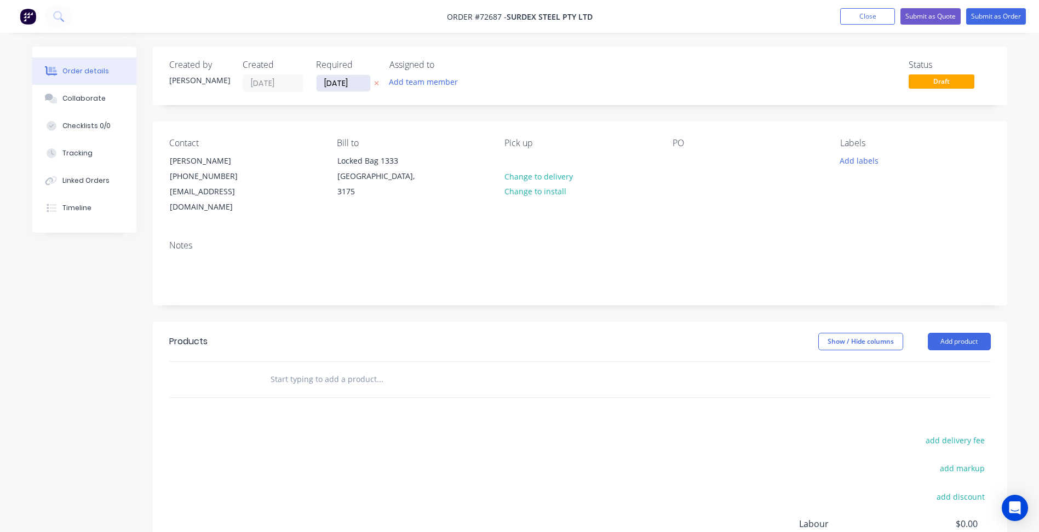
click at [343, 82] on input "[DATE]" at bounding box center [344, 83] width 54 height 16
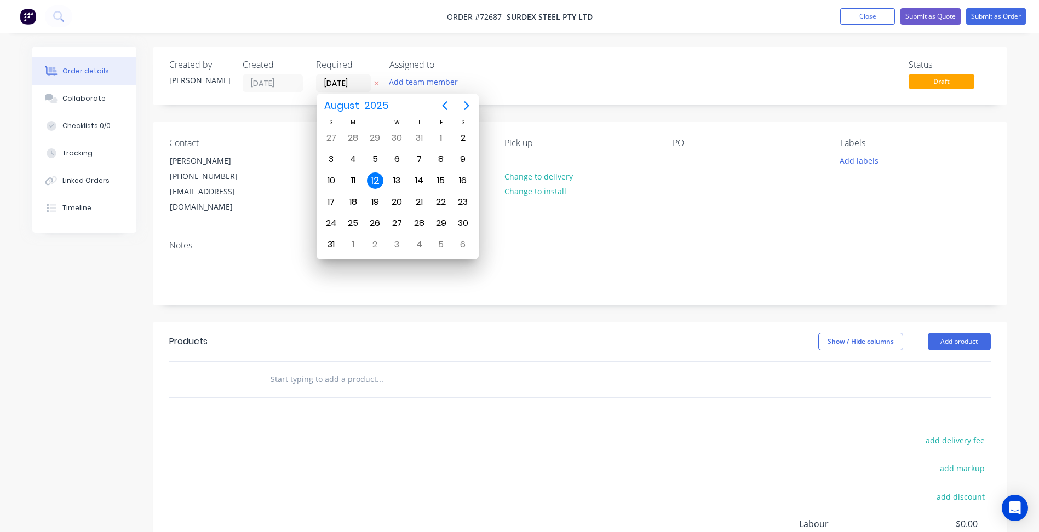
click at [375, 205] on div "19" at bounding box center [375, 202] width 16 height 16
type input "[DATE]"
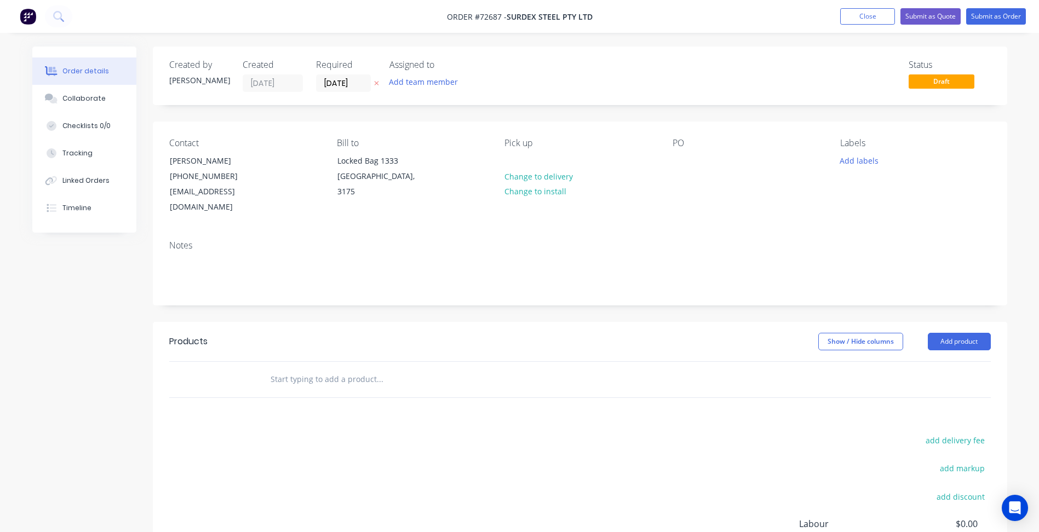
click at [747, 362] on div at bounding box center [580, 380] width 822 height 36
click at [974, 333] on button "Add product" at bounding box center [959, 342] width 63 height 18
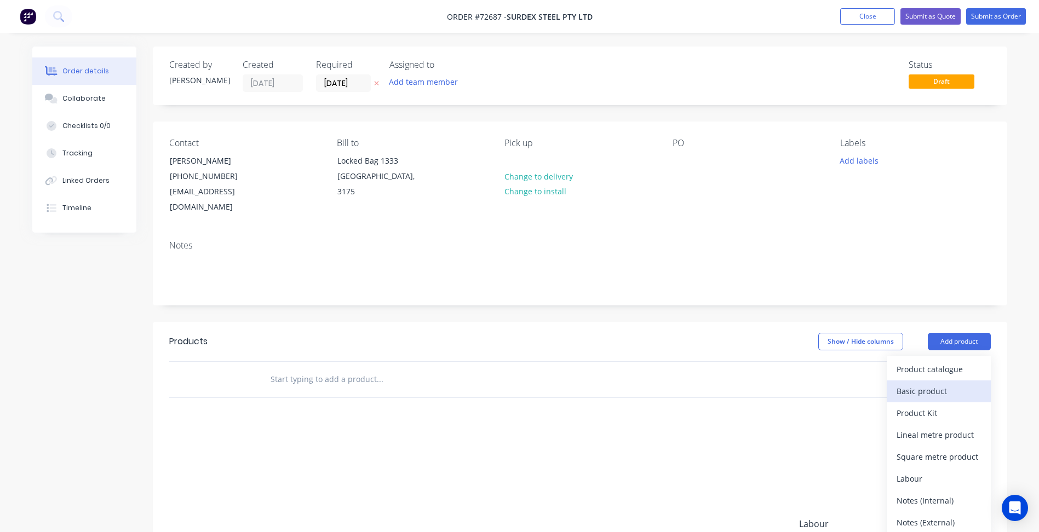
click at [936, 383] on div "Basic product" at bounding box center [939, 391] width 84 height 16
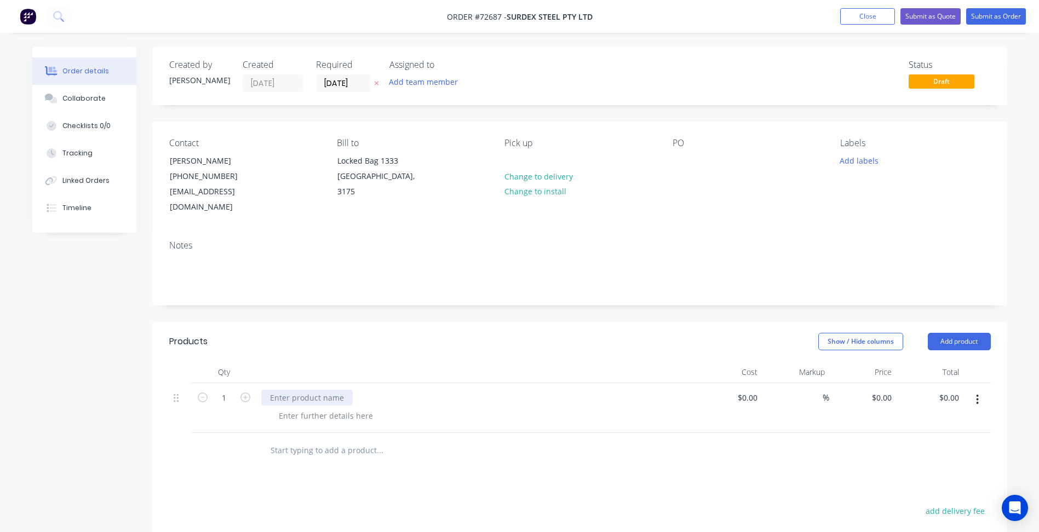
click at [288, 390] on div at bounding box center [306, 398] width 91 height 16
click at [339, 408] on div at bounding box center [326, 416] width 112 height 16
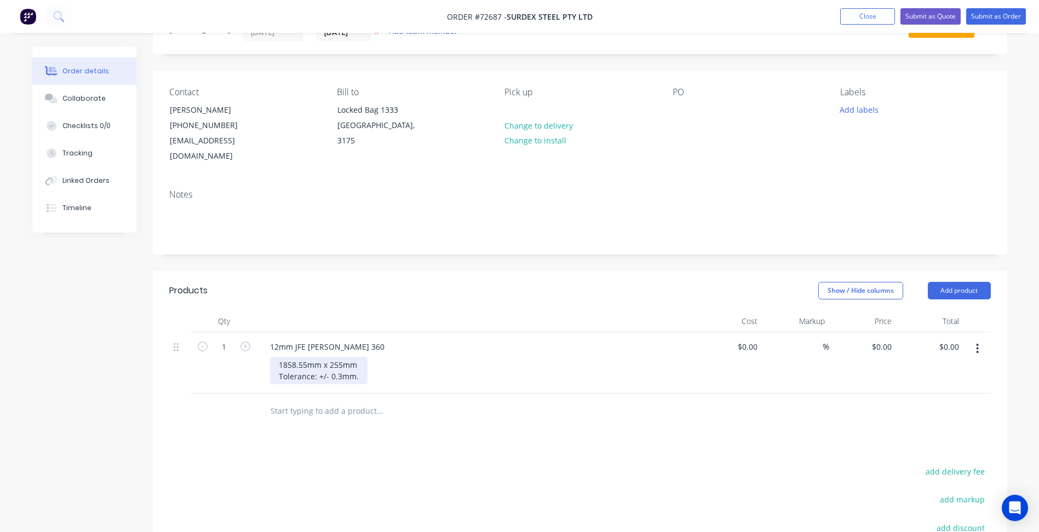
scroll to position [110, 0]
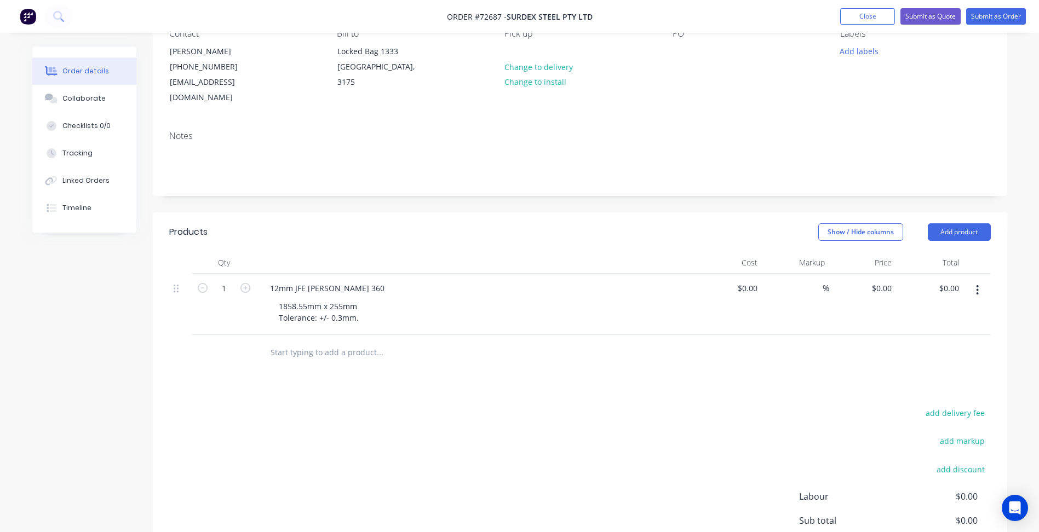
click at [589, 406] on div "add delivery fee add markup add discount Labour $0.00 Sub total $0.00 Margin $0…" at bounding box center [580, 511] width 822 height 211
click at [279, 299] on div "1858.55mm x 255mm Tolerance: +/- 0.3mm." at bounding box center [319, 312] width 98 height 27
click at [278, 299] on div "Cut to 1858.55mm x 255mm Tolerance: +/- 0.3mm." at bounding box center [330, 312] width 120 height 27
click at [976, 224] on button "Add product" at bounding box center [959, 233] width 63 height 18
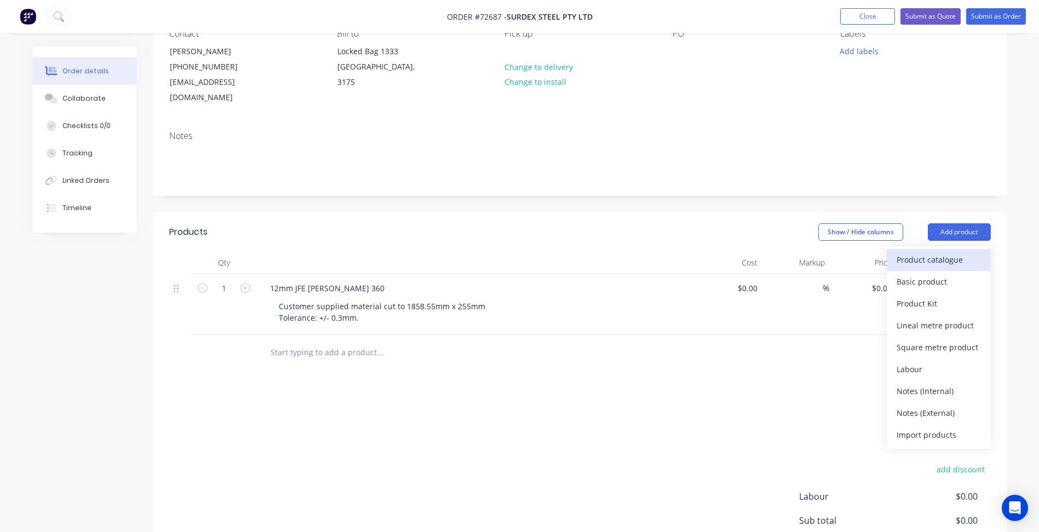
click at [958, 252] on div "Product catalogue" at bounding box center [939, 260] width 84 height 16
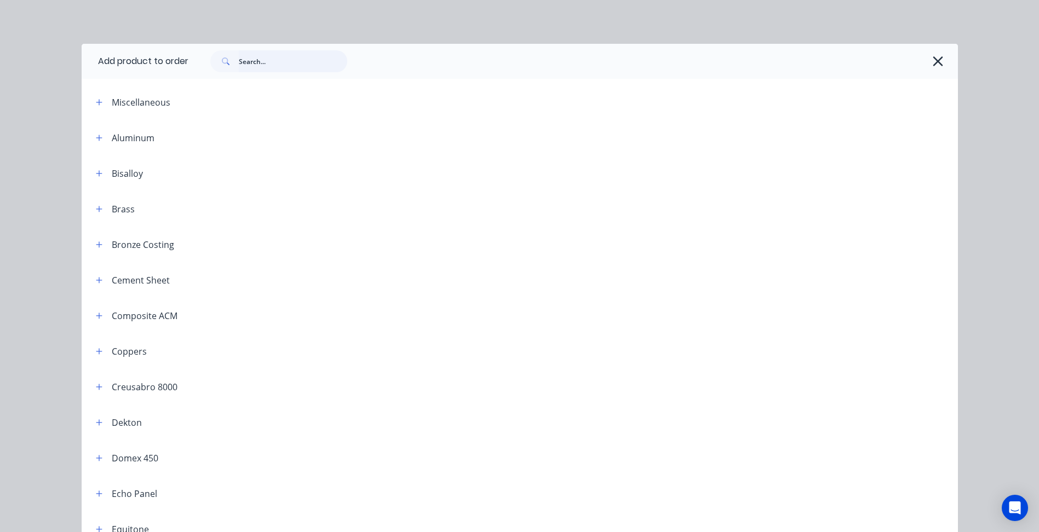
click at [310, 64] on input "text" at bounding box center [293, 61] width 108 height 22
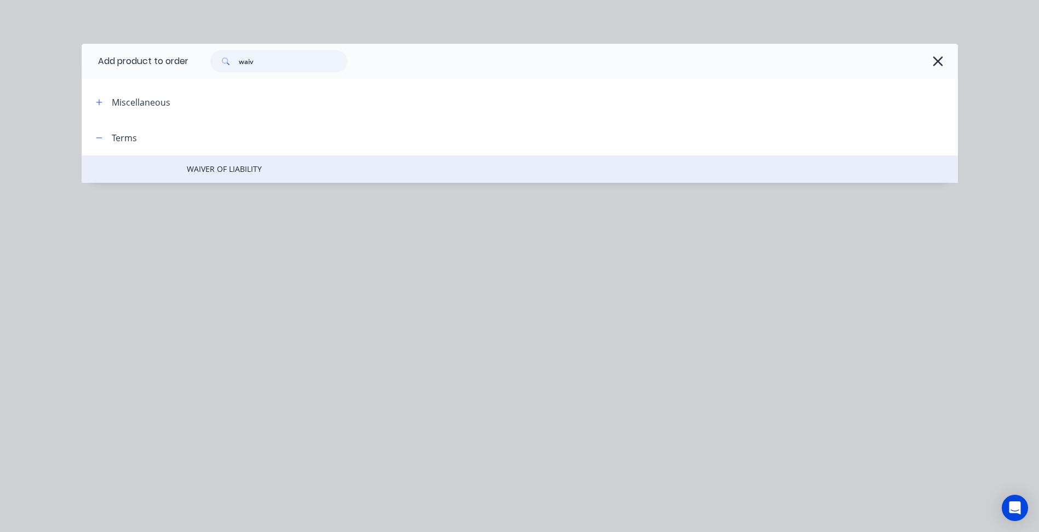
type input "waiv"
click at [227, 170] on span "WAIVER OF LIABILITY" at bounding box center [495, 169] width 617 height 12
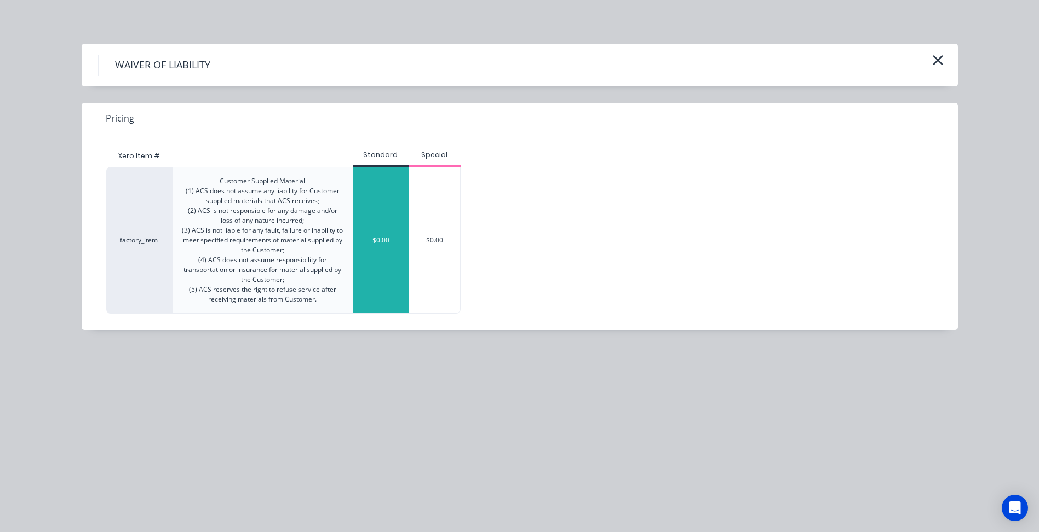
click at [389, 232] on div "$0.00" at bounding box center [380, 241] width 55 height 146
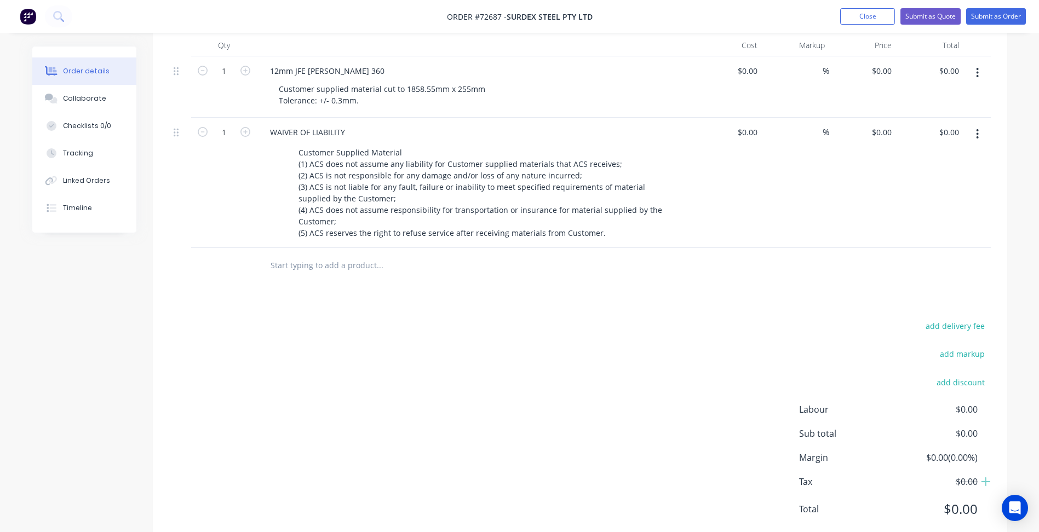
scroll to position [329, 0]
click at [493, 18] on span "Order #72687 -" at bounding box center [477, 17] width 60 height 10
copy span "72687"
click at [886, 61] on input "0" at bounding box center [883, 69] width 25 height 16
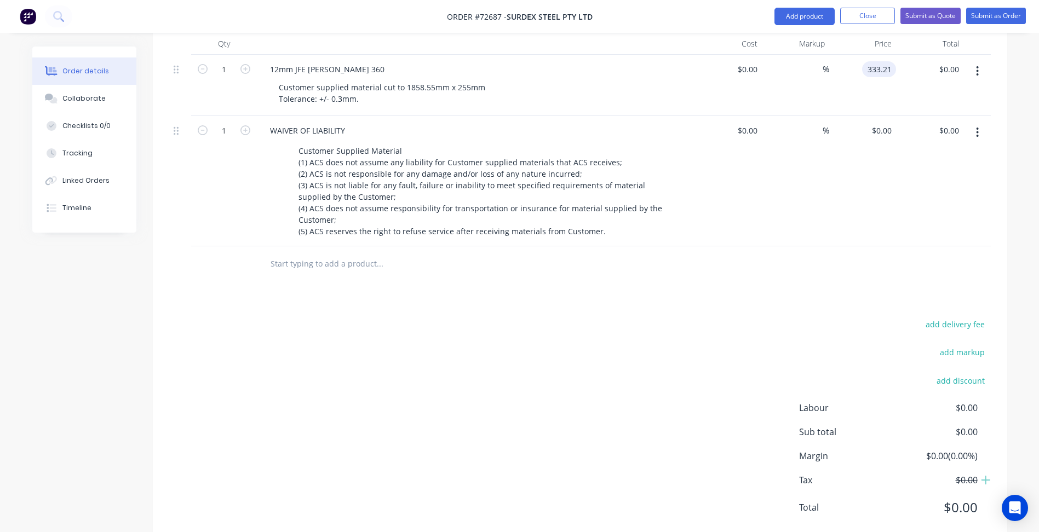
type input "$333.21"
click at [592, 378] on div "add delivery fee add markup add discount Labour $0.00 Sub total $333.21 Margin …" at bounding box center [580, 422] width 822 height 211
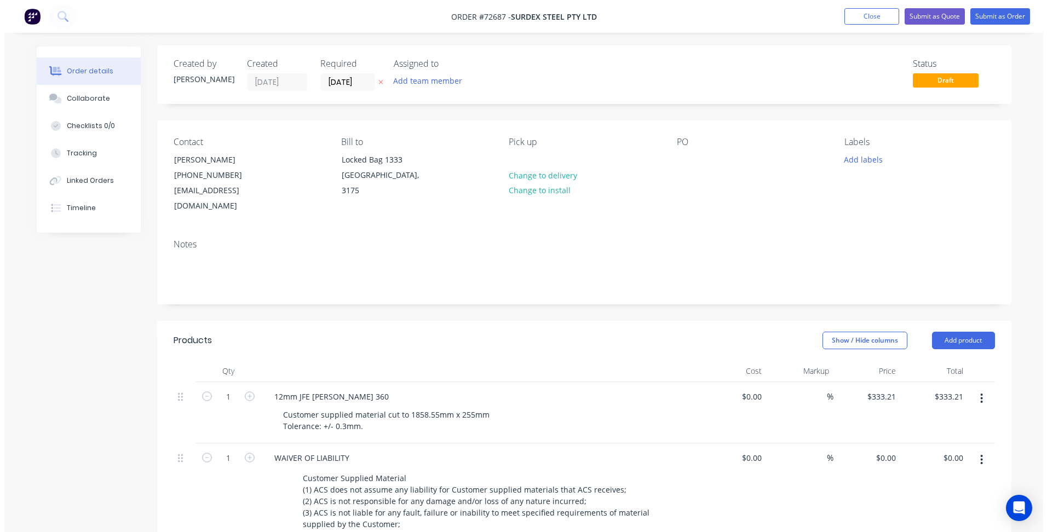
scroll to position [0, 0]
click at [930, 16] on button "Submit as Quote" at bounding box center [931, 16] width 60 height 16
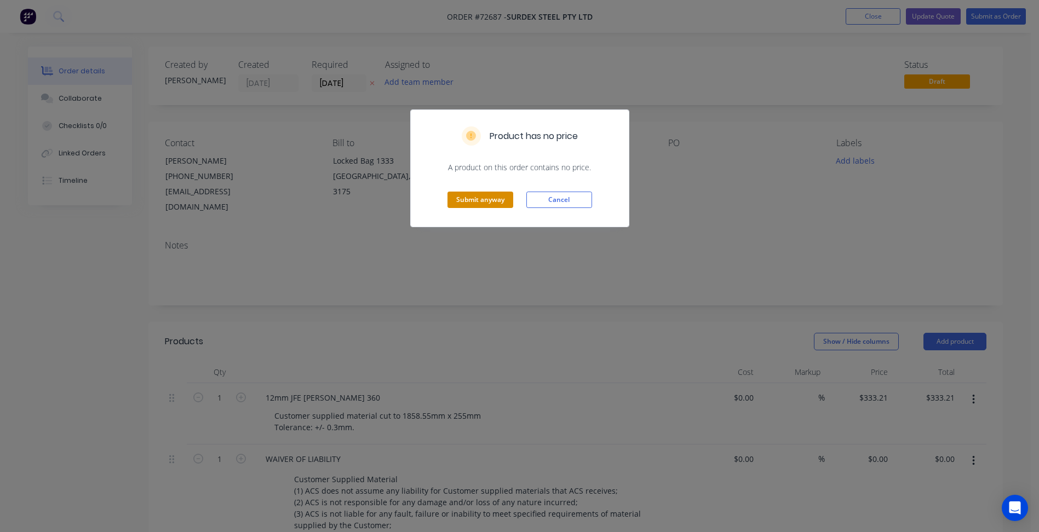
click at [482, 199] on button "Submit anyway" at bounding box center [481, 200] width 66 height 16
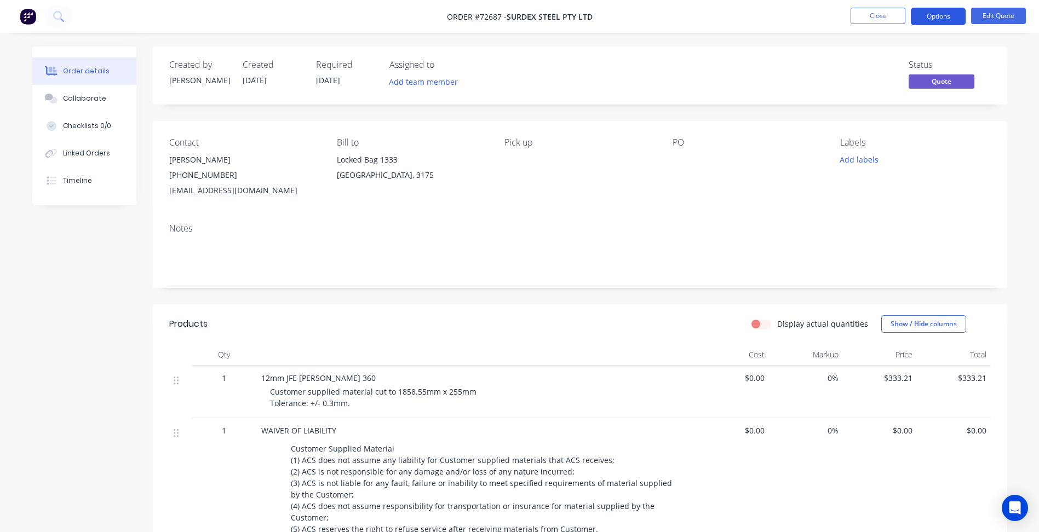
click at [936, 19] on button "Options" at bounding box center [938, 17] width 55 height 18
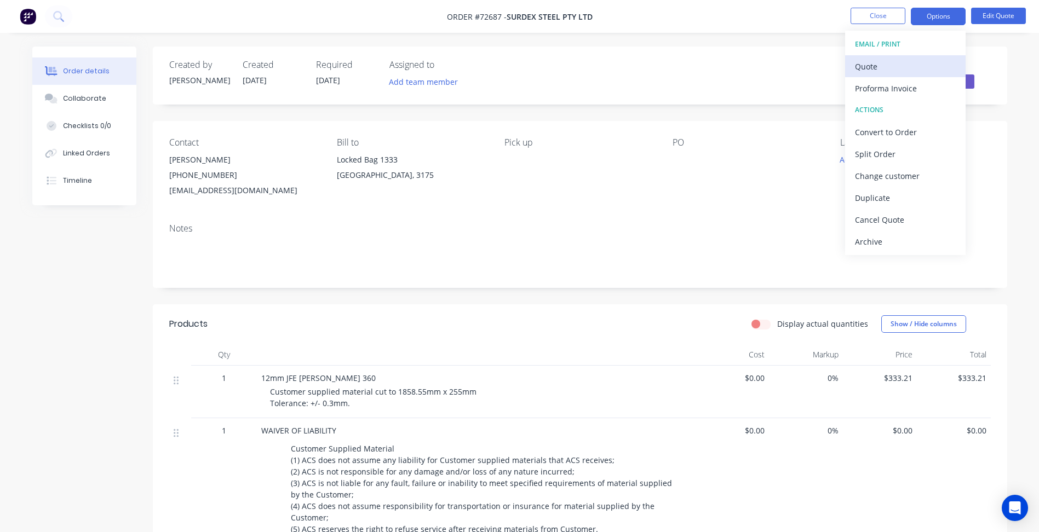
click at [885, 64] on div "Quote" at bounding box center [905, 67] width 101 height 16
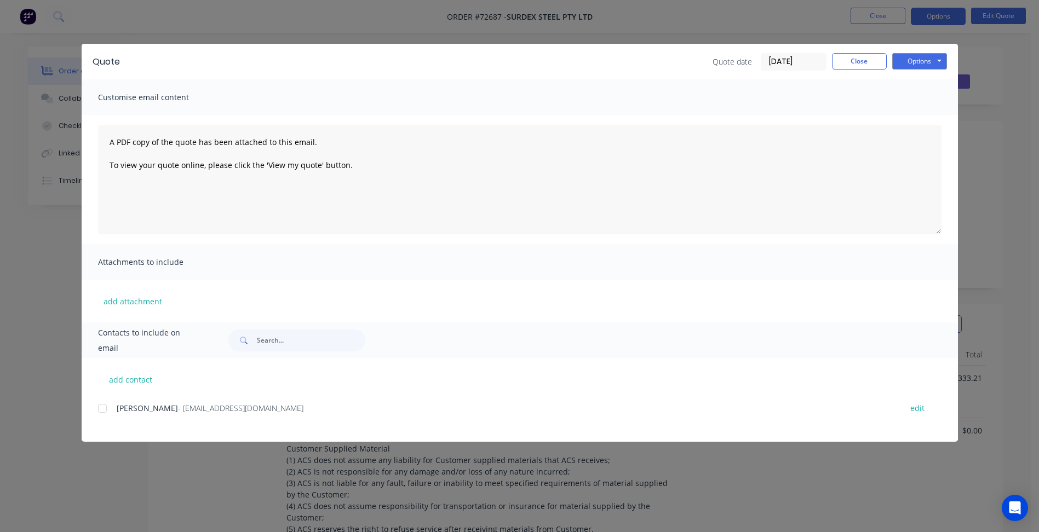
click at [952, 62] on div "Quote Quote date [DATE] Close Options Preview Print Email" at bounding box center [520, 62] width 877 height 36
click at [908, 60] on button "Options" at bounding box center [919, 61] width 55 height 16
click at [899, 88] on button "Preview" at bounding box center [927, 81] width 70 height 18
click at [859, 66] on button "Close" at bounding box center [859, 61] width 55 height 16
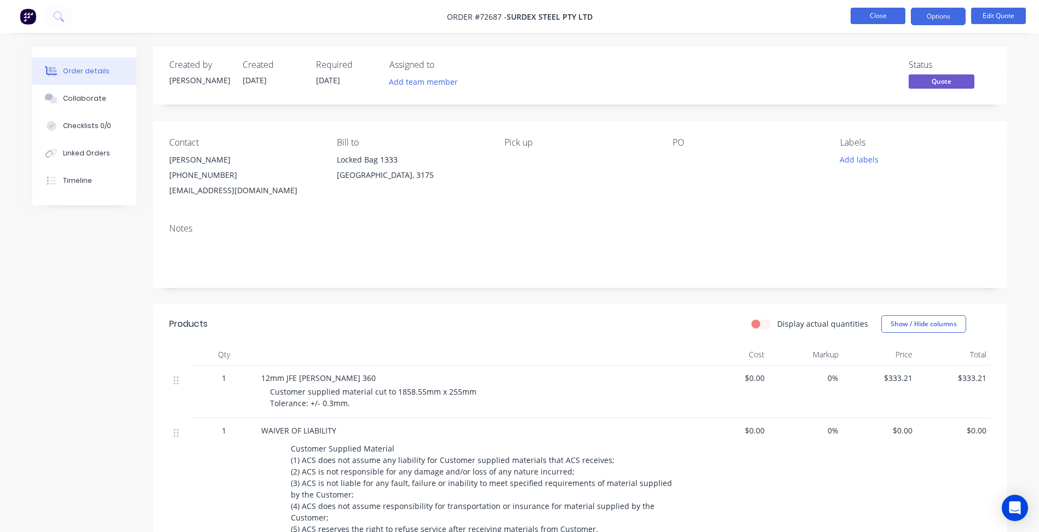
click at [877, 17] on button "Close" at bounding box center [878, 16] width 55 height 16
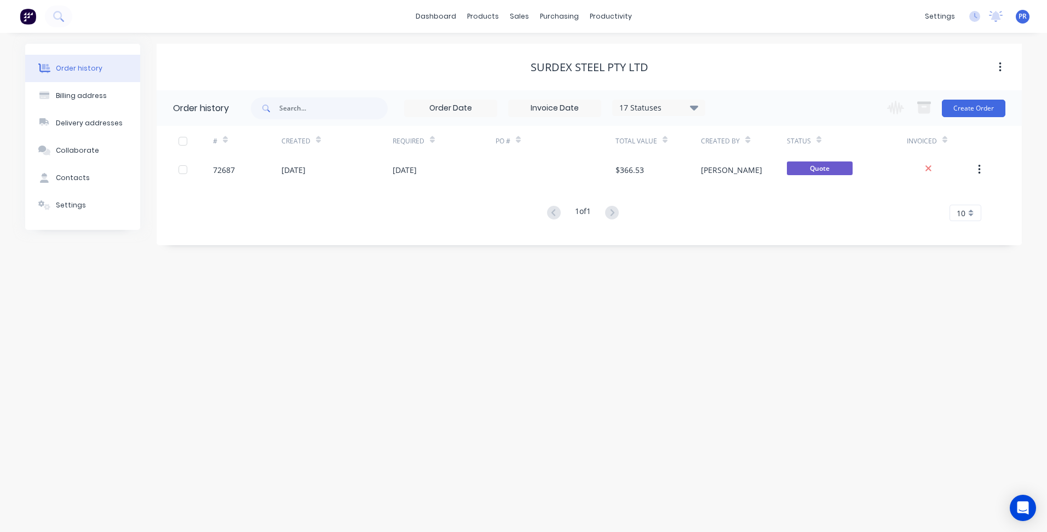
click at [318, 43] on div "Order history Billing address Delivery addresses Collaborate Contacts Settings …" at bounding box center [523, 283] width 1047 height 500
click at [555, 50] on div "Sales Orders" at bounding box center [559, 53] width 45 height 10
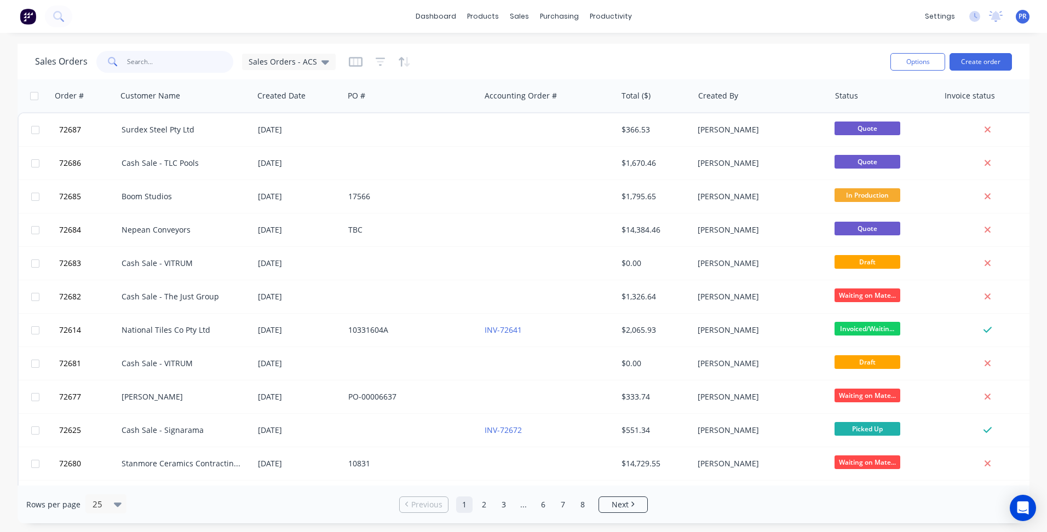
click at [154, 58] on input "text" at bounding box center [180, 62] width 107 height 22
type input "bell envi"
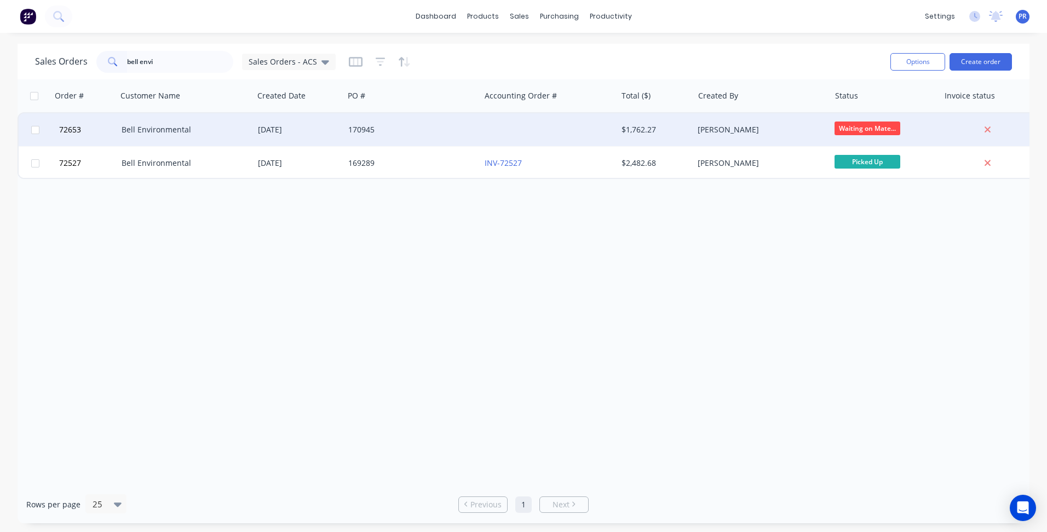
click at [323, 131] on div "[DATE]" at bounding box center [299, 129] width 82 height 11
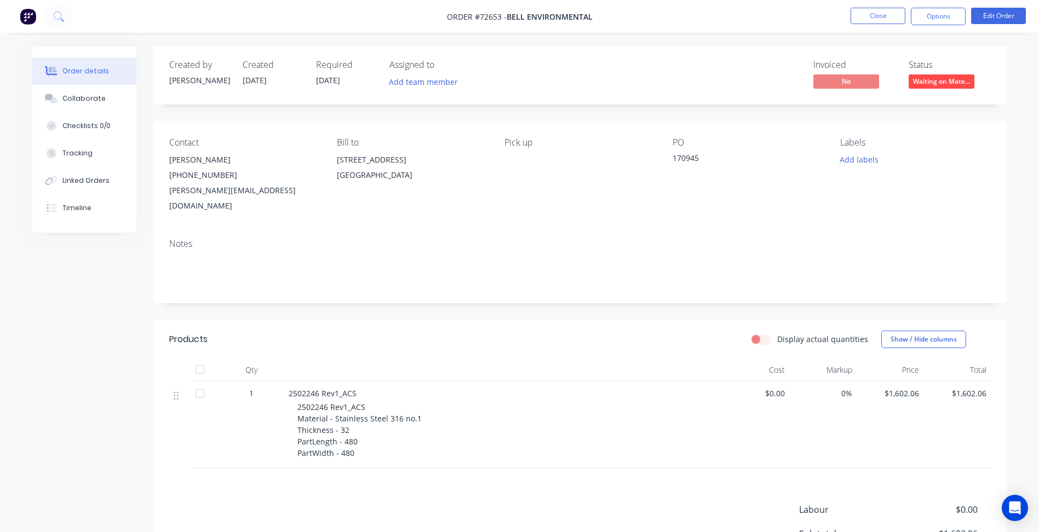
click at [380, 237] on div "Notes" at bounding box center [580, 266] width 855 height 73
click at [884, 19] on button "Close" at bounding box center [878, 16] width 55 height 16
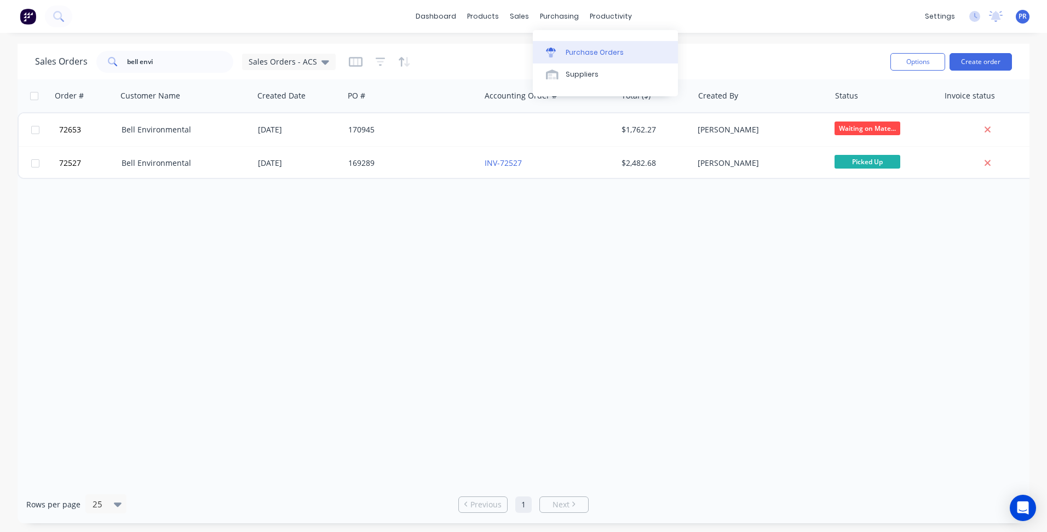
click at [583, 48] on div "Purchase Orders" at bounding box center [595, 53] width 58 height 10
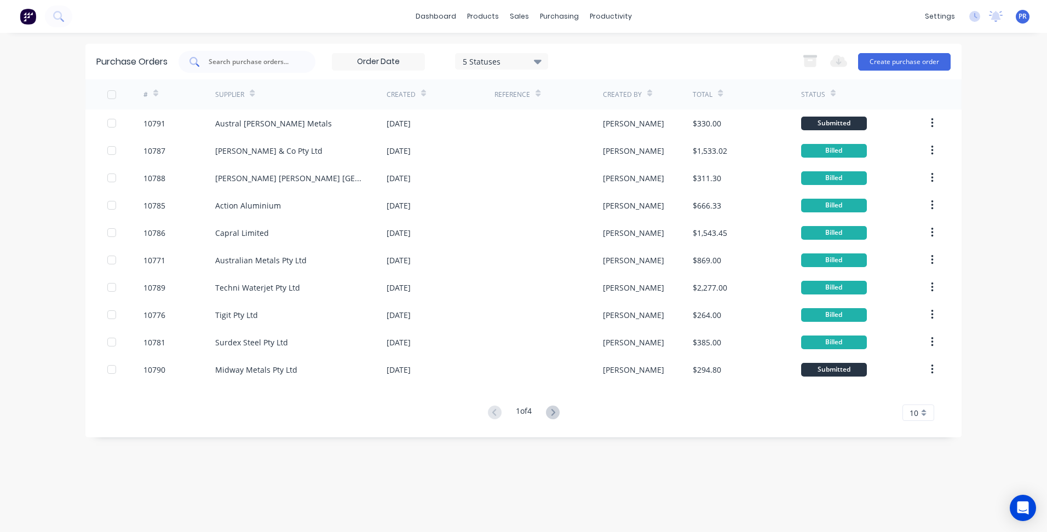
drag, startPoint x: 255, startPoint y: 55, endPoint x: 249, endPoint y: 68, distance: 14.0
click at [254, 55] on div at bounding box center [247, 62] width 137 height 22
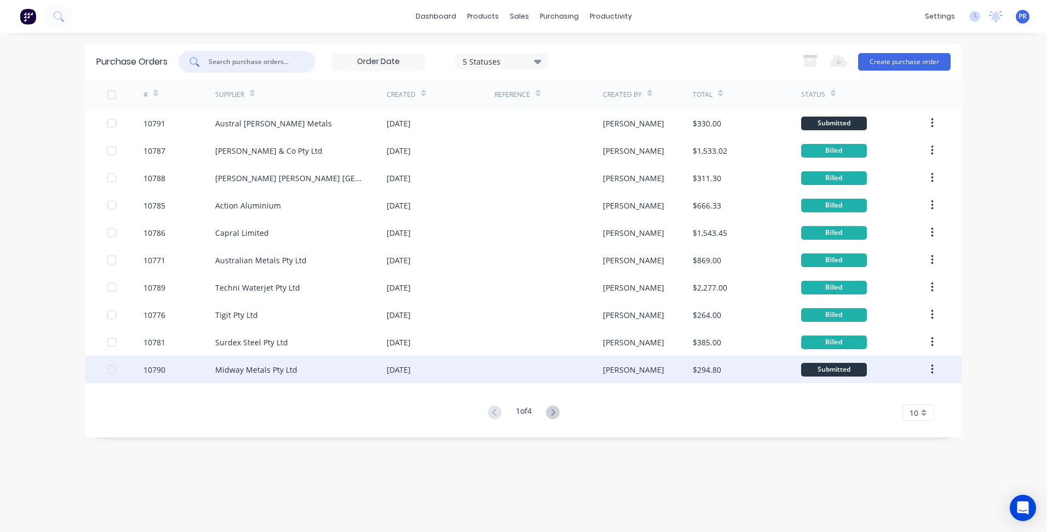
click at [287, 372] on div "Midway Metals Pty Ltd" at bounding box center [256, 370] width 82 height 12
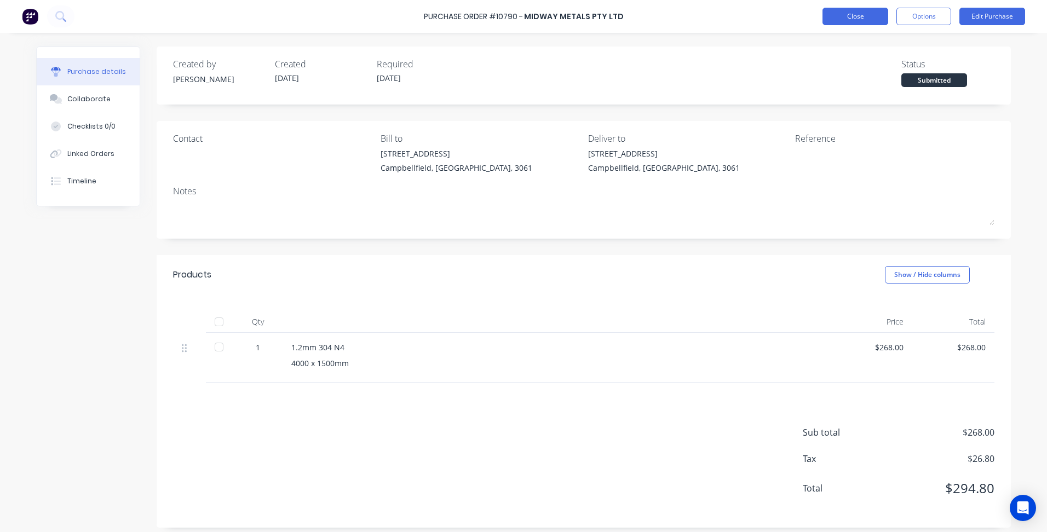
click at [866, 18] on button "Close" at bounding box center [856, 17] width 66 height 18
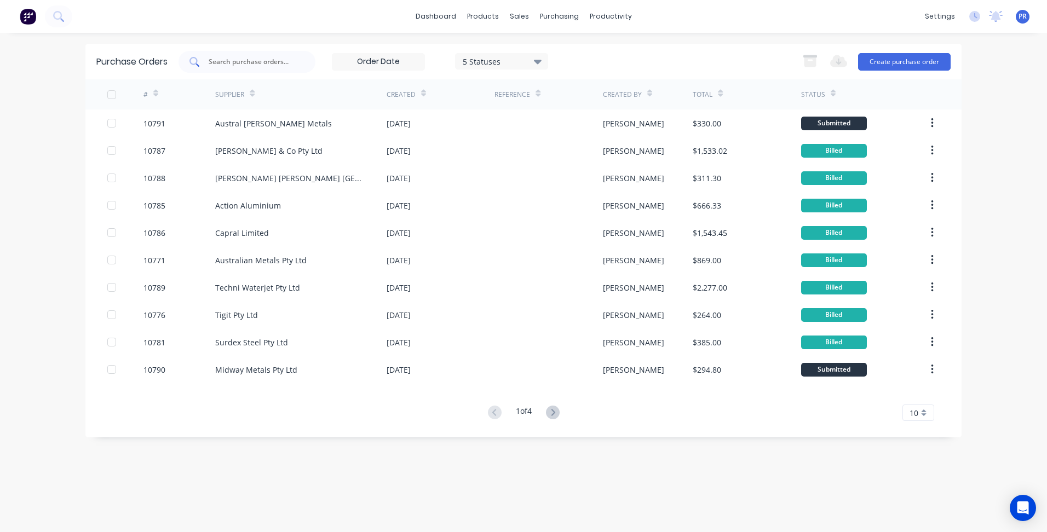
click at [238, 60] on input "text" at bounding box center [253, 61] width 91 height 11
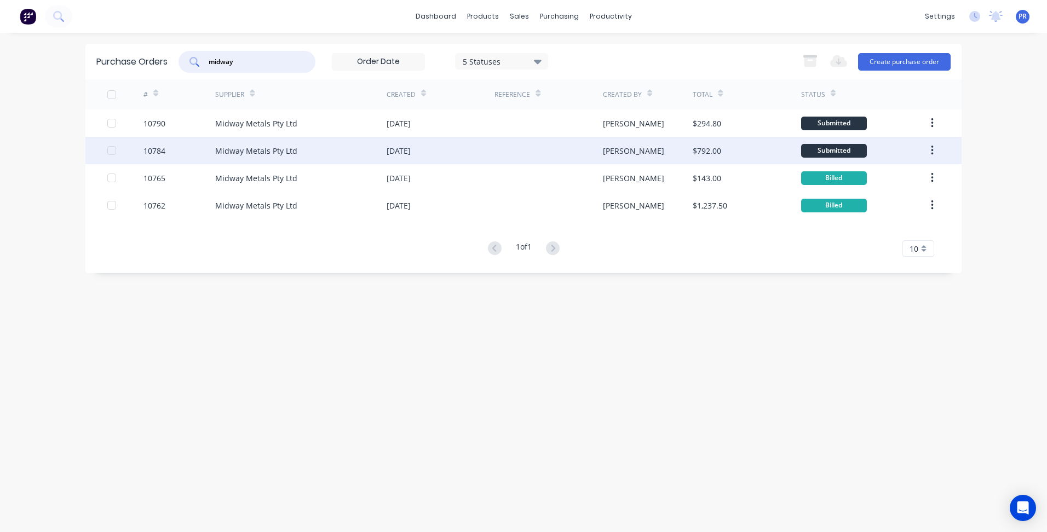
type input "midway"
click at [297, 153] on div "Midway Metals Pty Ltd" at bounding box center [300, 150] width 171 height 27
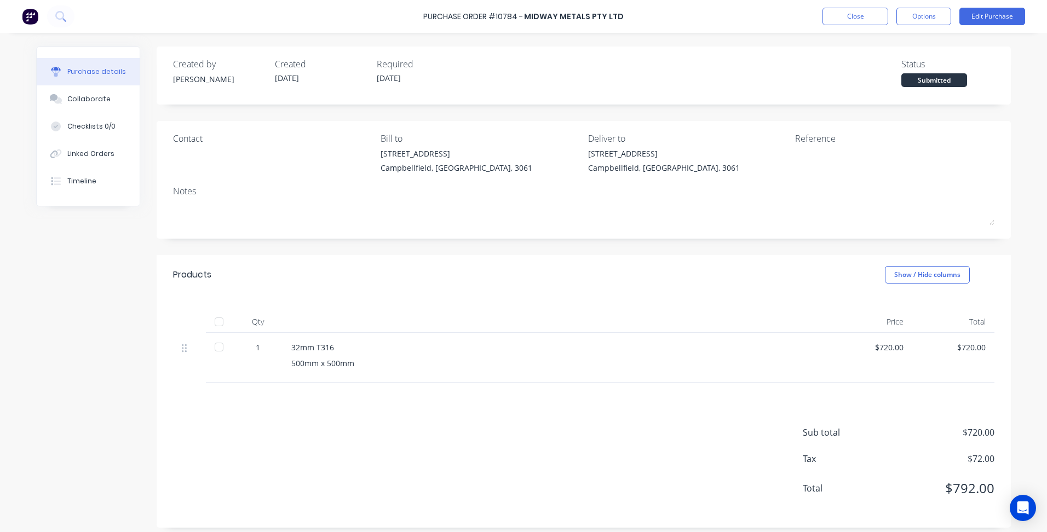
drag, startPoint x: 87, startPoint y: 152, endPoint x: 4, endPoint y: 146, distance: 82.4
click at [87, 152] on div "Linked Orders" at bounding box center [90, 154] width 47 height 10
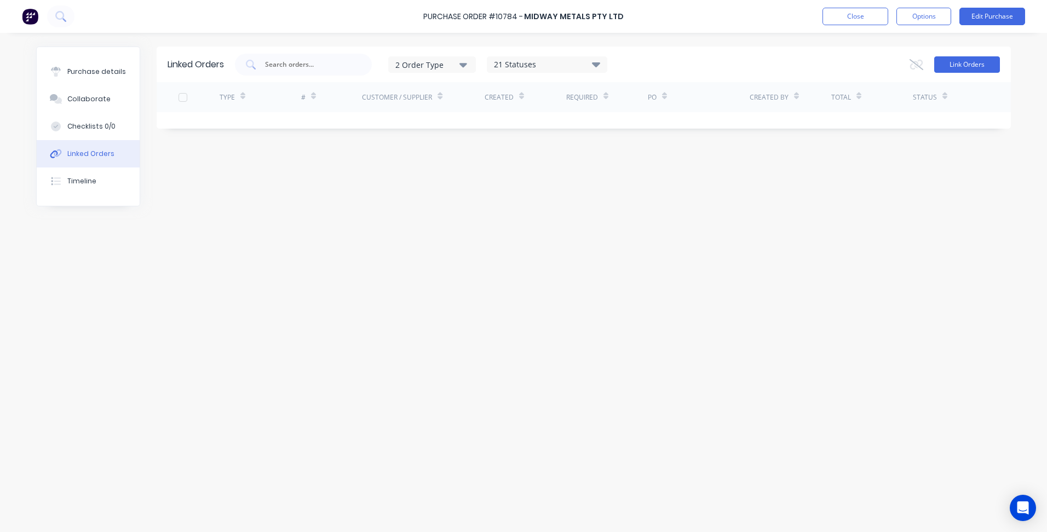
click at [958, 66] on button "Link Orders" at bounding box center [968, 64] width 66 height 16
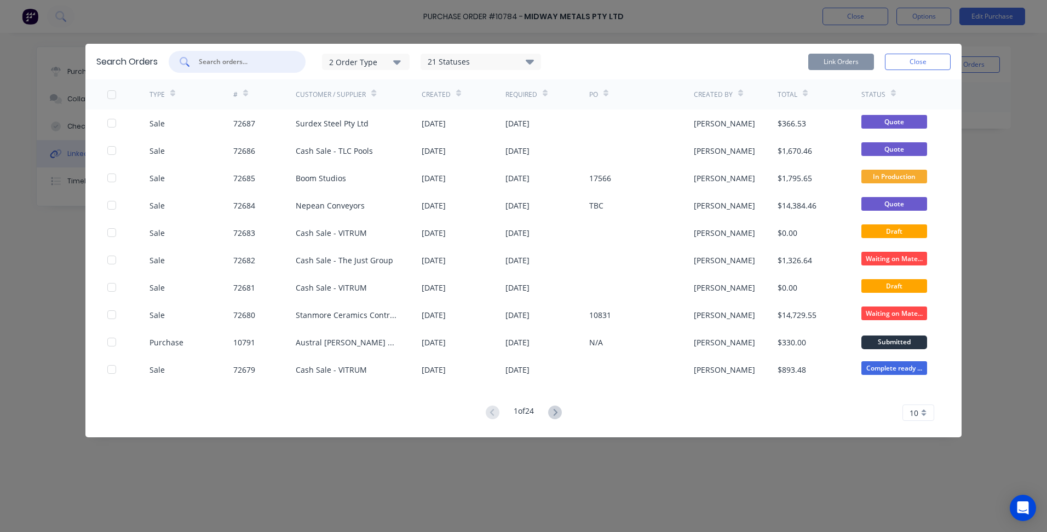
click at [227, 63] on input "text" at bounding box center [243, 61] width 91 height 11
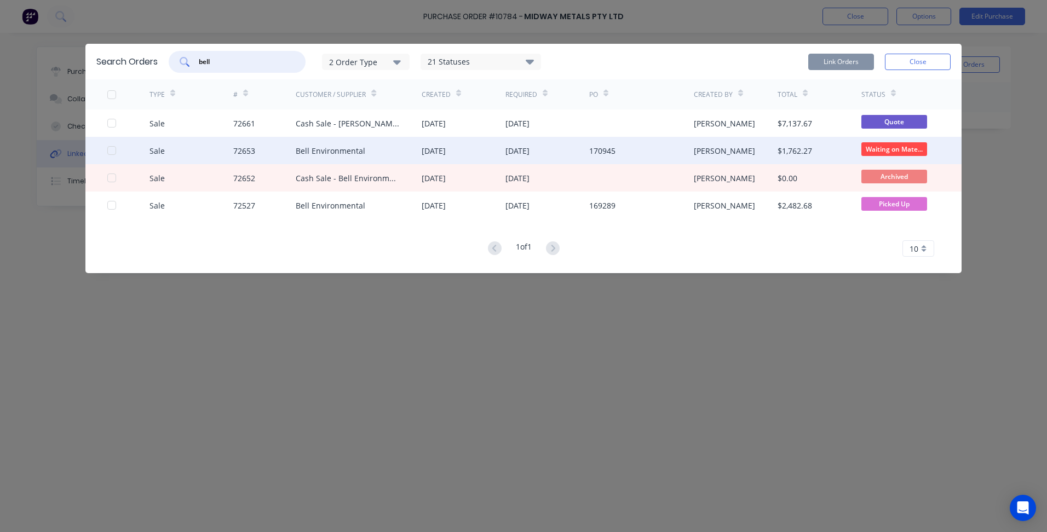
click at [108, 150] on div at bounding box center [112, 151] width 22 height 22
type input "bell"
click at [828, 63] on button "Link Orders" at bounding box center [842, 62] width 66 height 16
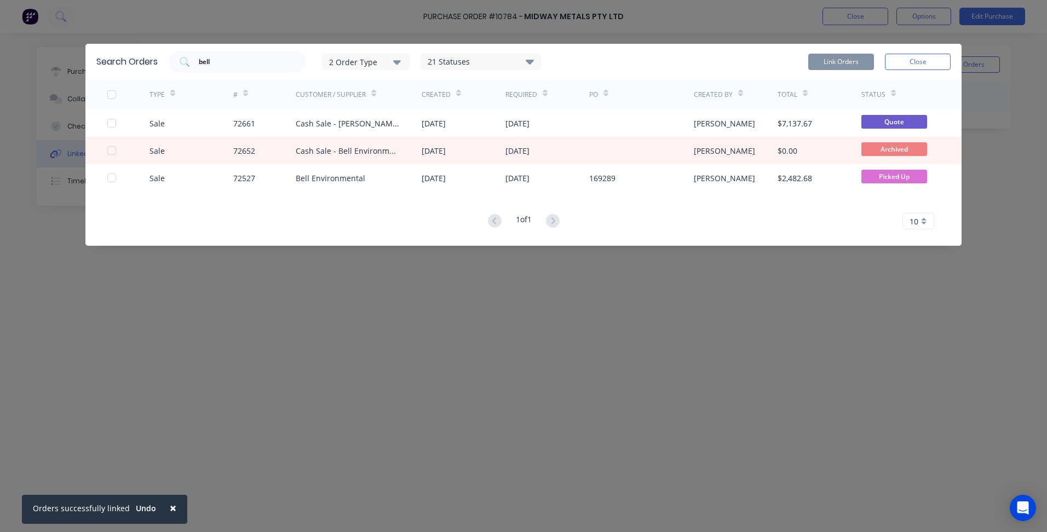
drag, startPoint x: 321, startPoint y: 282, endPoint x: 178, endPoint y: 282, distance: 143.0
click at [321, 282] on div "Search Orders bell 2 Order Type 21 Statuses Sales Order Status All Archived Dra…" at bounding box center [523, 266] width 1047 height 532
click at [934, 62] on button "Close" at bounding box center [918, 62] width 66 height 16
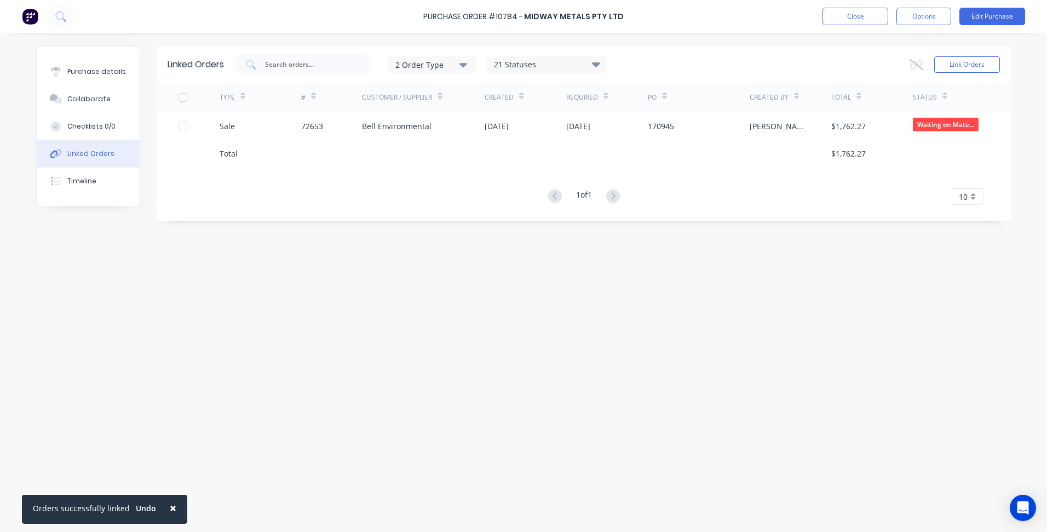
click at [397, 317] on div "Linked Orders 2 Order Type 21 Statuses Sales Order Status All Archived Draft Qu…" at bounding box center [523, 280] width 975 height 467
click at [316, 194] on div "1 of 1 10 5 10 15 20 25 30 35" at bounding box center [584, 197] width 855 height 16
drag, startPoint x: 537, startPoint y: 255, endPoint x: 553, endPoint y: 212, distance: 45.4
click at [540, 254] on div "Linked Orders 2 Order Type 21 Statuses Sales Order Status All Archived Draft Qu…" at bounding box center [523, 280] width 975 height 467
click at [848, 16] on button "Close" at bounding box center [856, 17] width 66 height 18
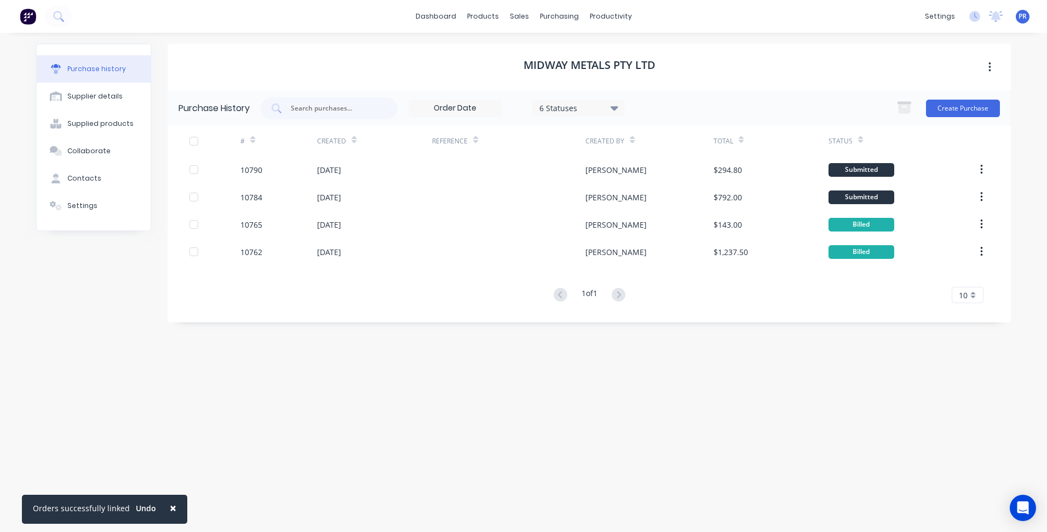
click at [508, 333] on div "Midway Metals Pty Ltd Purchase History 6 Statuses 6 Statuses Create Purchase # …" at bounding box center [590, 277] width 844 height 467
drag, startPoint x: 855, startPoint y: 139, endPoint x: 619, endPoint y: 106, distance: 238.9
click at [619, 106] on icon at bounding box center [615, 108] width 8 height 4
drag, startPoint x: 718, startPoint y: 92, endPoint x: 496, endPoint y: 96, distance: 221.9
click at [717, 92] on div "Purchase History 6 Statuses 6 Statuses Create Purchase" at bounding box center [590, 108] width 844 height 36
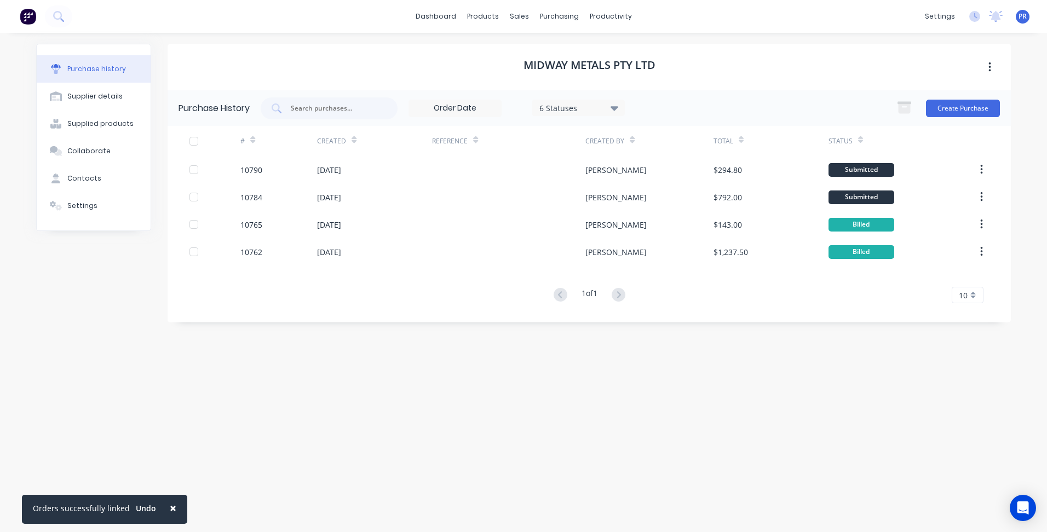
click at [990, 68] on icon "button" at bounding box center [990, 67] width 3 height 12
click at [990, 67] on icon "button" at bounding box center [990, 67] width 2 height 10
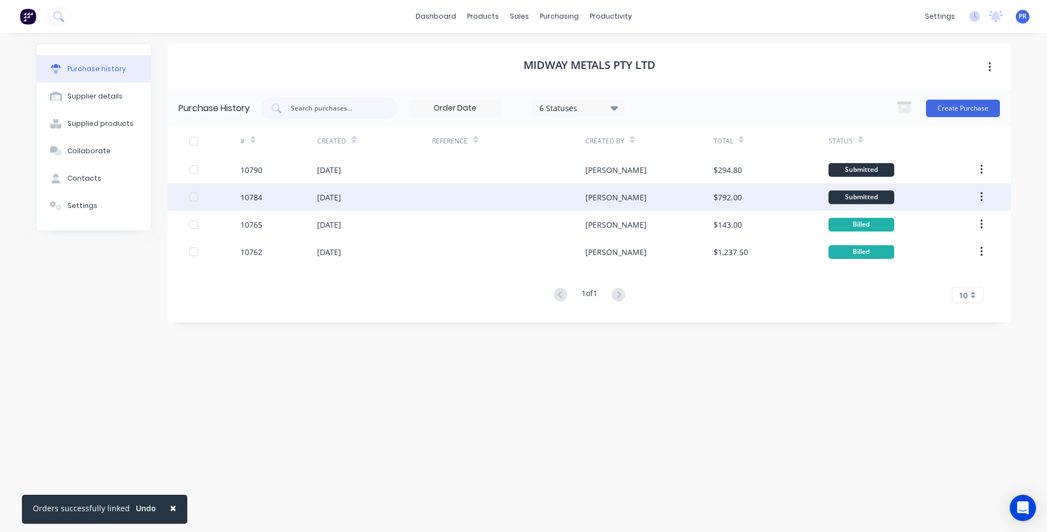
click at [341, 194] on div "[DATE]" at bounding box center [329, 198] width 24 height 12
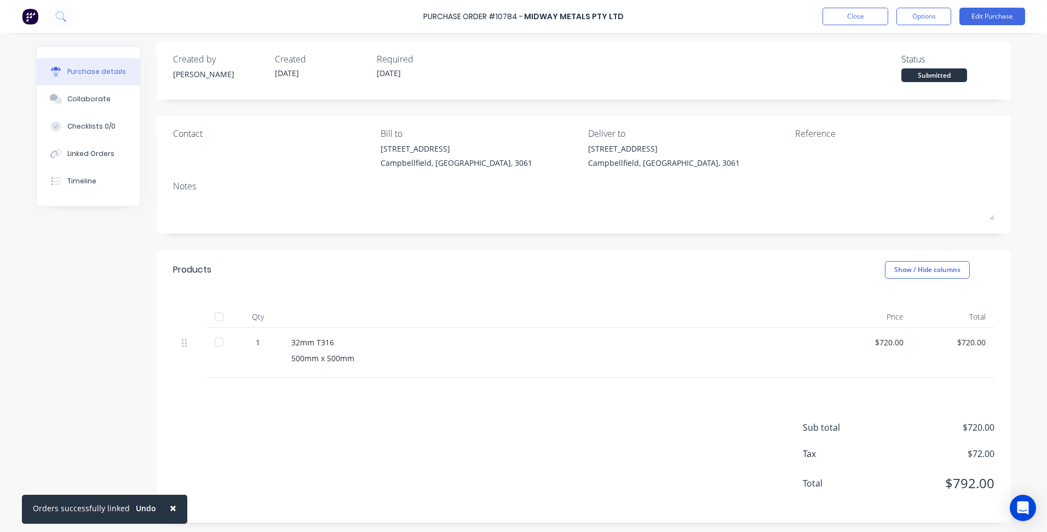
scroll to position [7, 0]
click at [87, 157] on div "Linked Orders" at bounding box center [90, 154] width 47 height 10
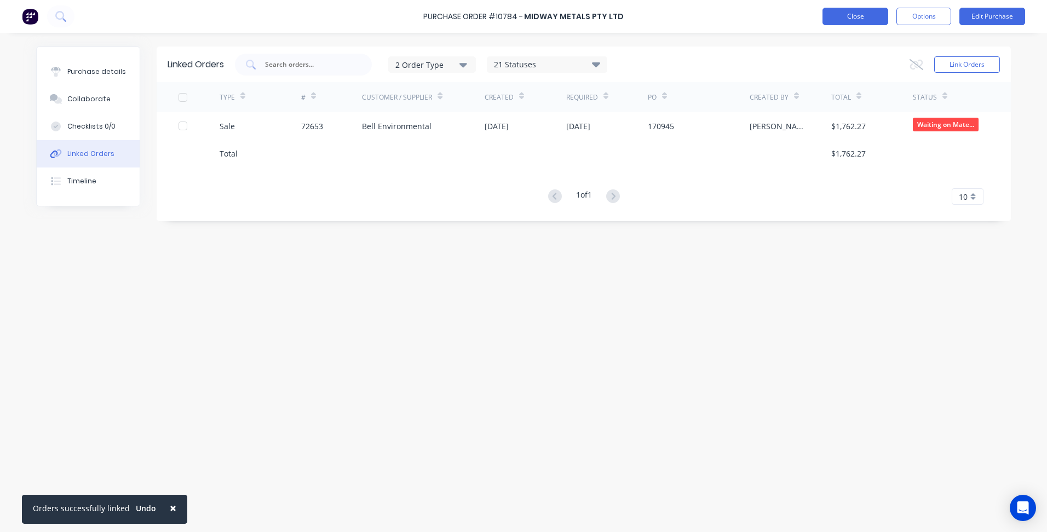
click at [846, 19] on button "Close" at bounding box center [856, 17] width 66 height 18
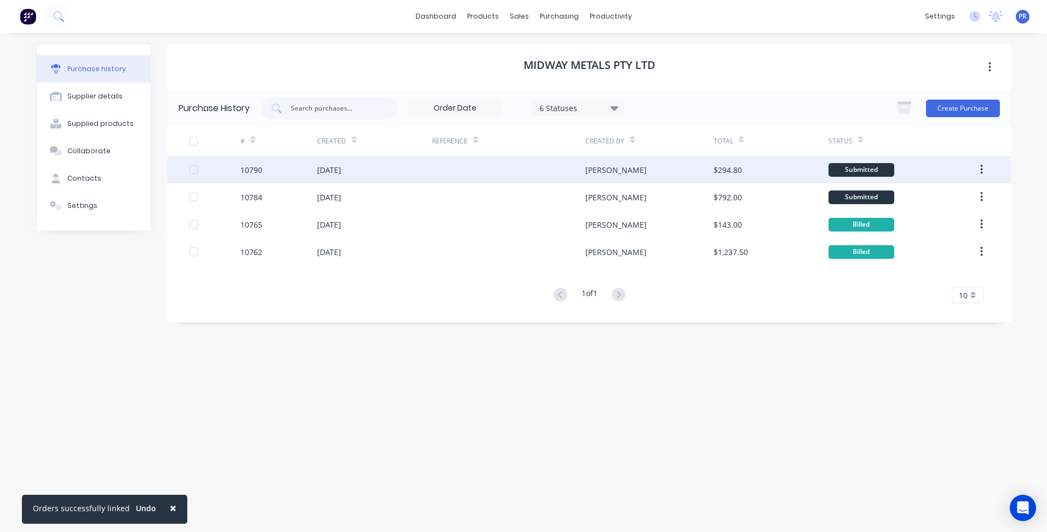
click at [432, 168] on div "[DATE]" at bounding box center [374, 169] width 115 height 27
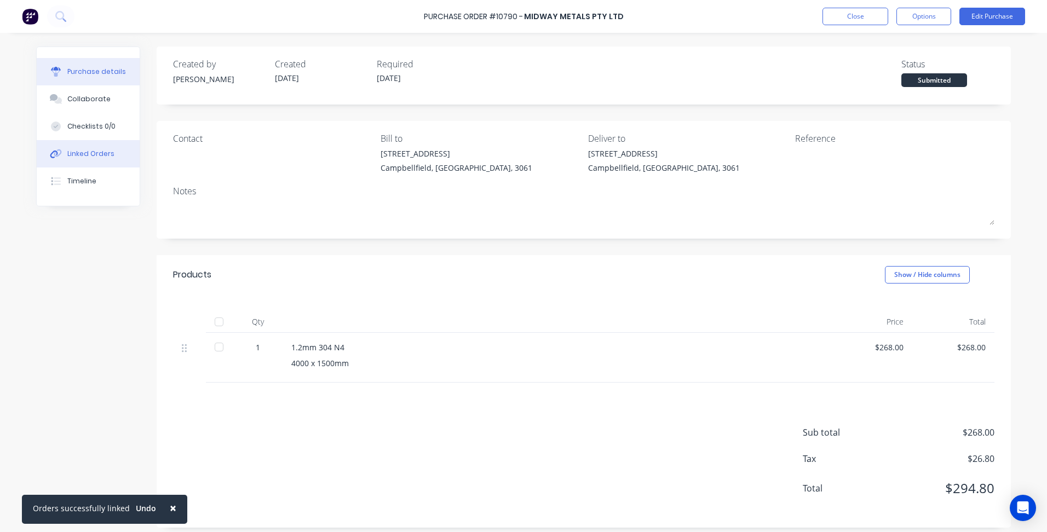
click at [83, 143] on button "Linked Orders" at bounding box center [88, 153] width 103 height 27
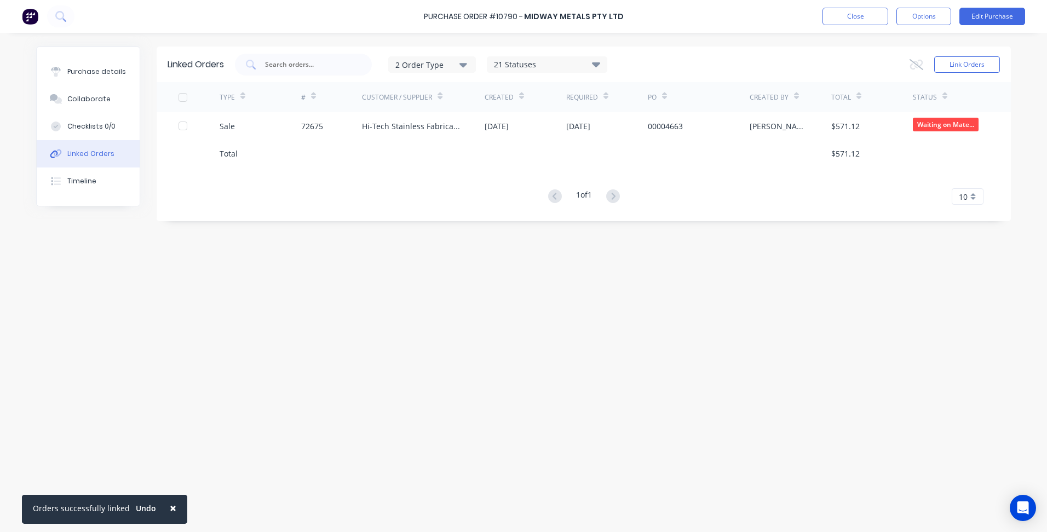
drag, startPoint x: 425, startPoint y: 273, endPoint x: 664, endPoint y: 72, distance: 312.6
click at [425, 272] on div "Linked Orders 2 Order Type 21 Statuses Sales Order Status All Archived Draft Qu…" at bounding box center [523, 280] width 975 height 467
click at [850, 20] on button "Close" at bounding box center [856, 17] width 66 height 18
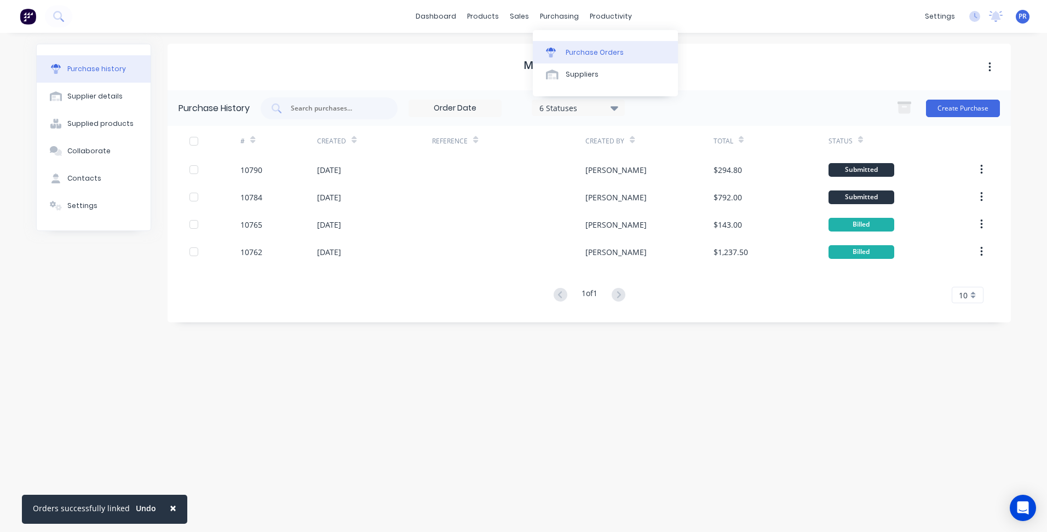
click at [572, 54] on div "Purchase Orders" at bounding box center [595, 53] width 58 height 10
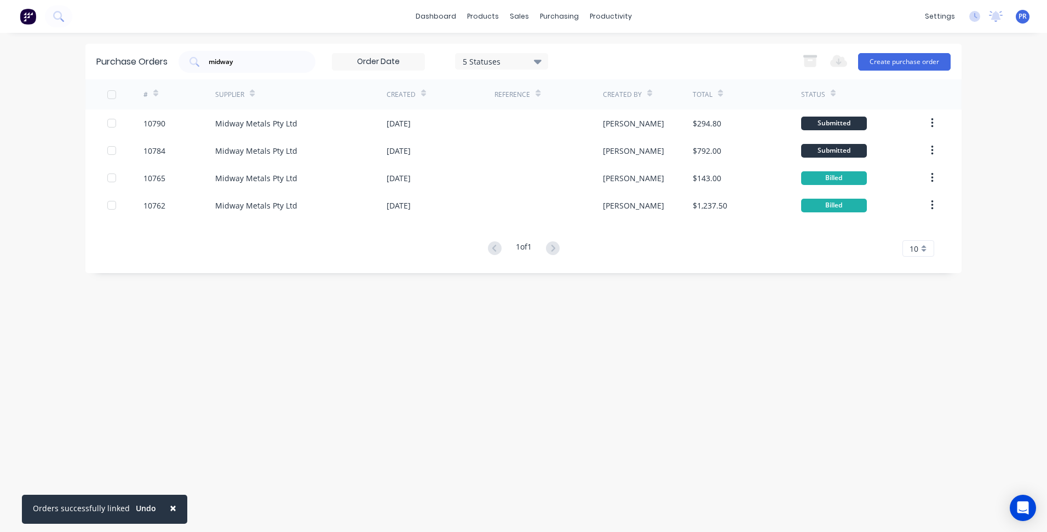
click at [496, 276] on div "Purchase Orders midway 5 Statuses 5 Statuses Export to Excel (XLSX) Create purc…" at bounding box center [523, 283] width 877 height 478
click at [531, 295] on div "Purchase Orders midway 5 Statuses 5 Statuses Export to Excel (XLSX) Create purc…" at bounding box center [523, 283] width 877 height 478
click at [328, 495] on div "Purchase Orders midway 5 Statuses 5 Statuses Export to Excel (XLSX) Create purc…" at bounding box center [523, 283] width 877 height 478
click at [501, 334] on div "Purchase Orders midway 5 Statuses 5 Statuses Export to Excel (XLSX) Create purc…" at bounding box center [523, 283] width 877 height 478
drag, startPoint x: 255, startPoint y: 317, endPoint x: 256, endPoint y: 271, distance: 46.0
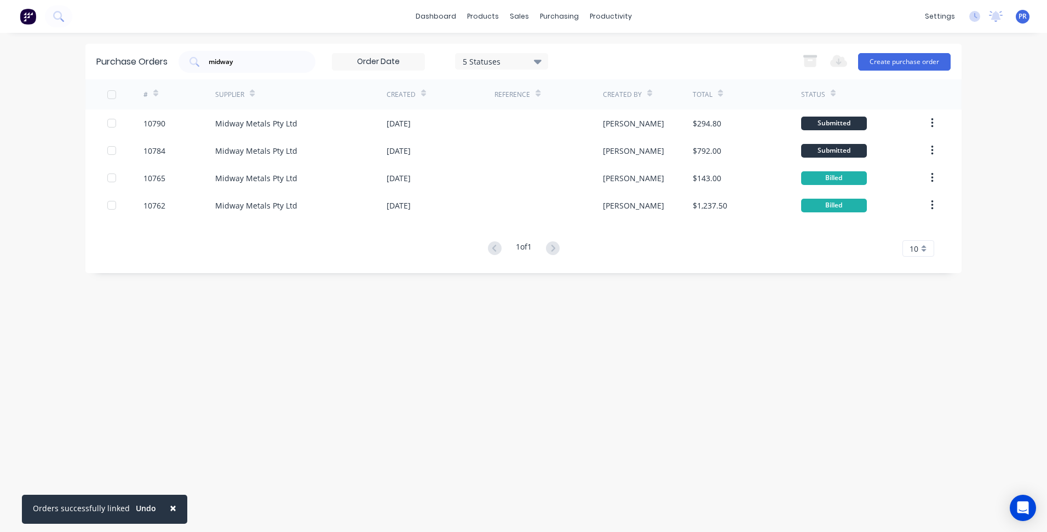
click at [256, 315] on div "Purchase Orders midway 5 Statuses 5 Statuses Export to Excel (XLSX) Create purc…" at bounding box center [523, 283] width 877 height 478
click at [245, 372] on div "Purchase Orders midway 5 Statuses 5 Statuses Export to Excel (XLSX) Create purc…" at bounding box center [523, 283] width 877 height 478
click at [544, 50] on div "Sales Orders" at bounding box center [559, 53] width 45 height 10
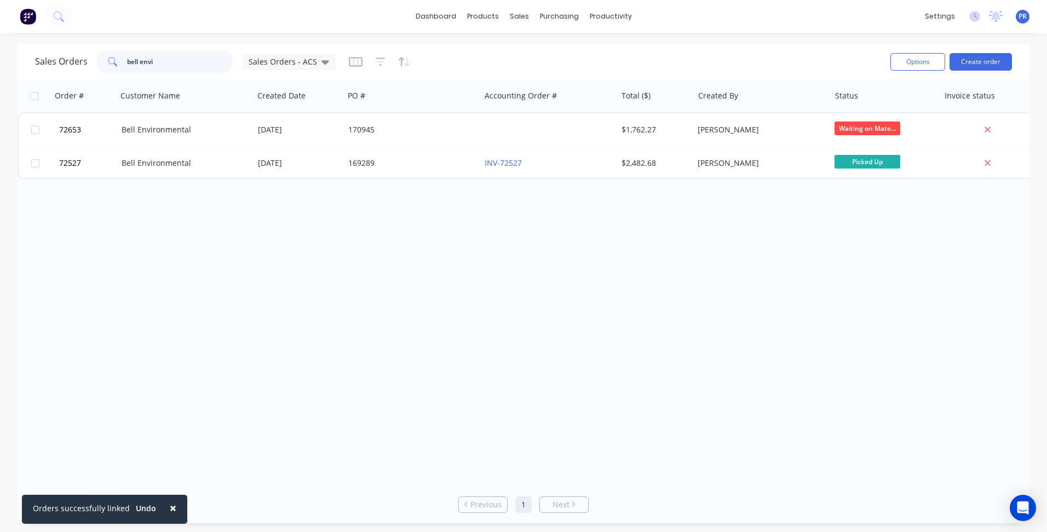
drag, startPoint x: 150, startPoint y: 59, endPoint x: 51, endPoint y: 55, distance: 99.3
click at [71, 55] on div "Sales Orders bell envi Sales Orders - ACS" at bounding box center [185, 62] width 301 height 22
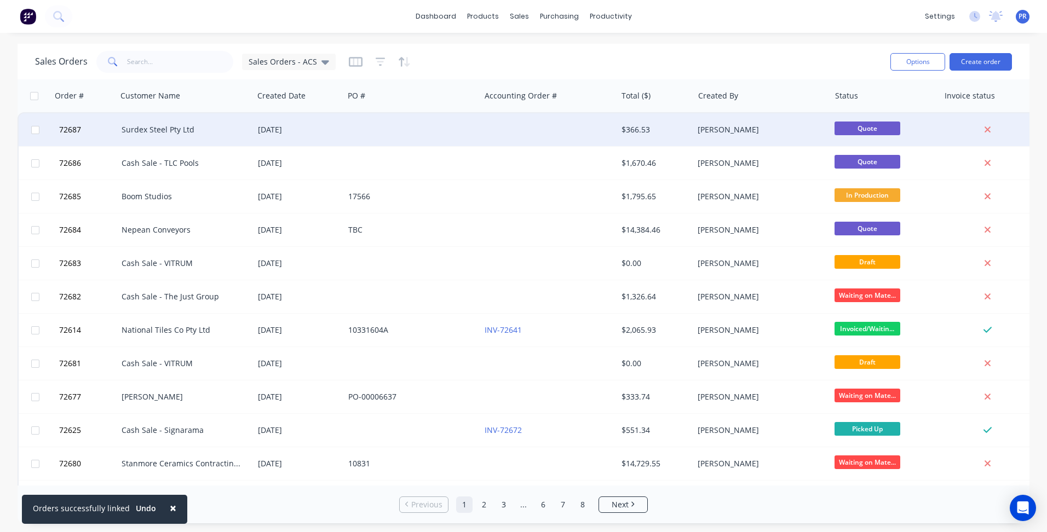
click at [191, 133] on div "Surdex Steel Pty Ltd" at bounding box center [183, 129] width 122 height 11
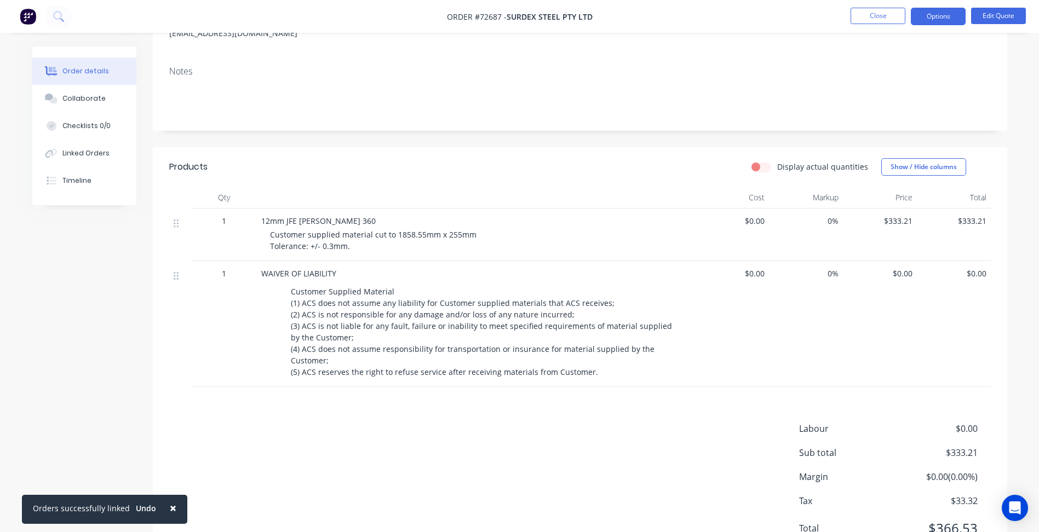
scroll to position [164, 0]
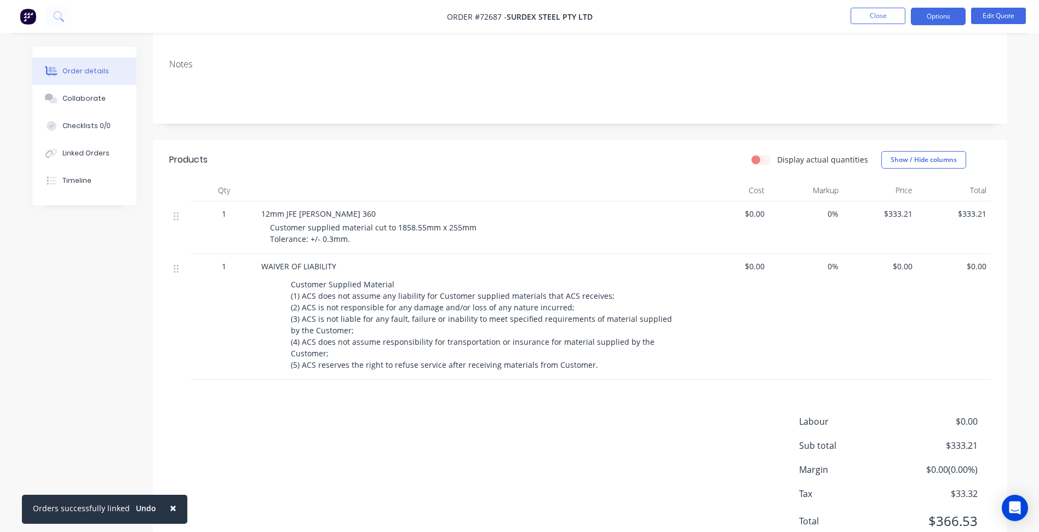
click at [282, 225] on span "Customer supplied material cut to 1858.55mm x 255mm Tolerance: +/- 0.3mm." at bounding box center [373, 233] width 207 height 22
drag, startPoint x: 282, startPoint y: 225, endPoint x: 301, endPoint y: 230, distance: 19.7
click at [302, 240] on span "Customer supplied material cut to 1858.55mm x 255mm Tolerance: +/- 0.3mm." at bounding box center [373, 233] width 207 height 22
click at [293, 228] on span "Customer supplied material cut to 1858.55mm x 255mm Tolerance: +/- 0.3mm." at bounding box center [373, 233] width 207 height 22
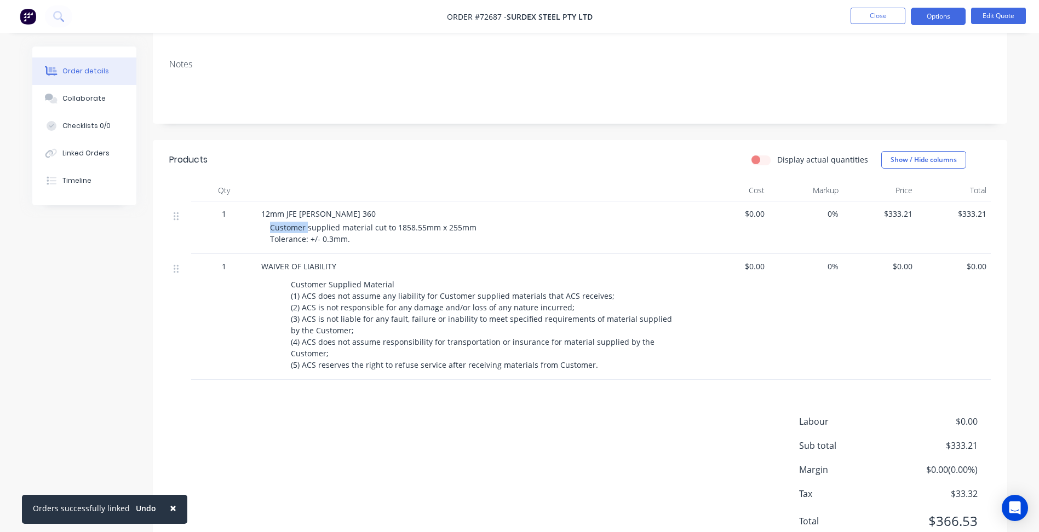
click at [293, 228] on span "Customer supplied material cut to 1858.55mm x 255mm Tolerance: +/- 0.3mm." at bounding box center [373, 233] width 207 height 22
click at [1004, 13] on button "Edit Quote" at bounding box center [998, 16] width 55 height 16
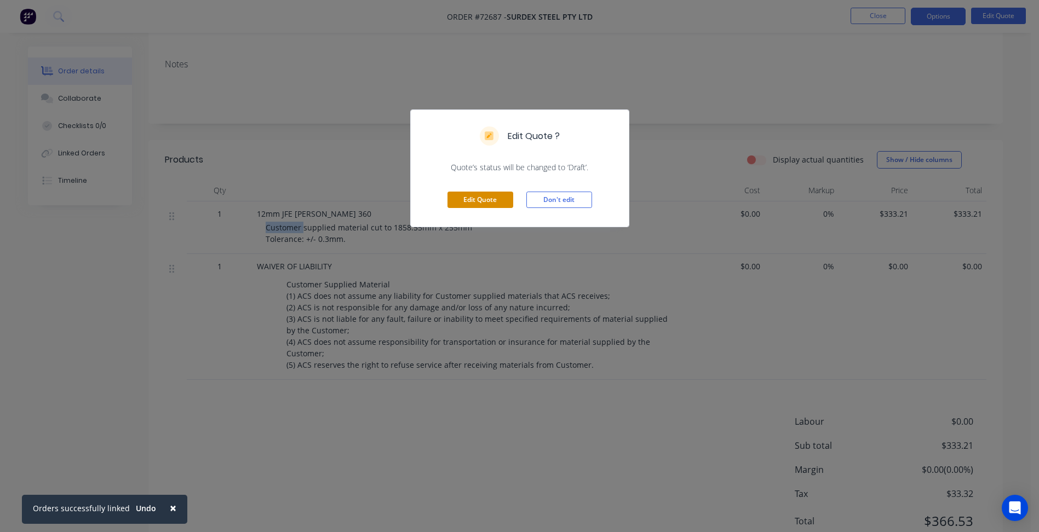
click at [477, 197] on button "Edit Quote" at bounding box center [481, 200] width 66 height 16
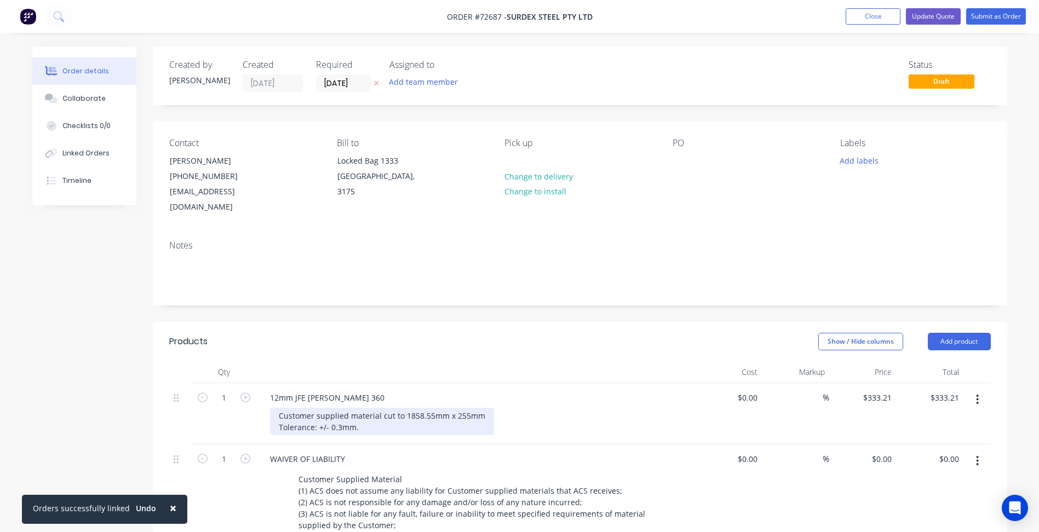
click at [295, 408] on div "Customer supplied material cut to 1858.55mm x 255mm Tolerance: +/- 0.3mm." at bounding box center [382, 421] width 224 height 27
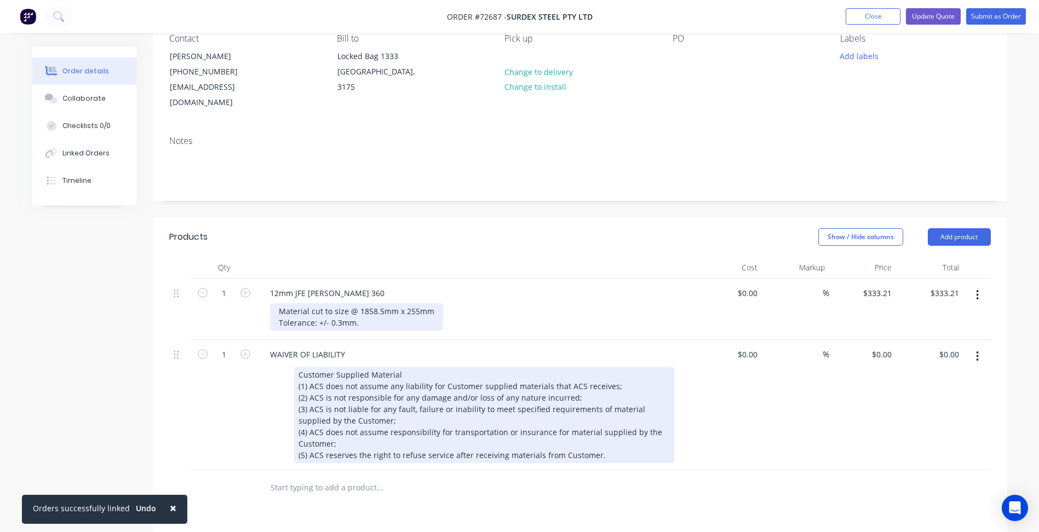
scroll to position [110, 0]
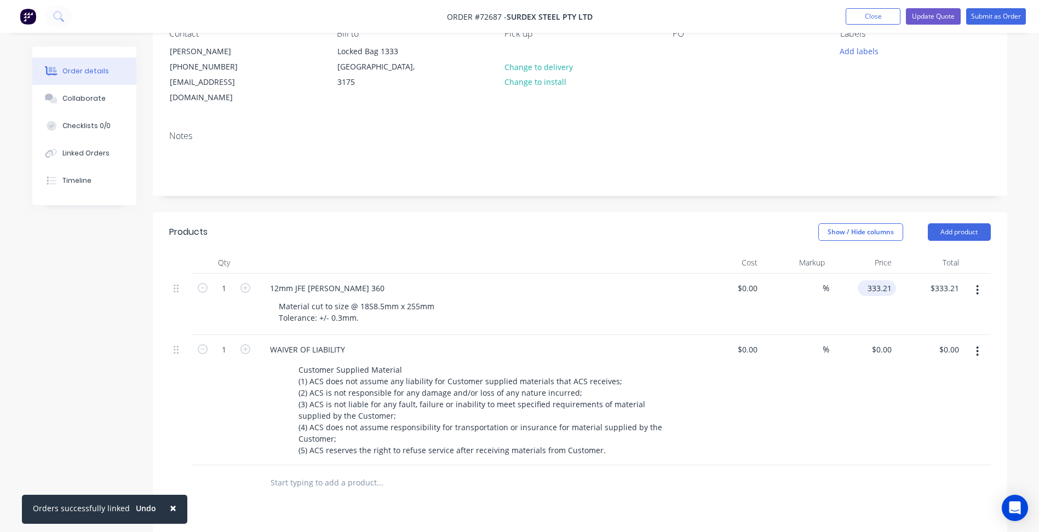
click at [878, 280] on input "333.21" at bounding box center [879, 288] width 34 height 16
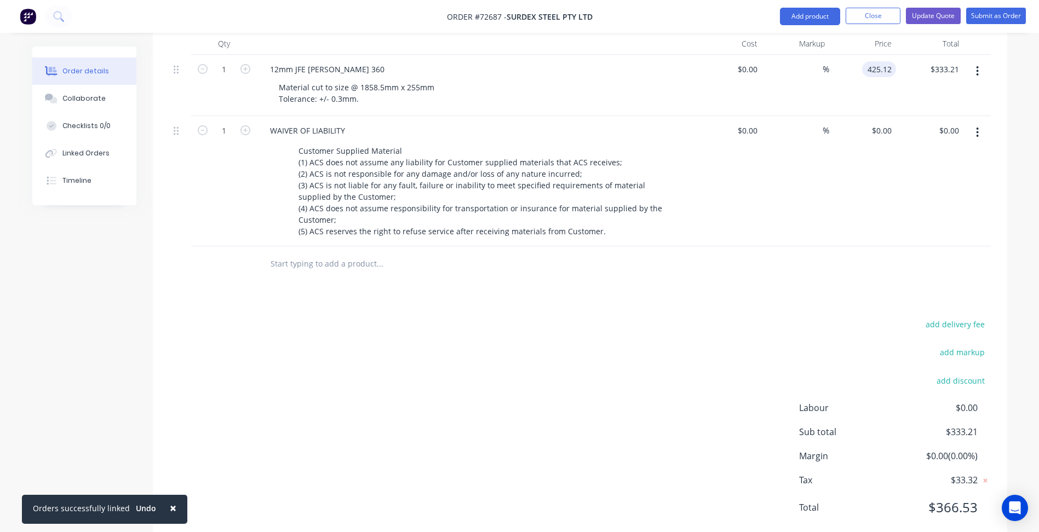
type input "$425.12"
click at [589, 359] on div "add delivery fee add markup add discount Labour $0.00 Sub total $333.21 Margin …" at bounding box center [580, 422] width 822 height 211
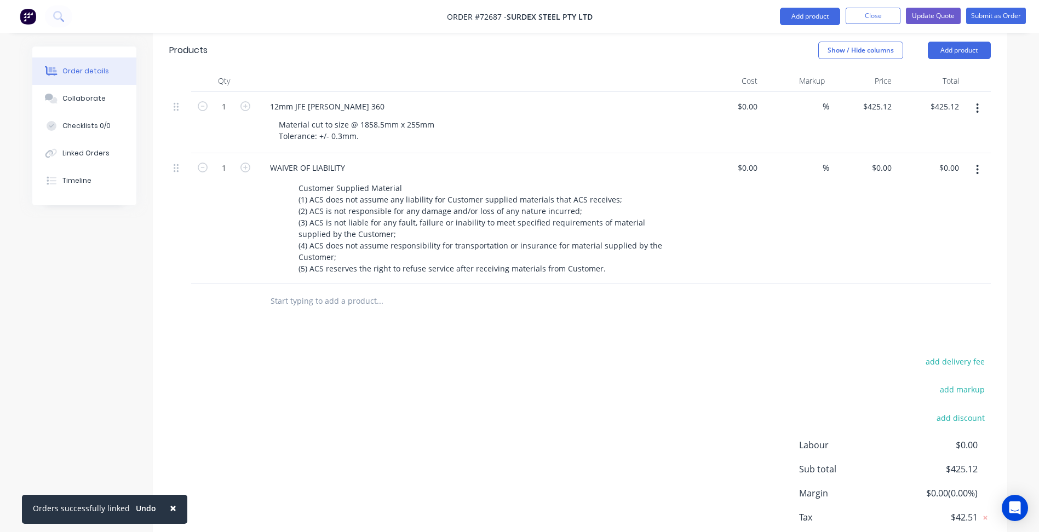
scroll to position [219, 0]
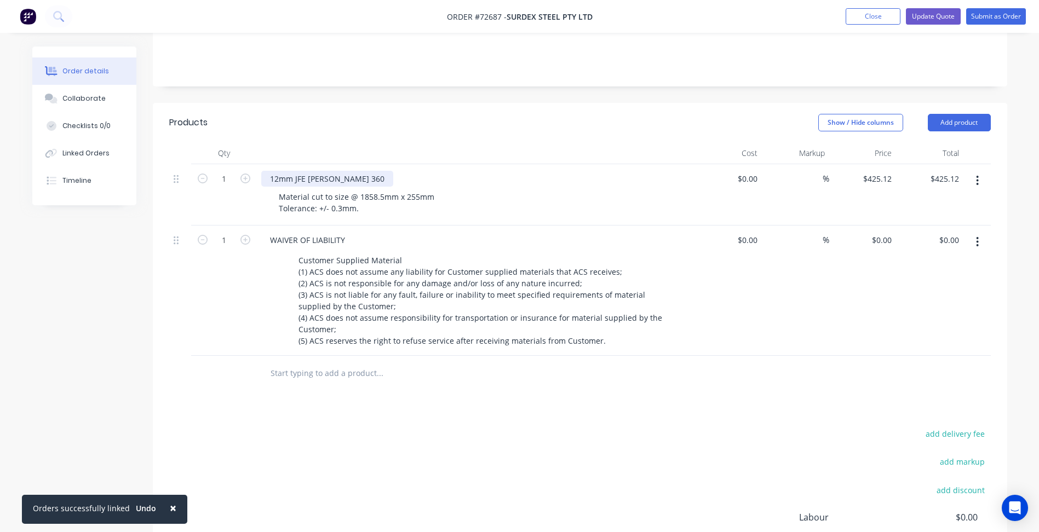
click at [307, 171] on div "12mm JFE [PERSON_NAME] 360" at bounding box center [327, 179] width 132 height 16
drag, startPoint x: 295, startPoint y: 163, endPoint x: 385, endPoint y: 163, distance: 89.8
click at [385, 171] on div "12mm JFE [PERSON_NAME] 360" at bounding box center [476, 179] width 430 height 16
click at [302, 171] on div "12mm JFE [PERSON_NAME] 360" at bounding box center [327, 179] width 132 height 16
drag, startPoint x: 294, startPoint y: 163, endPoint x: 391, endPoint y: 167, distance: 97.6
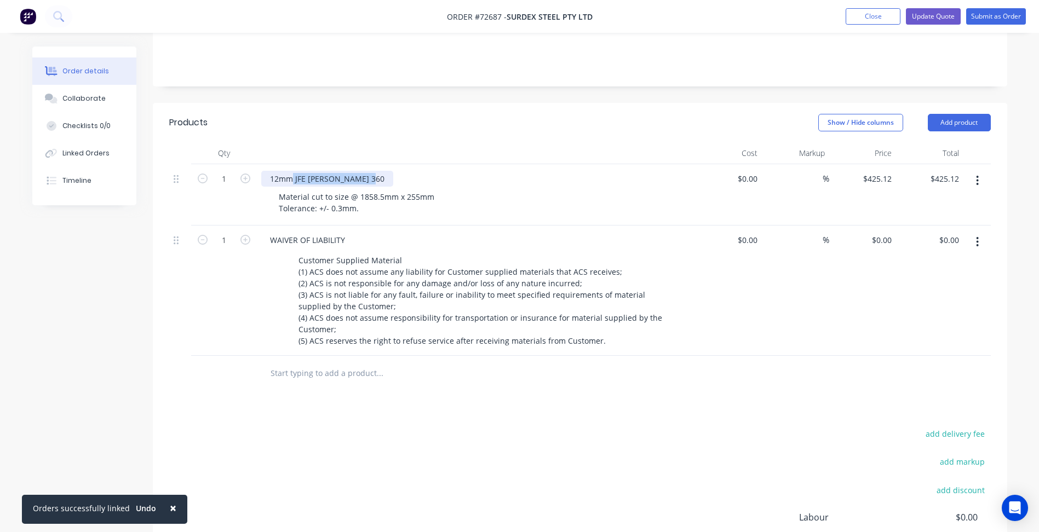
click at [391, 171] on div "12mm JFE [PERSON_NAME] 360" at bounding box center [476, 179] width 430 height 16
click at [381, 190] on div "Material cut to size @ 1858.5mm x 255mm Tolerance: +/- 0.3mm." at bounding box center [356, 202] width 173 height 27
click at [96, 273] on div "Created by [PERSON_NAME] Created [DATE] Required [DATE] Assigned to Add team me…" at bounding box center [519, 249] width 975 height 844
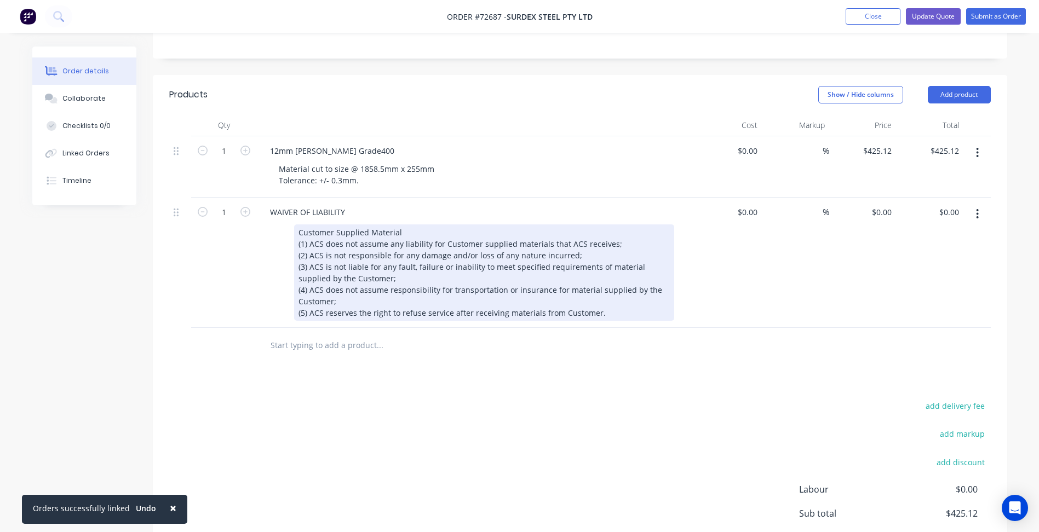
scroll to position [274, 0]
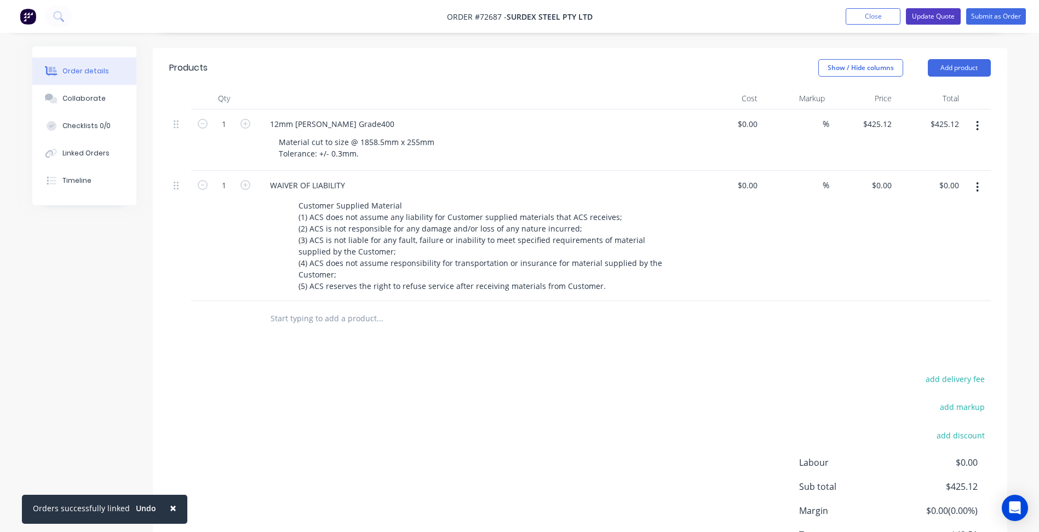
click at [928, 15] on button "Update Quote" at bounding box center [933, 16] width 55 height 16
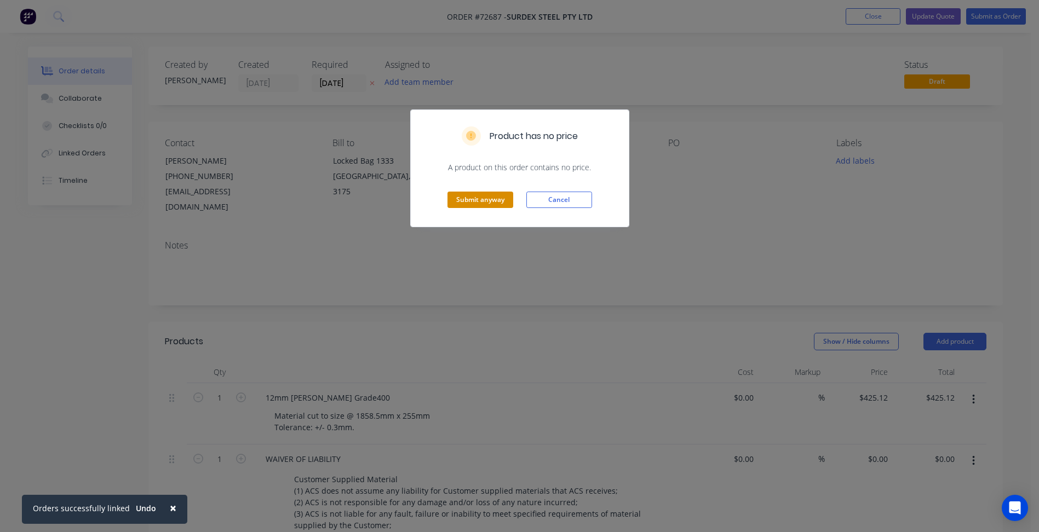
click at [472, 196] on button "Submit anyway" at bounding box center [481, 200] width 66 height 16
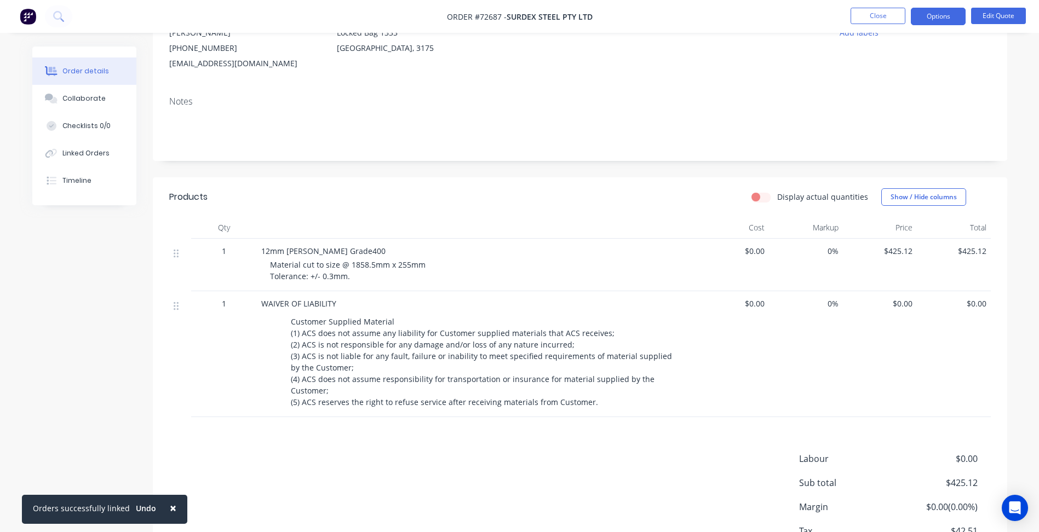
scroll to position [55, 0]
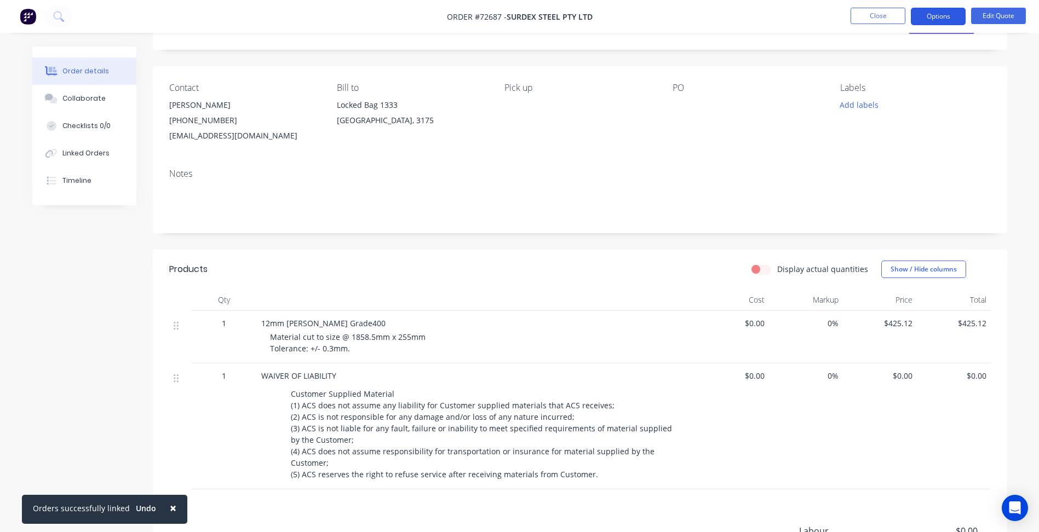
click at [924, 19] on button "Options" at bounding box center [938, 17] width 55 height 18
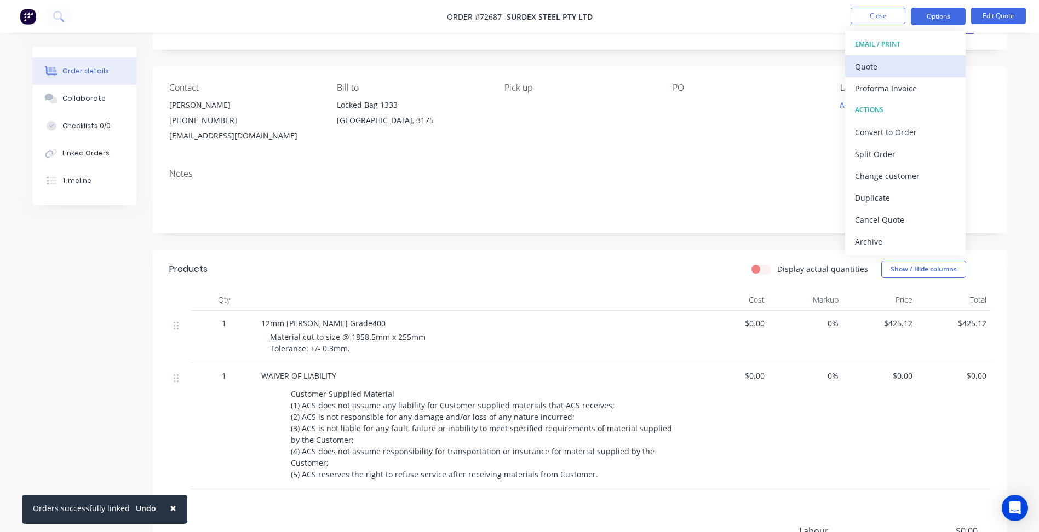
click at [875, 63] on div "Quote" at bounding box center [905, 67] width 101 height 16
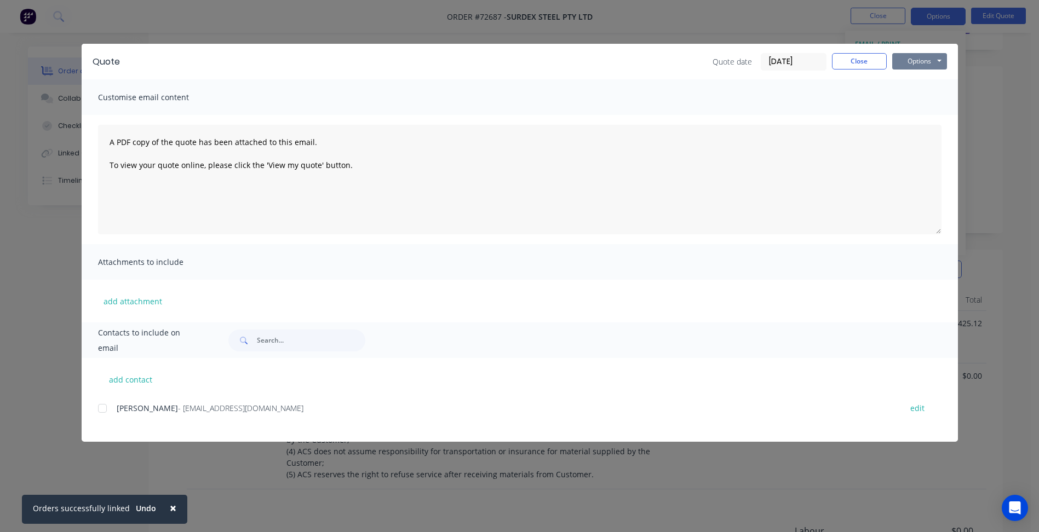
click at [921, 61] on button "Options" at bounding box center [919, 61] width 55 height 16
click at [915, 83] on button "Preview" at bounding box center [927, 81] width 70 height 18
click at [854, 58] on button "Close" at bounding box center [859, 61] width 55 height 16
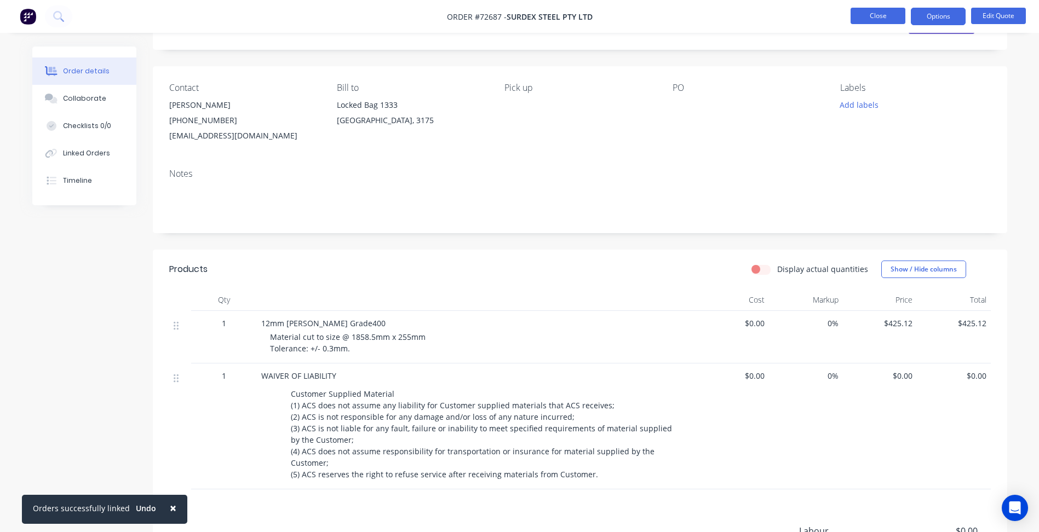
click at [869, 14] on button "Close" at bounding box center [878, 16] width 55 height 16
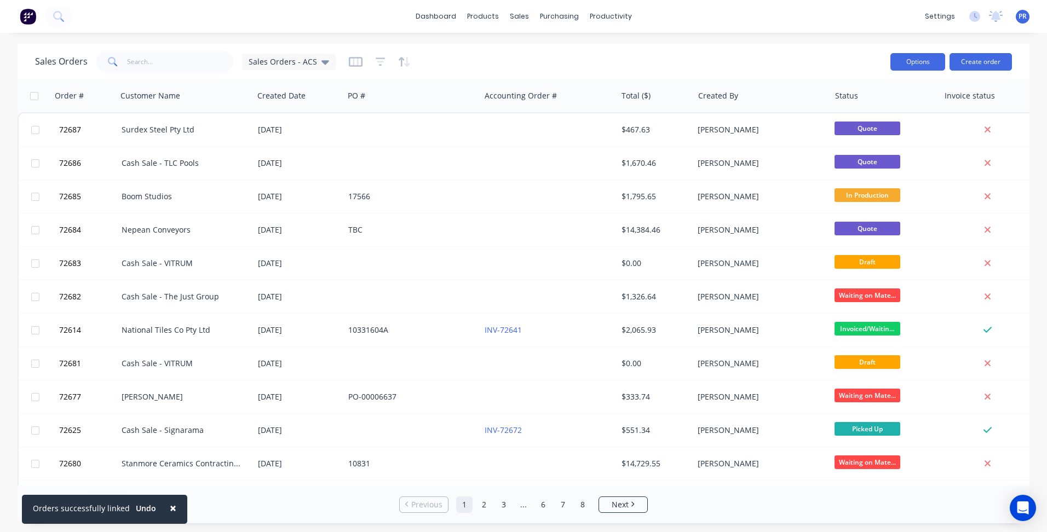
click at [913, 58] on button "Options" at bounding box center [918, 62] width 55 height 18
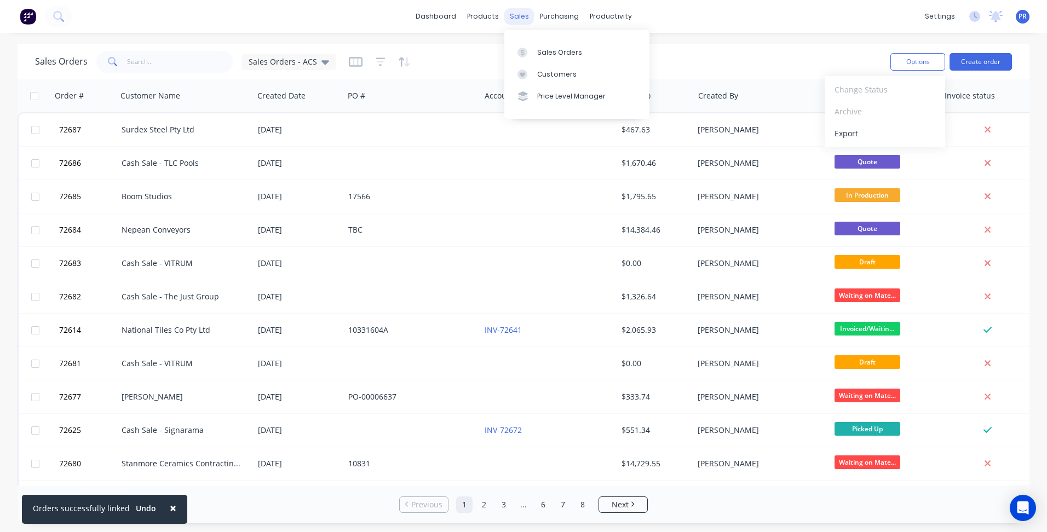
click at [524, 15] on div "sales" at bounding box center [520, 16] width 30 height 16
click at [537, 50] on div "Sales Orders" at bounding box center [559, 53] width 45 height 10
click at [165, 62] on input "text" at bounding box center [180, 62] width 107 height 22
click at [969, 65] on button "Create order" at bounding box center [981, 62] width 62 height 18
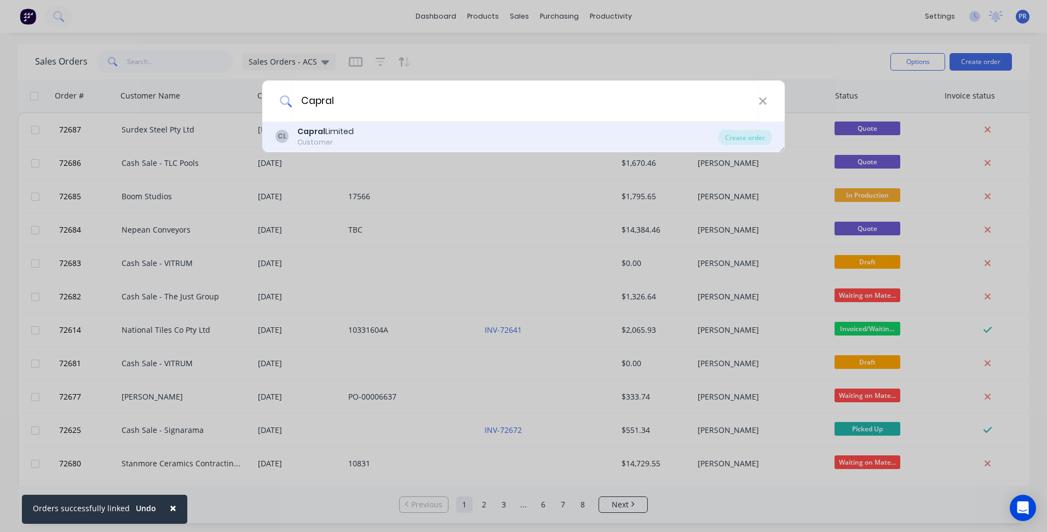
type input "Capral"
click at [366, 144] on div "[PERSON_NAME] Limited Customer" at bounding box center [497, 136] width 443 height 21
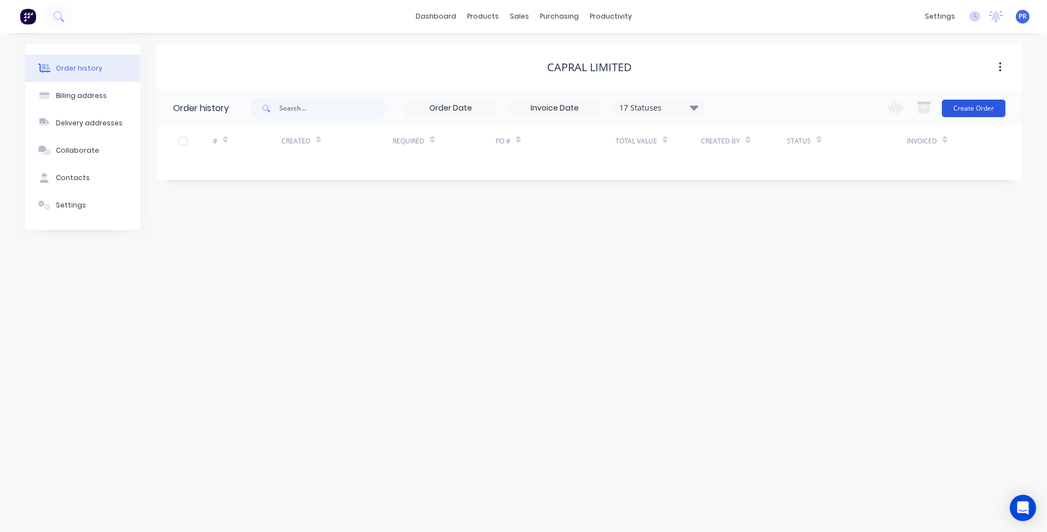
click at [972, 113] on button "Create Order" at bounding box center [974, 109] width 64 height 18
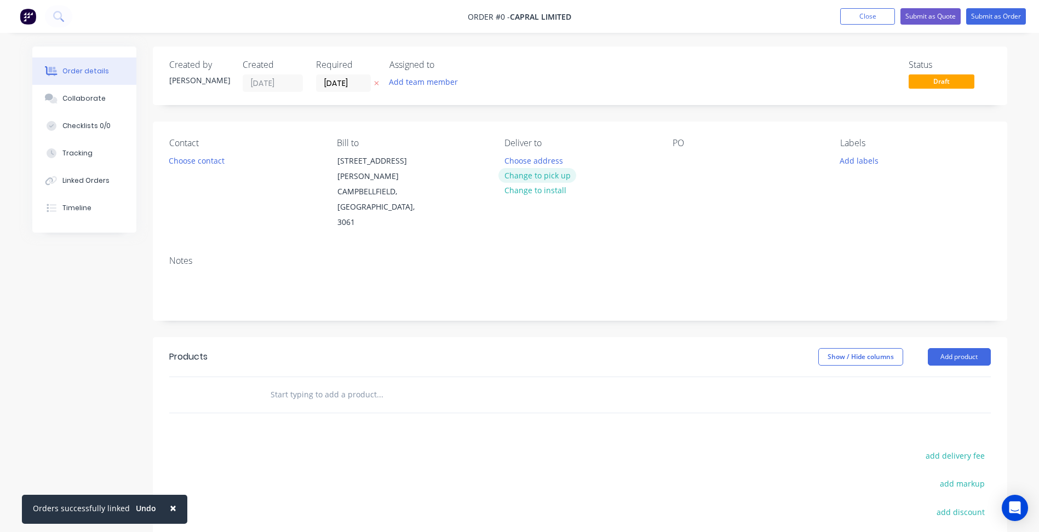
click at [543, 176] on button "Change to pick up" at bounding box center [538, 175] width 78 height 15
click at [677, 164] on div at bounding box center [682, 161] width 18 height 16
paste div
click at [210, 163] on button "Choose contact" at bounding box center [196, 160] width 67 height 15
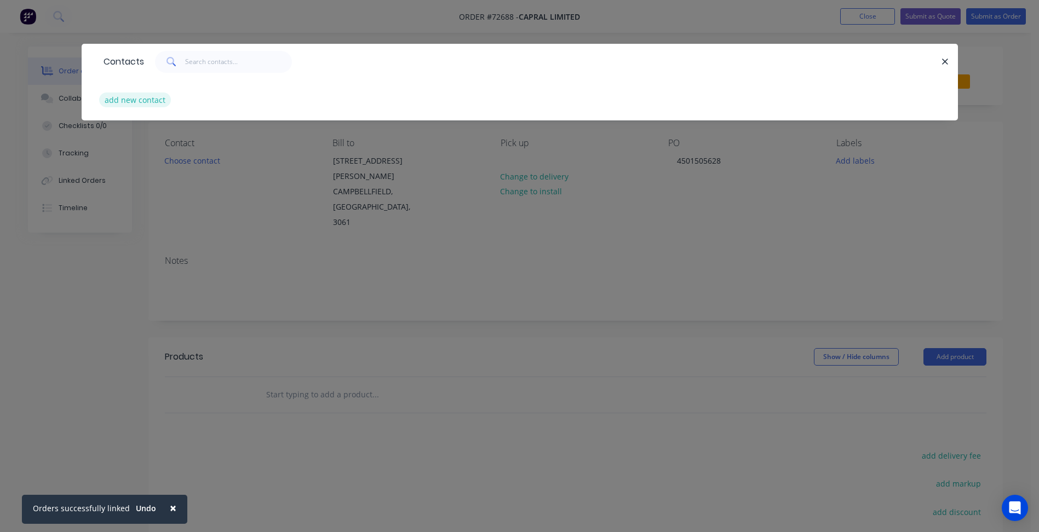
click at [147, 102] on button "add new contact" at bounding box center [135, 100] width 72 height 15
select select "AU"
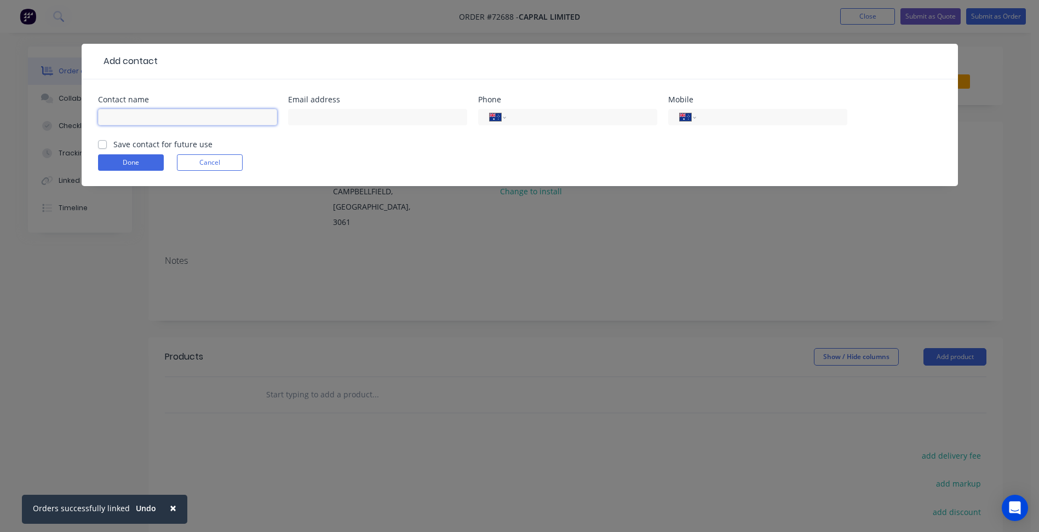
click at [154, 121] on input "text" at bounding box center [187, 117] width 179 height 16
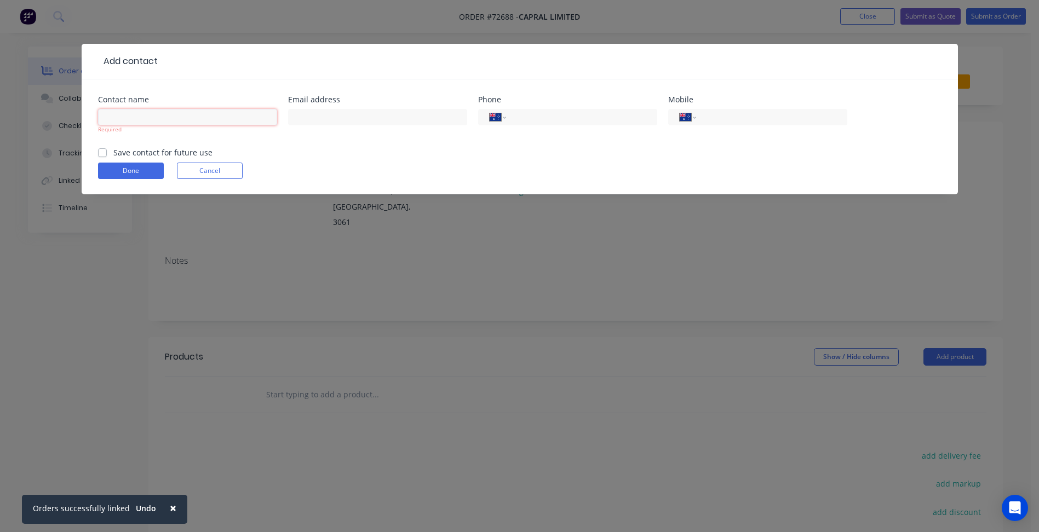
click at [162, 121] on input "text" at bounding box center [187, 117] width 179 height 16
click at [152, 116] on input "text" at bounding box center [187, 117] width 179 height 16
click at [499, 270] on div "Add contact Contact name Required Email address Phone International [GEOGRAPHIC…" at bounding box center [519, 266] width 1039 height 532
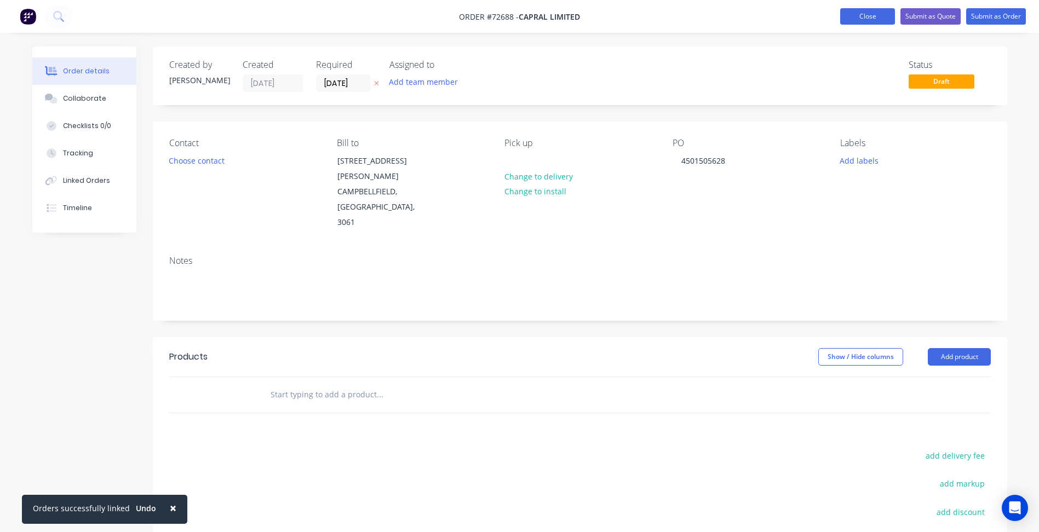
click at [872, 22] on button "Close" at bounding box center [867, 16] width 55 height 16
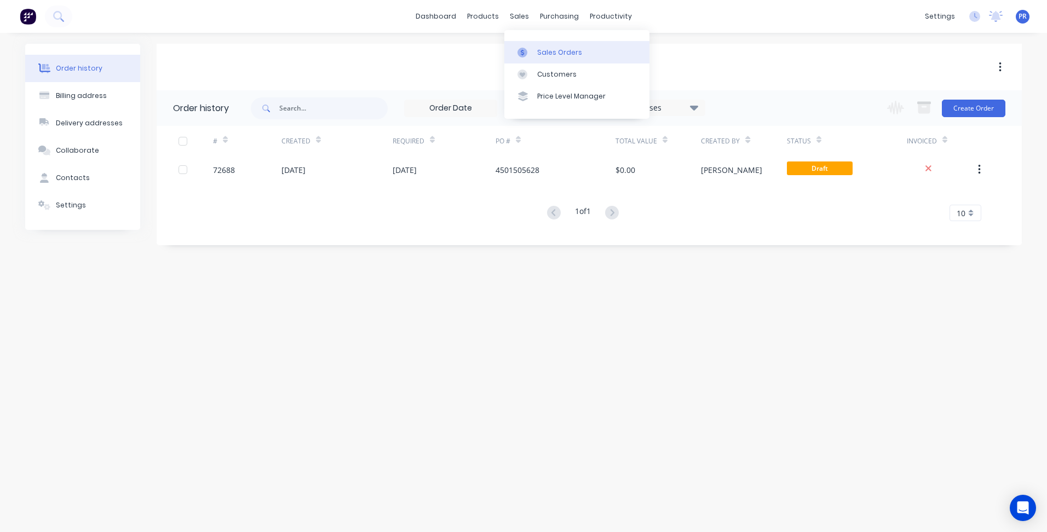
click at [540, 50] on div "Sales Orders" at bounding box center [559, 53] width 45 height 10
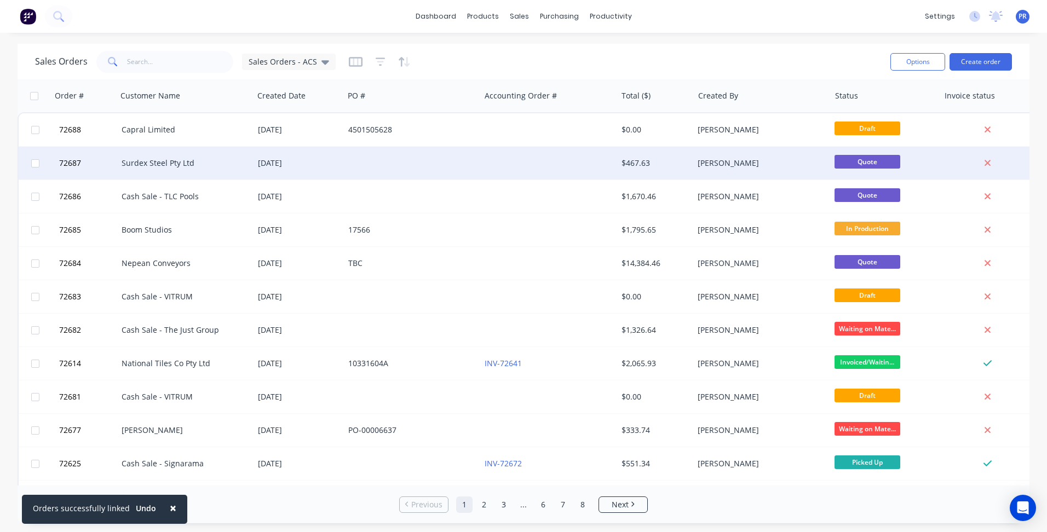
click at [157, 163] on div "Surdex Steel Pty Ltd" at bounding box center [183, 163] width 122 height 11
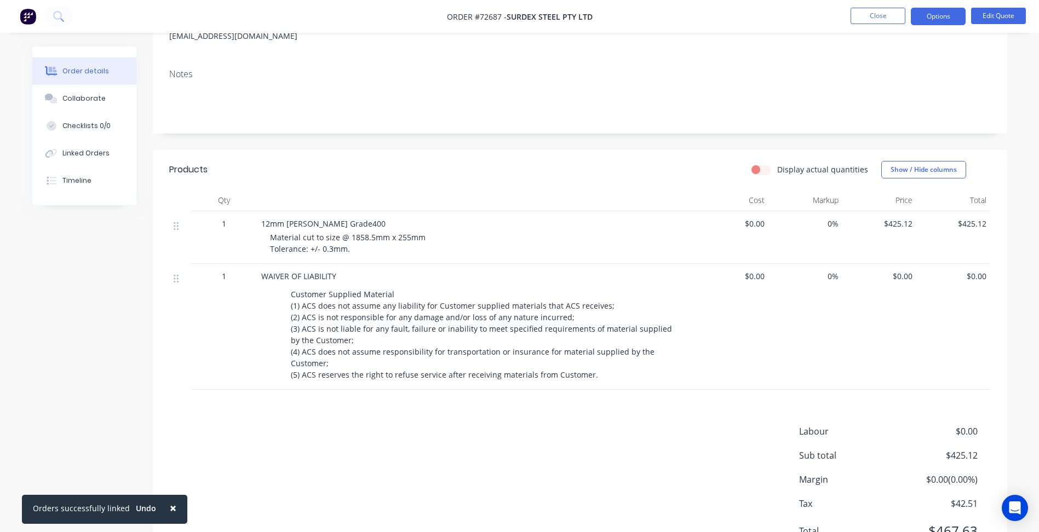
scroll to position [164, 0]
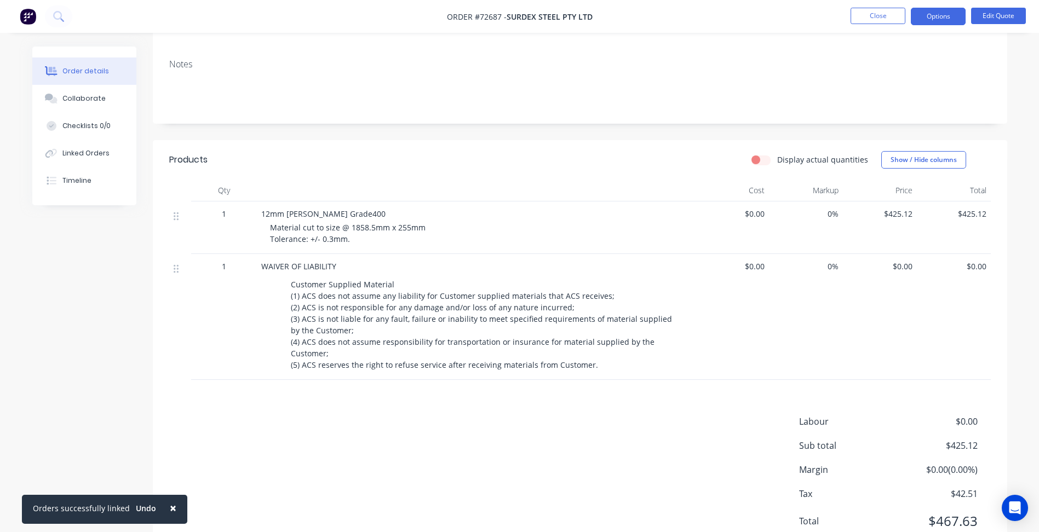
drag, startPoint x: 344, startPoint y: 240, endPoint x: 335, endPoint y: 240, distance: 9.3
click at [343, 240] on span "Material cut to size @ 1858.5mm x 255mm Tolerance: +/- 0.3mm." at bounding box center [348, 233] width 156 height 22
click at [945, 12] on button "Options" at bounding box center [938, 17] width 55 height 18
click at [978, 16] on button "Edit Quote" at bounding box center [998, 16] width 55 height 16
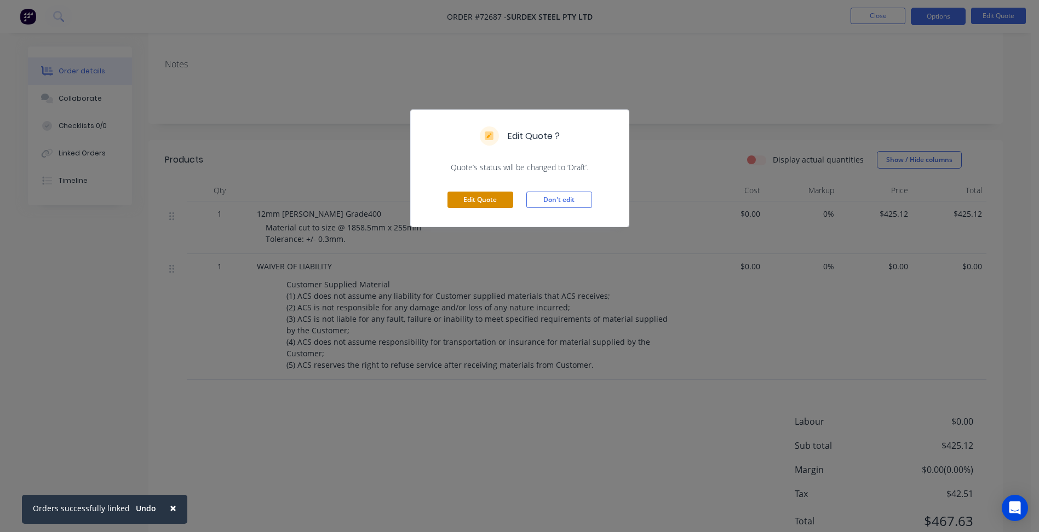
click at [482, 203] on button "Edit Quote" at bounding box center [481, 200] width 66 height 16
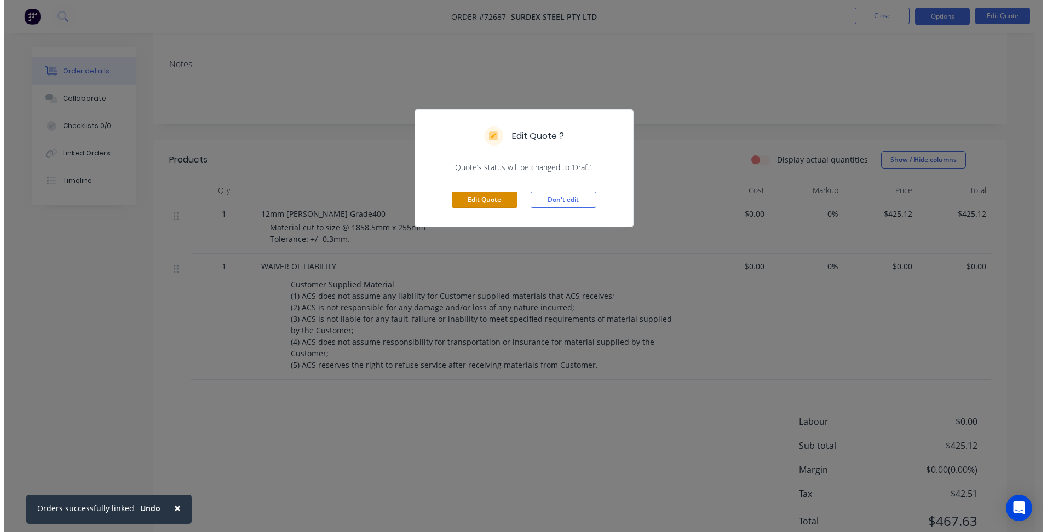
scroll to position [0, 0]
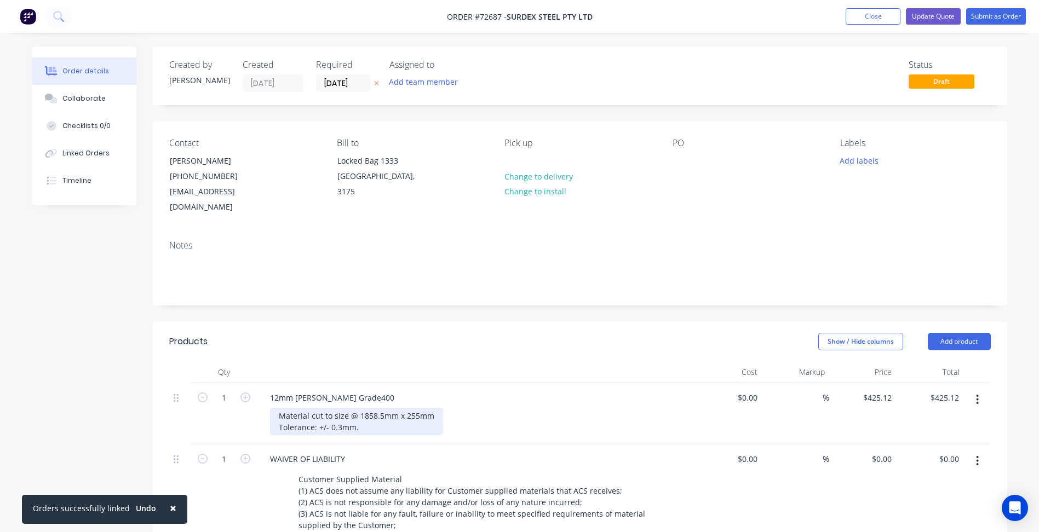
click at [340, 414] on div "Material cut to size @ 1858.5mm x 255mm Tolerance: +/- 0.3mm." at bounding box center [356, 421] width 173 height 27
click at [946, 17] on button "Update Quote" at bounding box center [933, 16] width 55 height 16
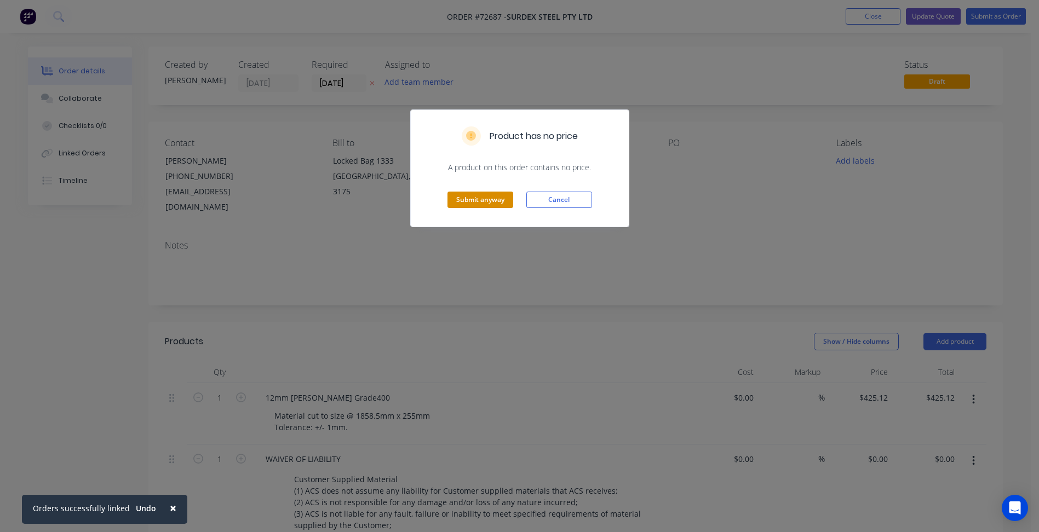
click at [491, 199] on button "Submit anyway" at bounding box center [481, 200] width 66 height 16
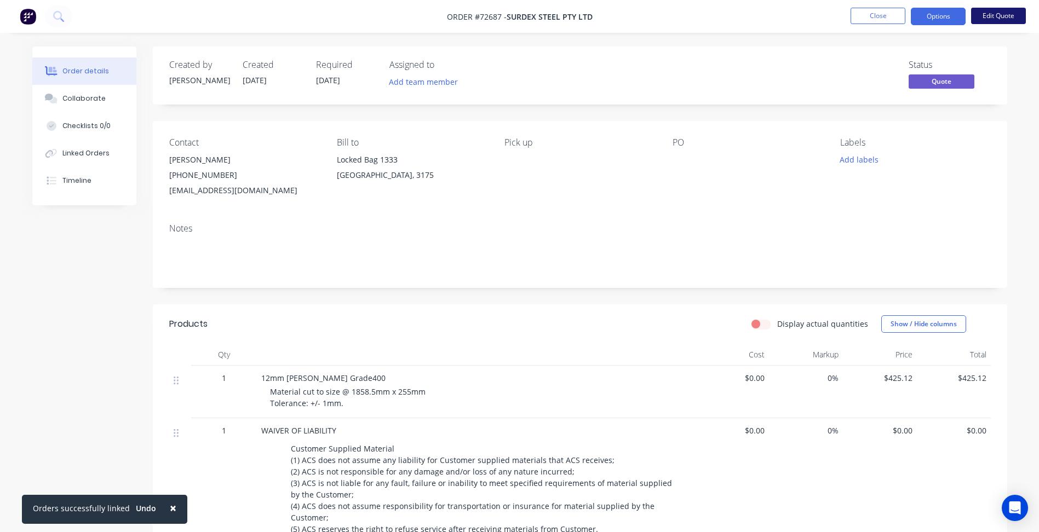
click at [982, 19] on button "Edit Quote" at bounding box center [998, 16] width 55 height 16
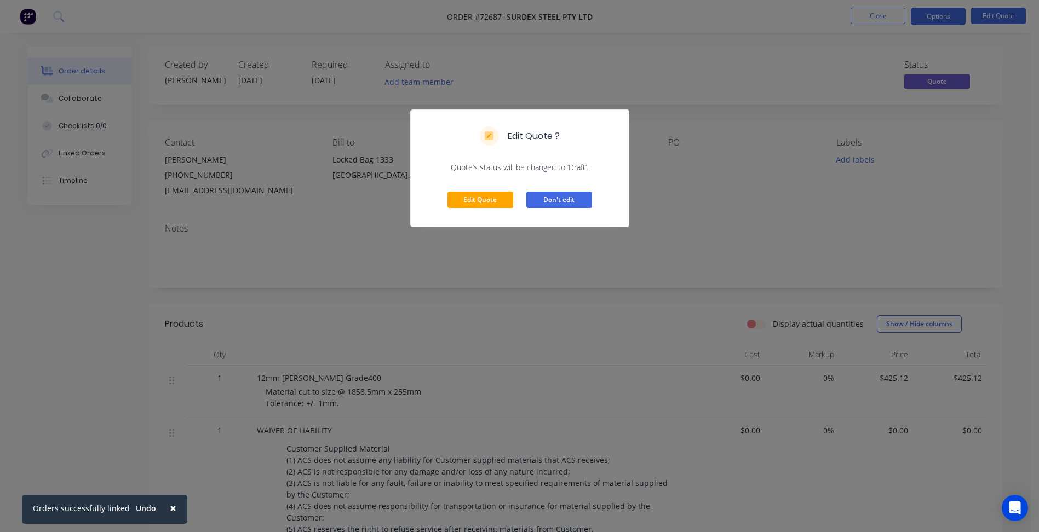
click at [557, 203] on button "Don't edit" at bounding box center [559, 200] width 66 height 16
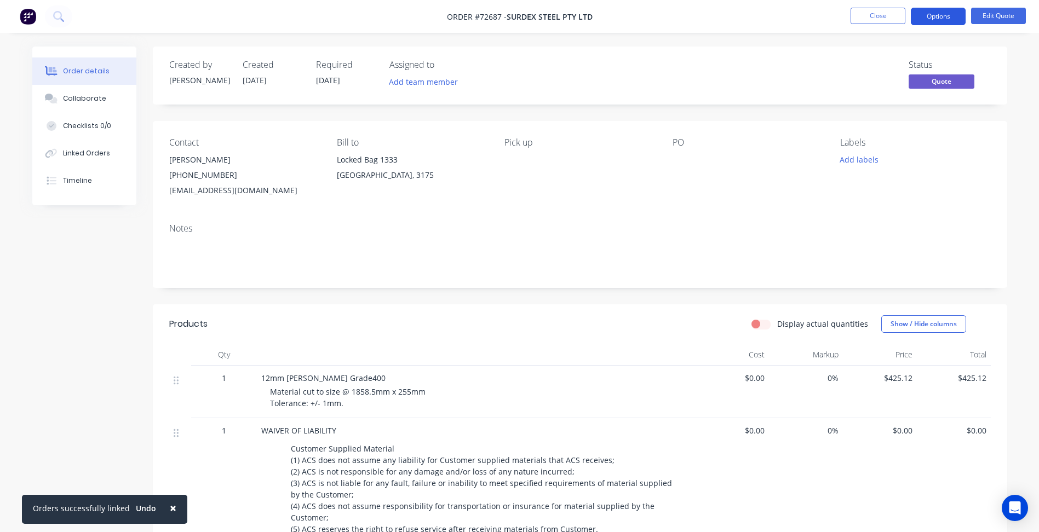
click at [928, 10] on button "Options" at bounding box center [938, 17] width 55 height 18
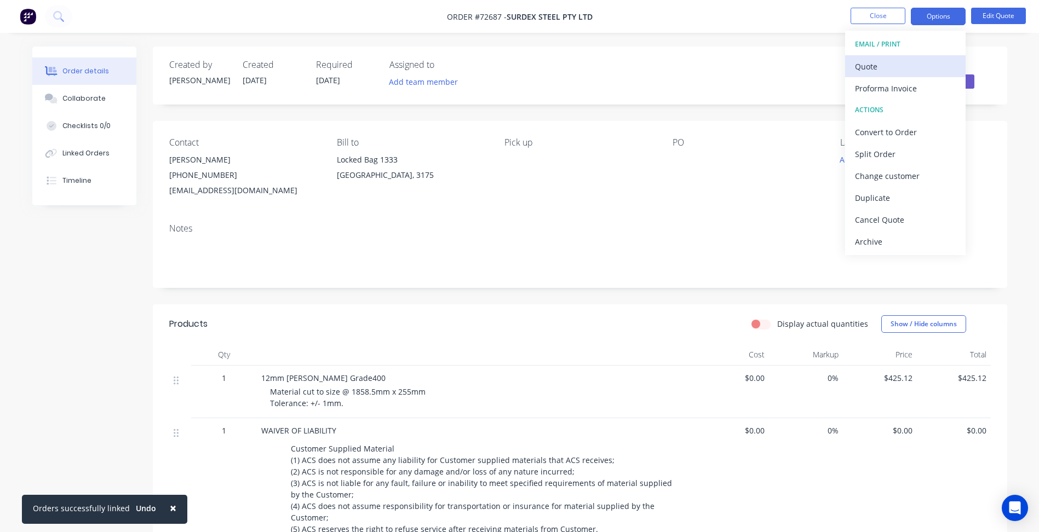
click at [875, 65] on div "Quote" at bounding box center [905, 67] width 101 height 16
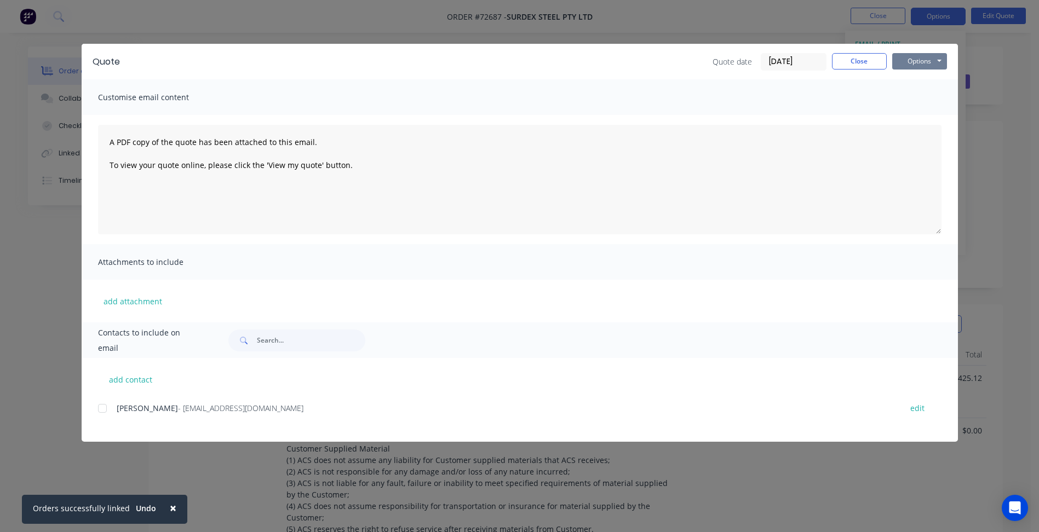
click at [931, 62] on button "Options" at bounding box center [919, 61] width 55 height 16
click at [917, 79] on button "Preview" at bounding box center [927, 81] width 70 height 18
click at [921, 53] on button "Options" at bounding box center [919, 61] width 55 height 16
click at [931, 82] on button "Preview" at bounding box center [927, 81] width 70 height 18
click at [855, 59] on button "Close" at bounding box center [859, 61] width 55 height 16
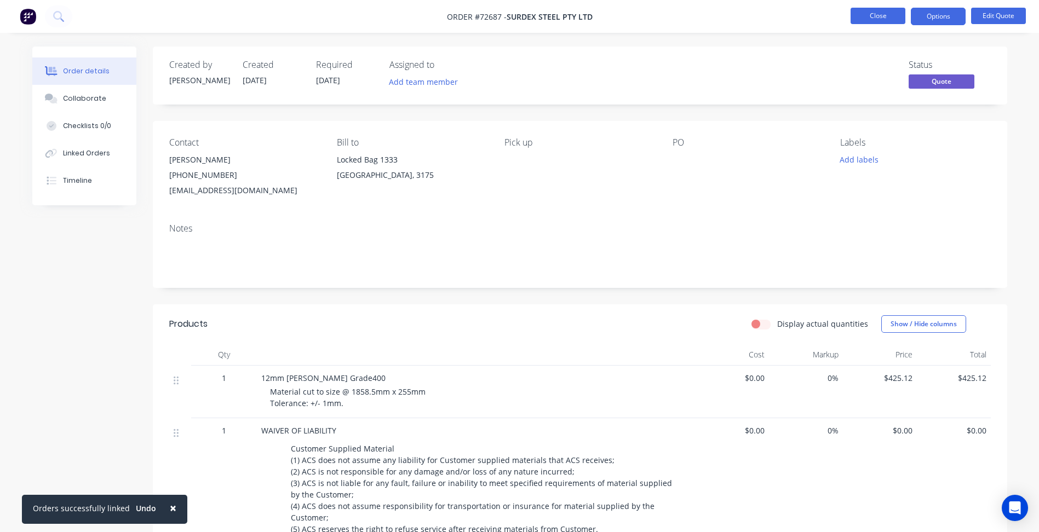
click at [876, 18] on button "Close" at bounding box center [878, 16] width 55 height 16
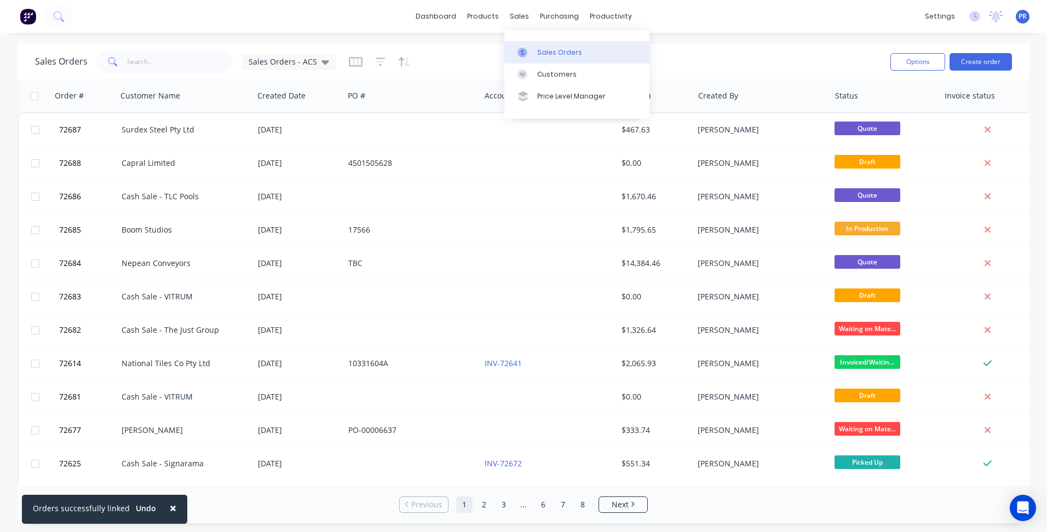
click at [565, 51] on div "Sales Orders" at bounding box center [559, 53] width 45 height 10
click at [163, 61] on input "text" at bounding box center [180, 62] width 107 height 22
